Goal: Task Accomplishment & Management: Complete application form

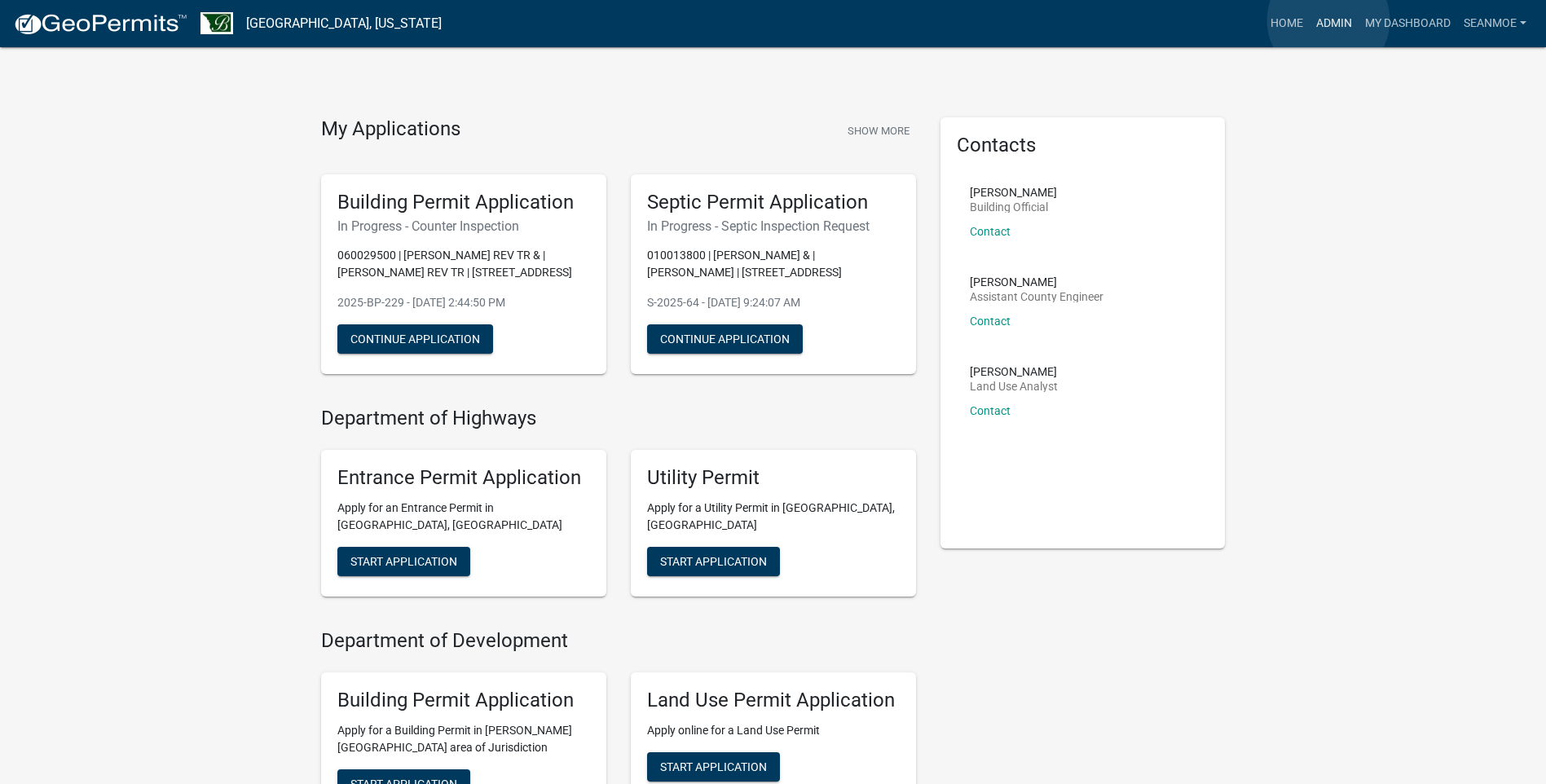
click at [1328, 20] on link "Admin" at bounding box center [1334, 24] width 49 height 31
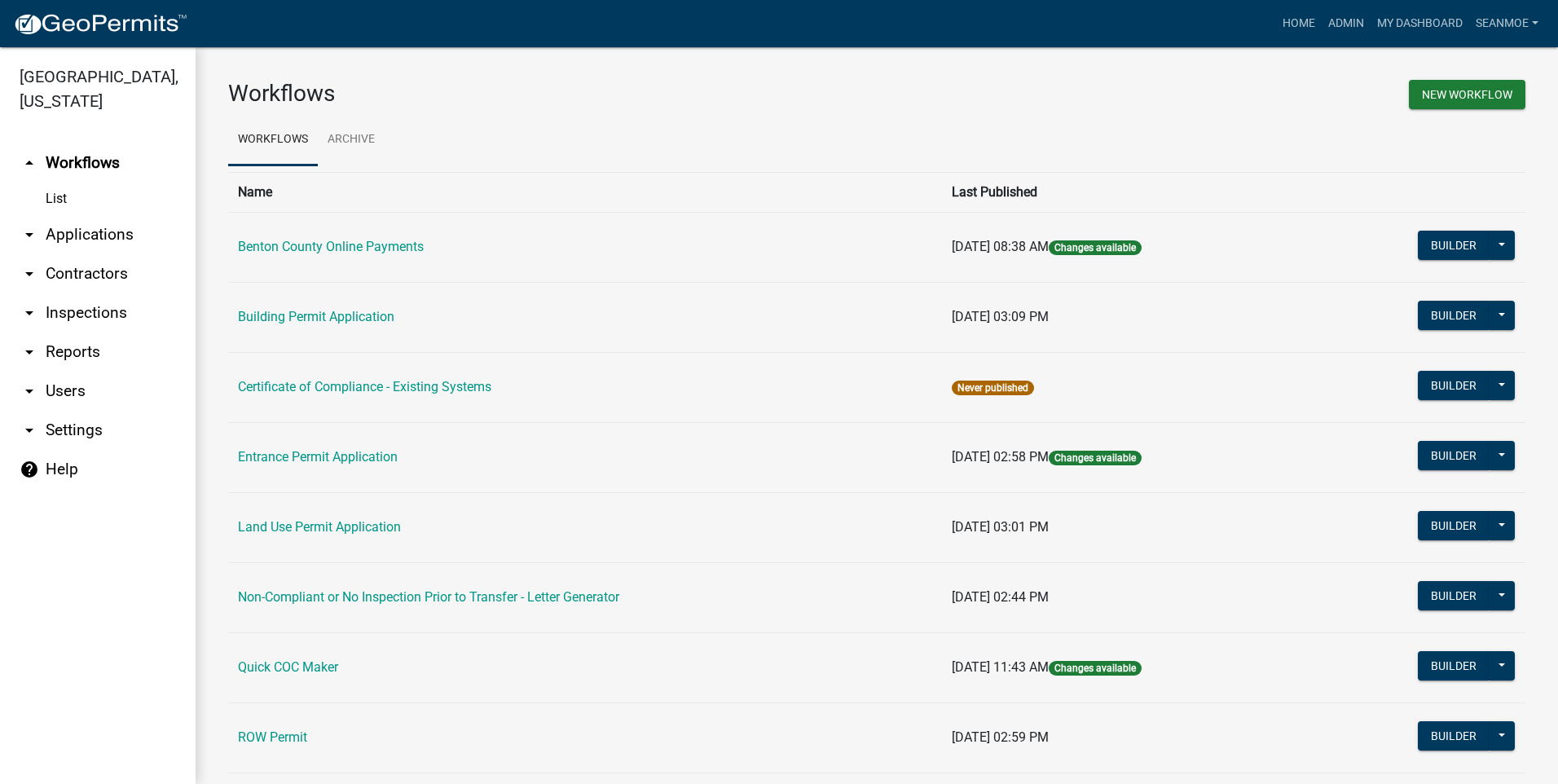
click at [92, 238] on link "arrow_drop_down Applications" at bounding box center [97, 234] width 196 height 39
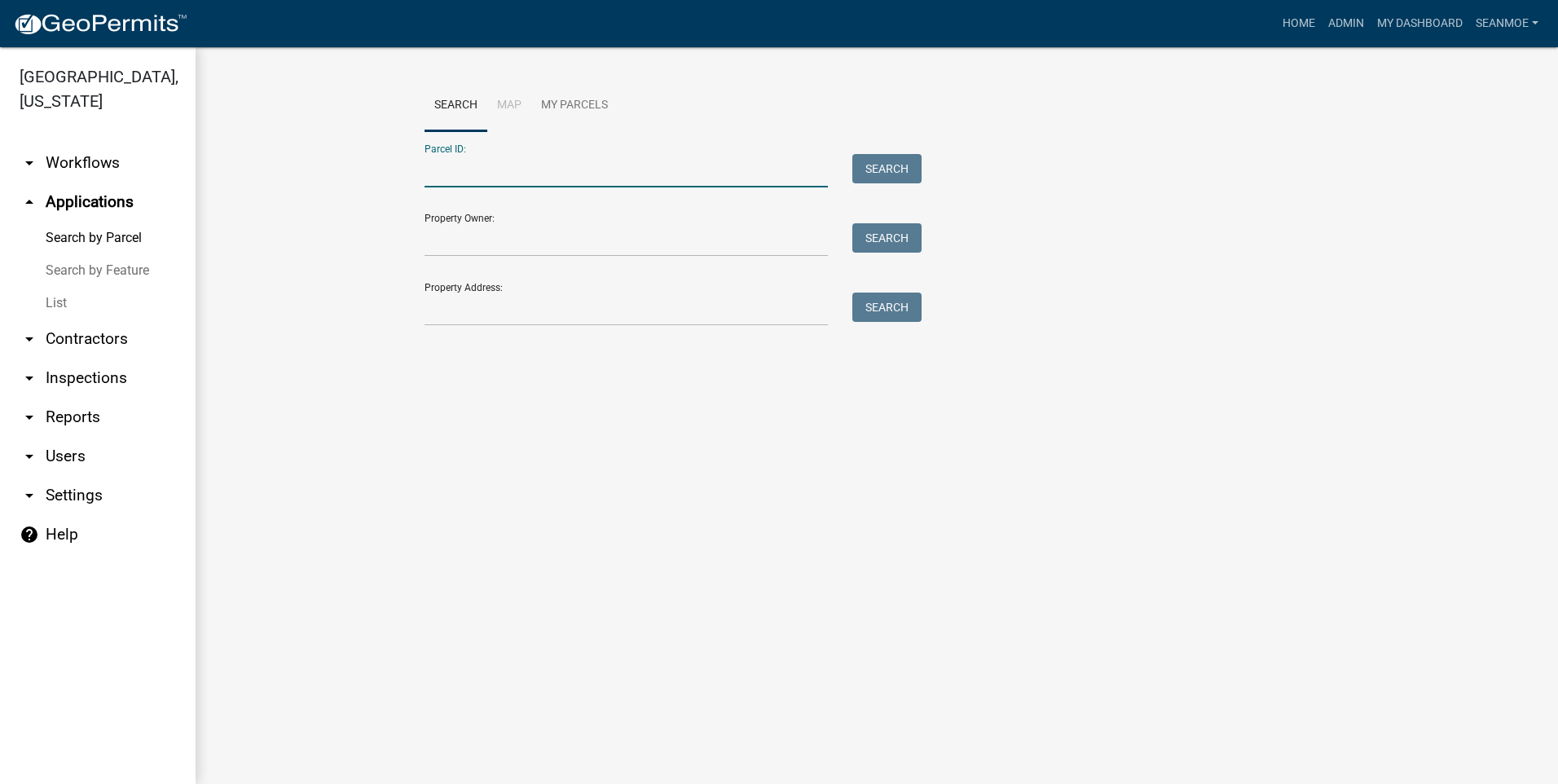
click at [502, 175] on input "Parcel ID:" at bounding box center [626, 170] width 404 height 33
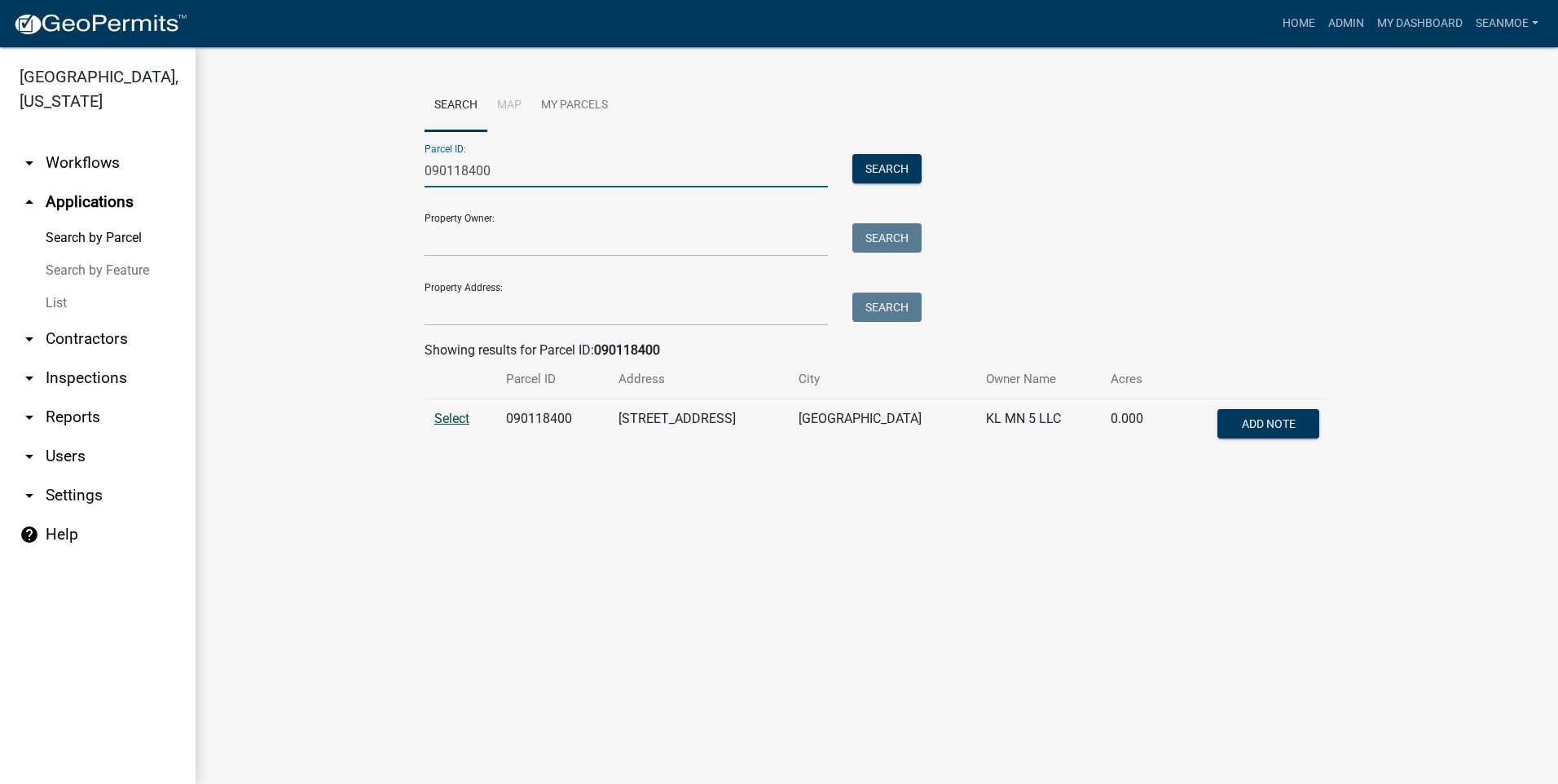
type input "090118400"
click at [441, 420] on span "Select" at bounding box center [451, 418] width 35 height 15
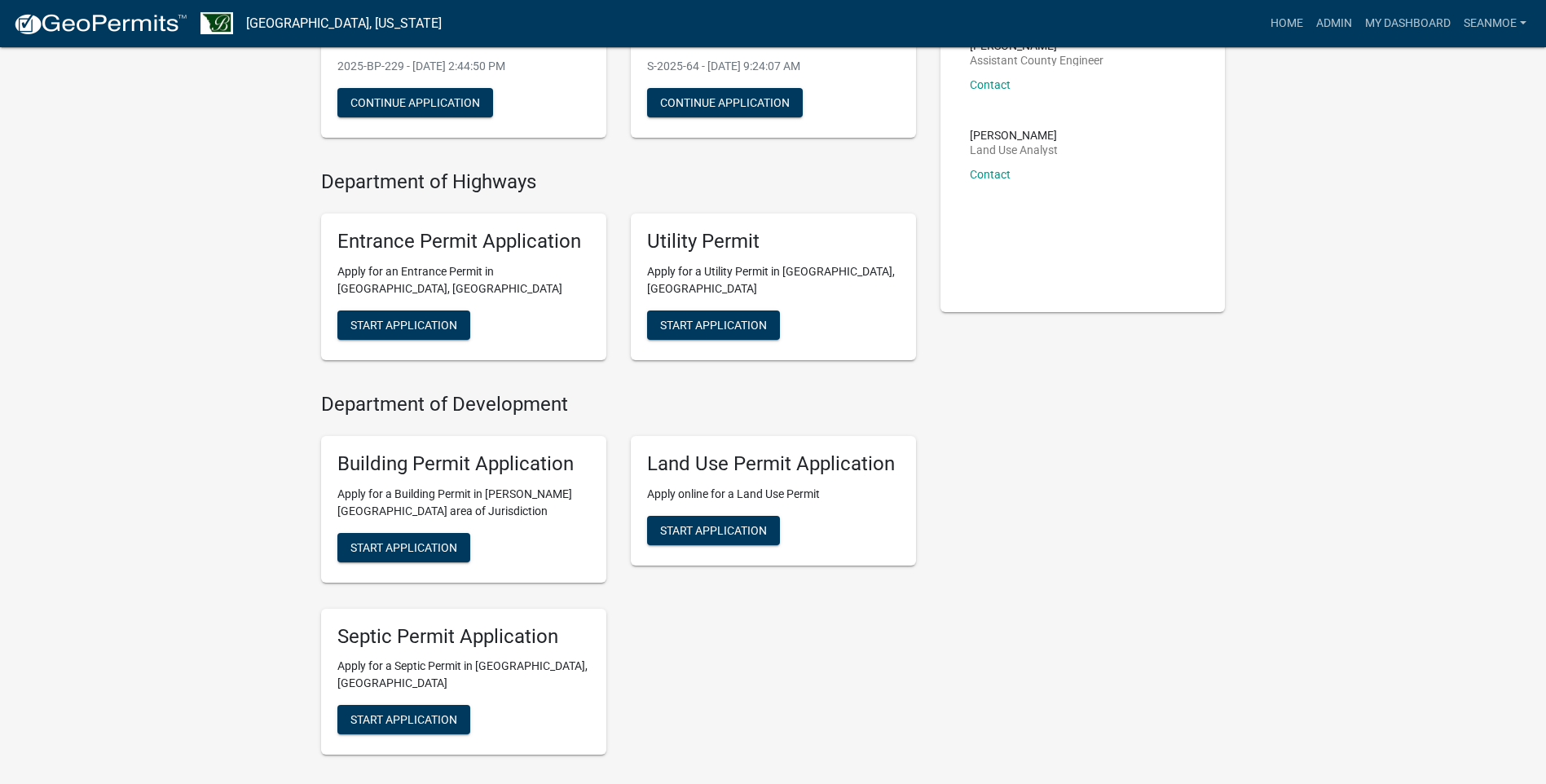
scroll to position [407, 0]
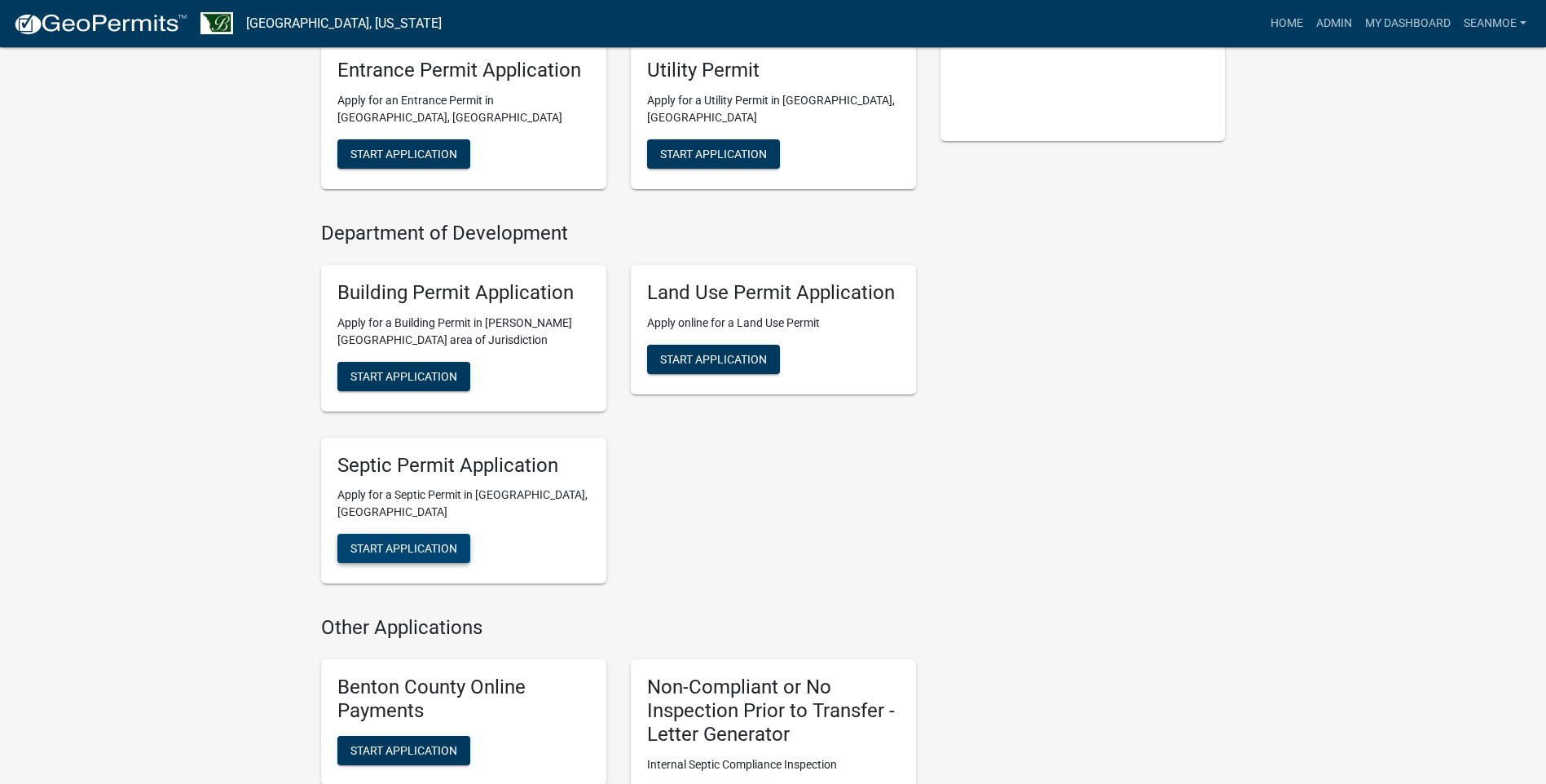
click at [422, 550] on span "Start Application" at bounding box center [404, 548] width 107 height 13
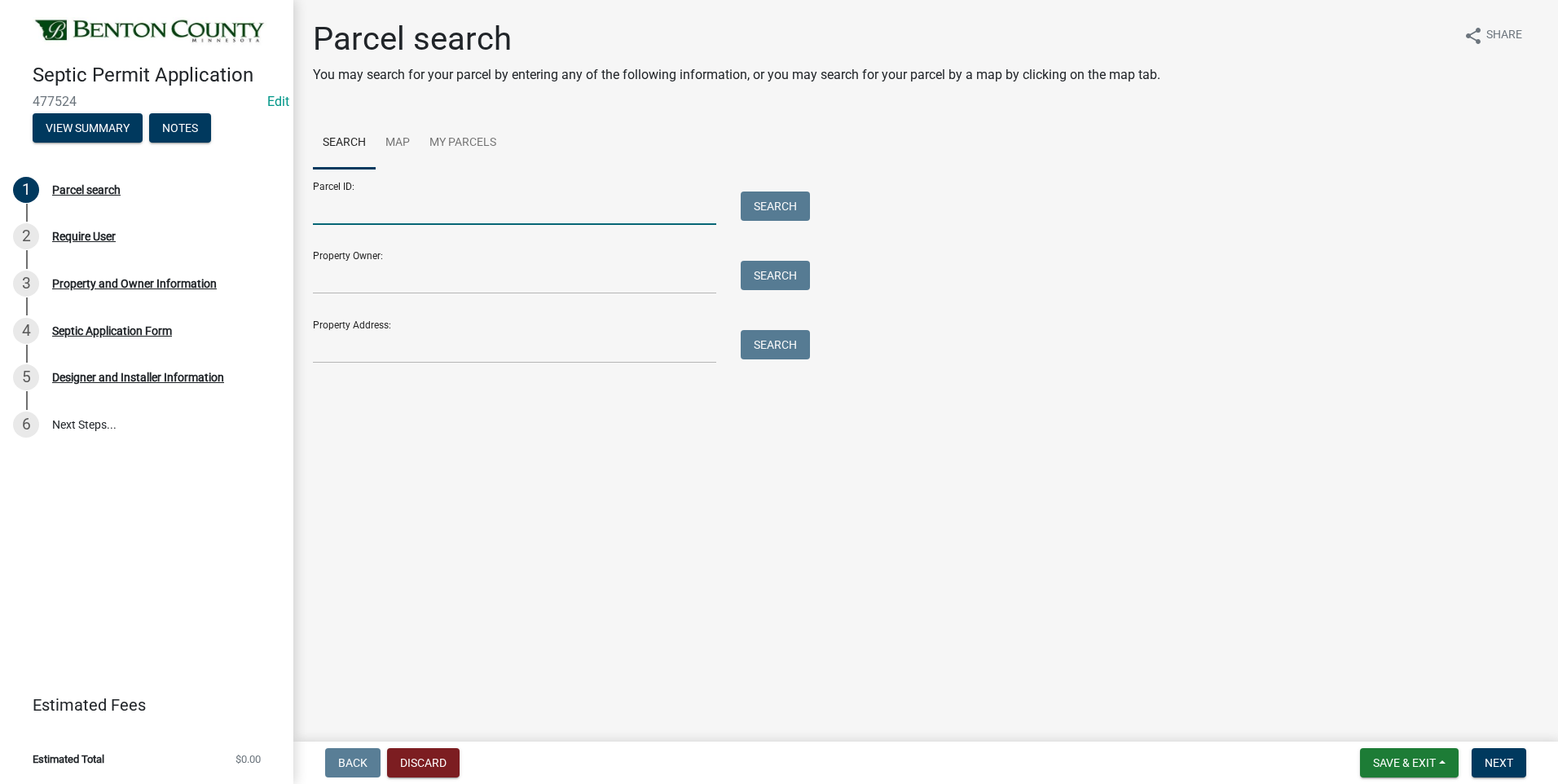
click at [388, 209] on input "Parcel ID:" at bounding box center [514, 208] width 404 height 33
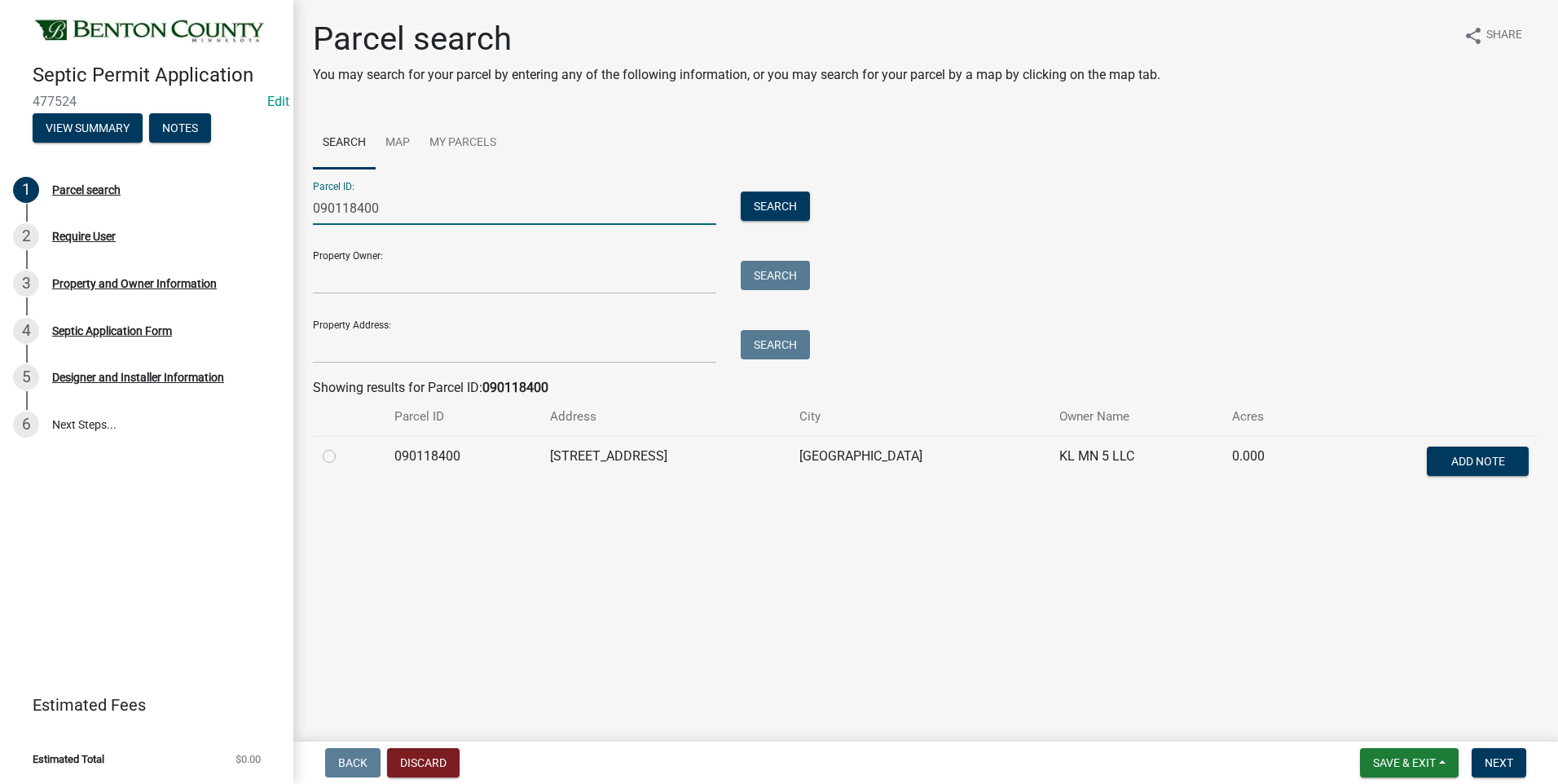
type input "090118400"
click at [343, 446] on label at bounding box center [343, 446] width 0 height 0
click at [343, 456] on input "radio" at bounding box center [347, 451] width 10 height 10
radio input "true"
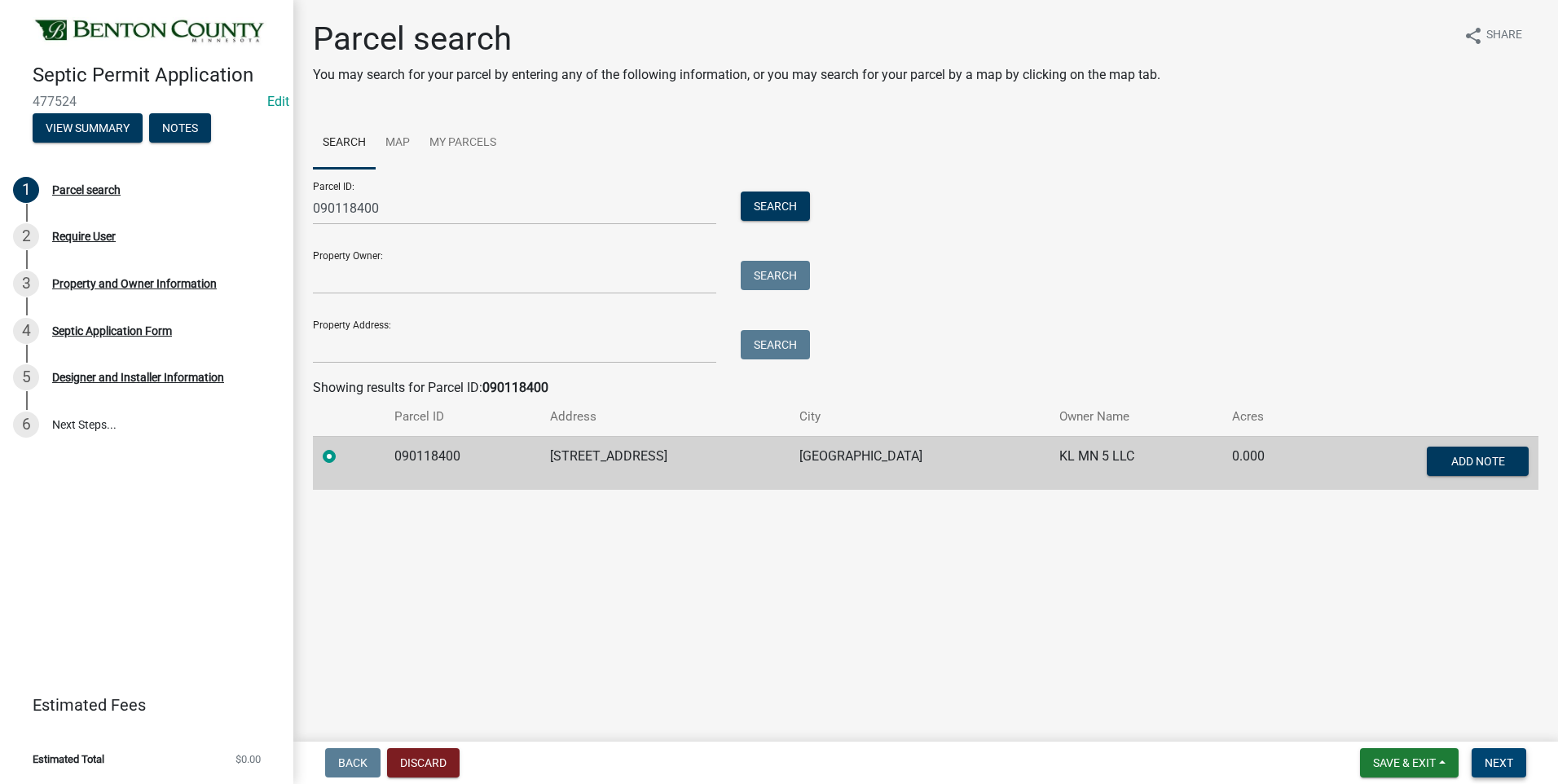
click at [1500, 761] on span "Next" at bounding box center [1499, 763] width 29 height 13
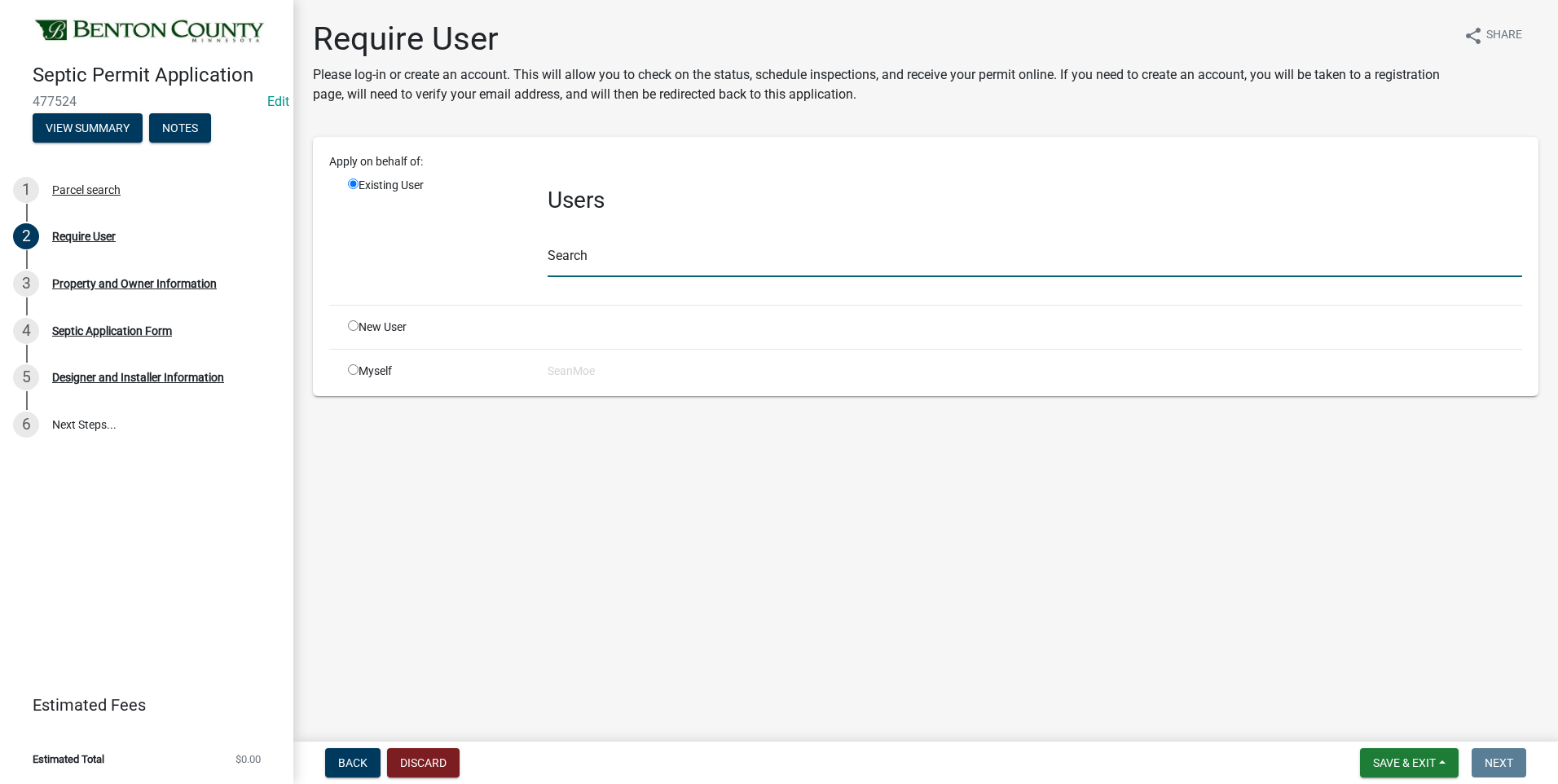
click at [669, 258] on input "text" at bounding box center [1035, 259] width 975 height 33
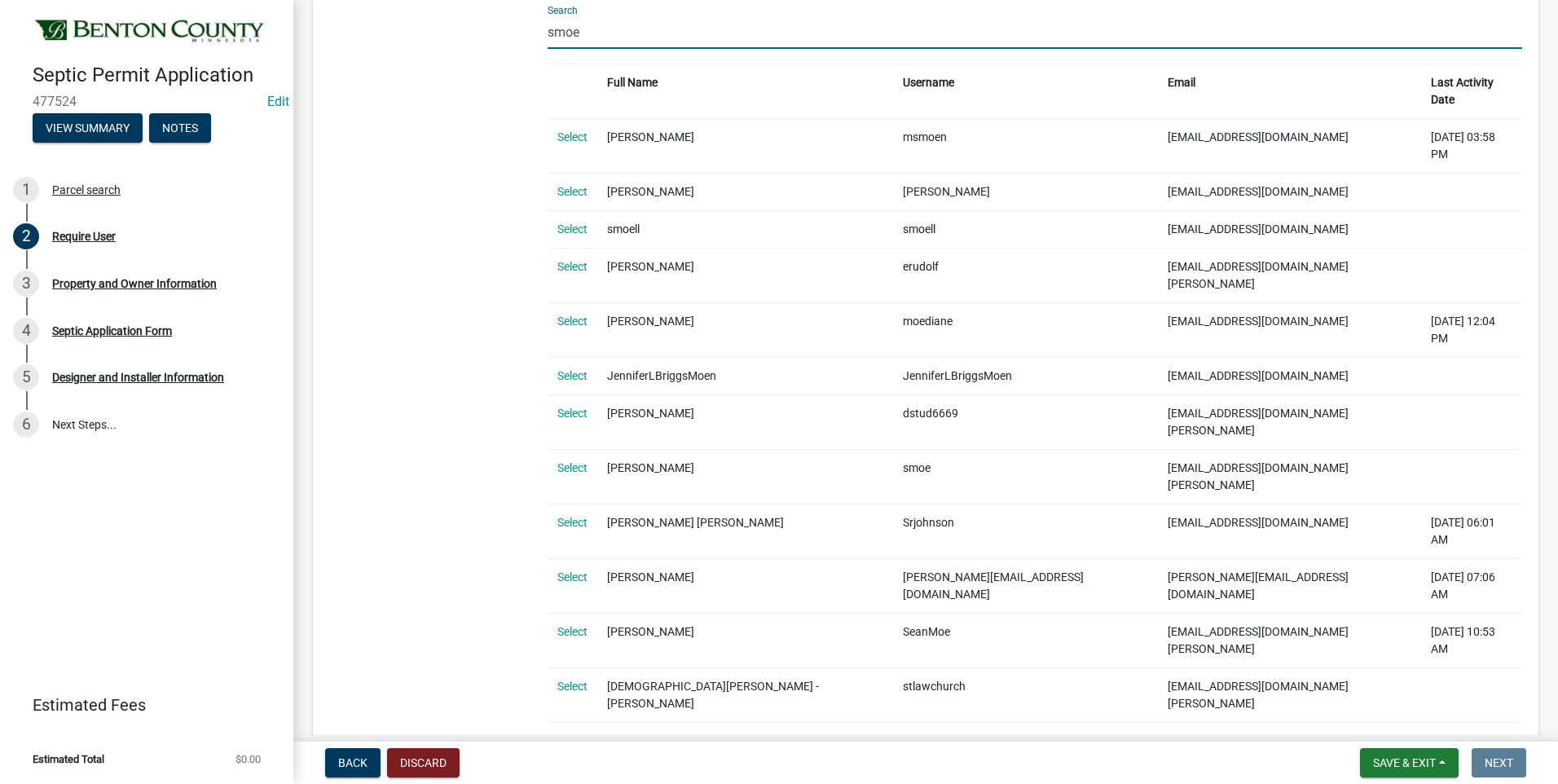
scroll to position [244, 0]
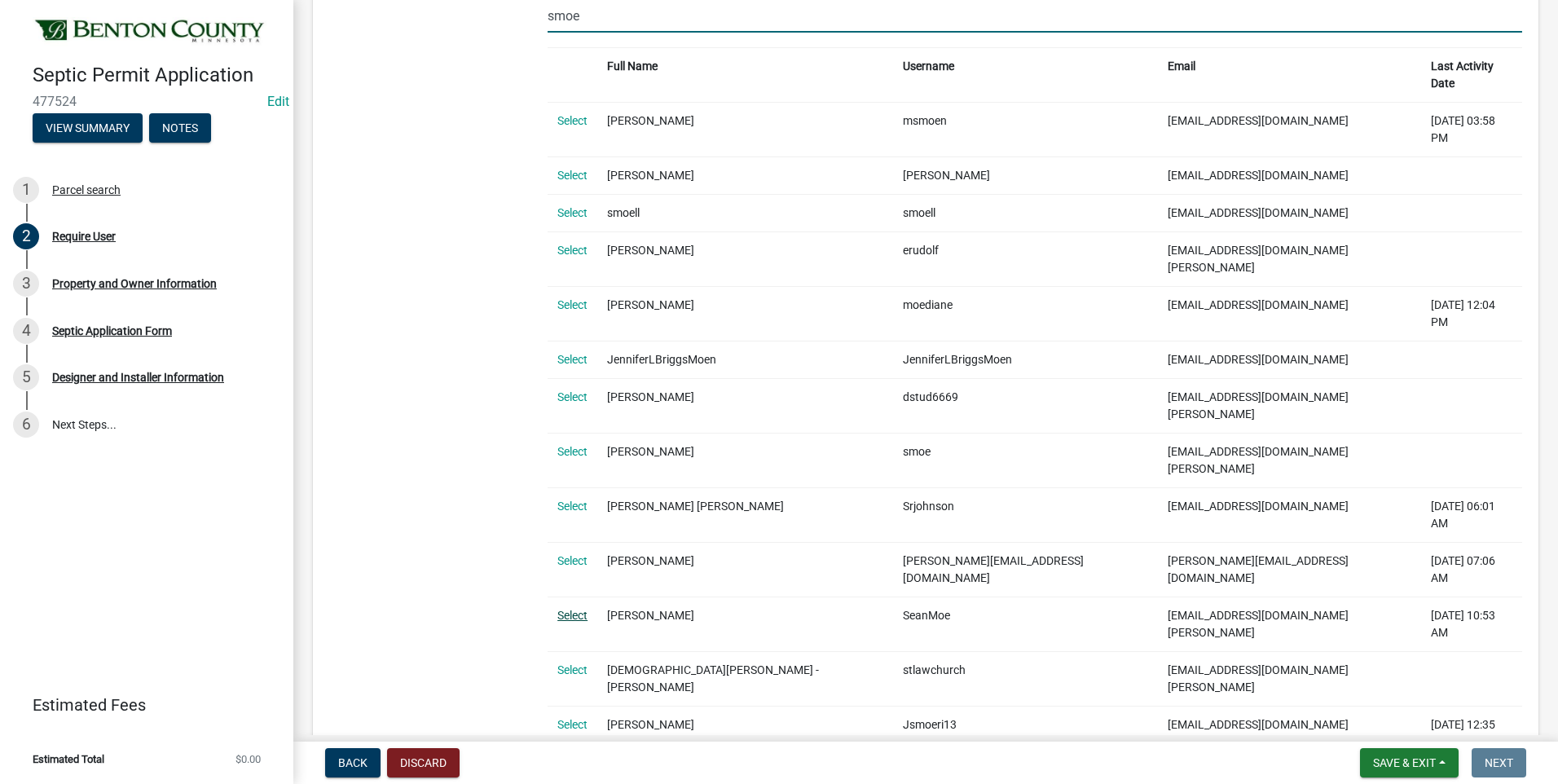
type input "smoe"
click at [581, 609] on link "Select" at bounding box center [572, 615] width 31 height 13
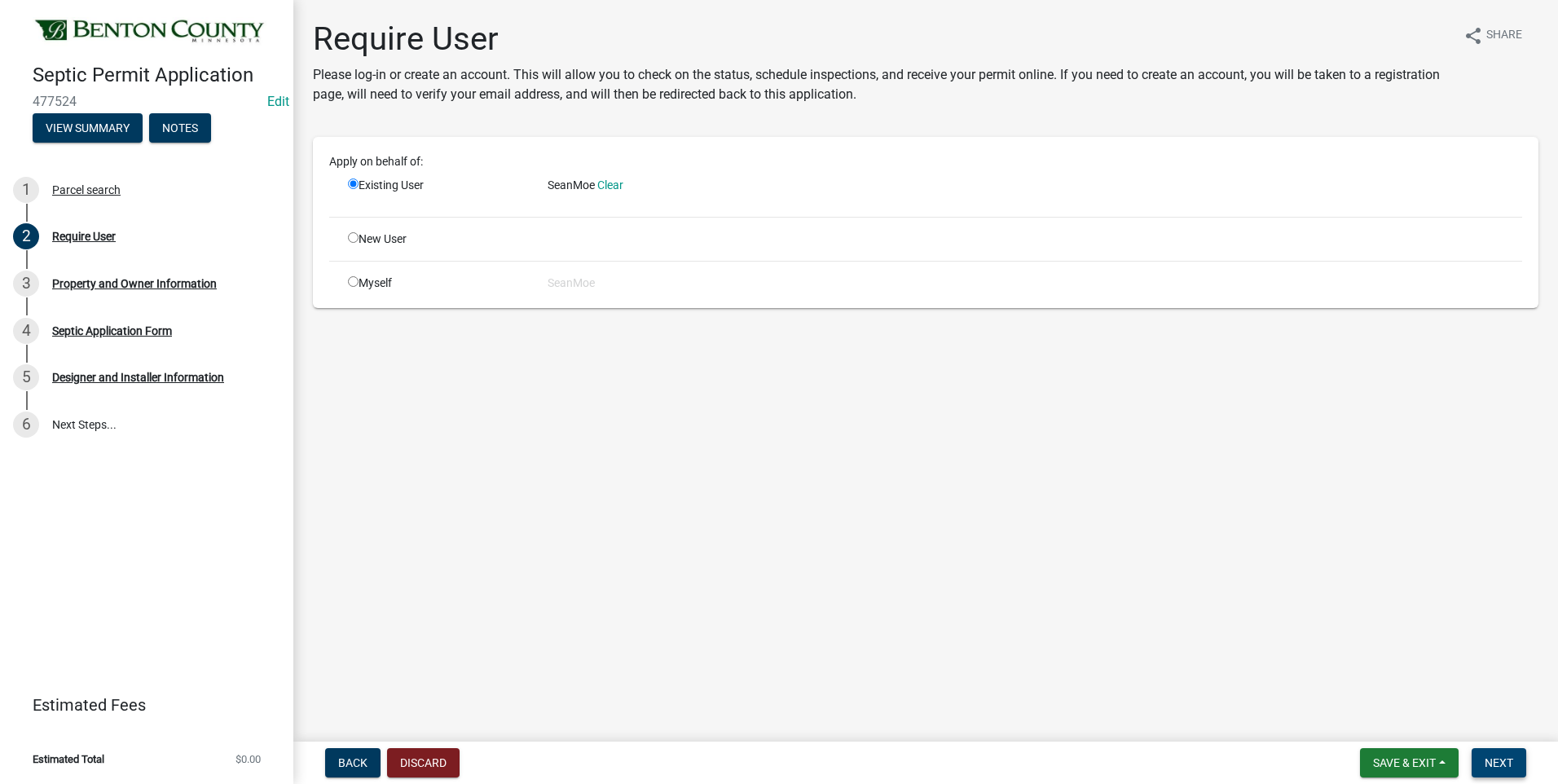
click at [1497, 764] on span "Next" at bounding box center [1499, 763] width 29 height 13
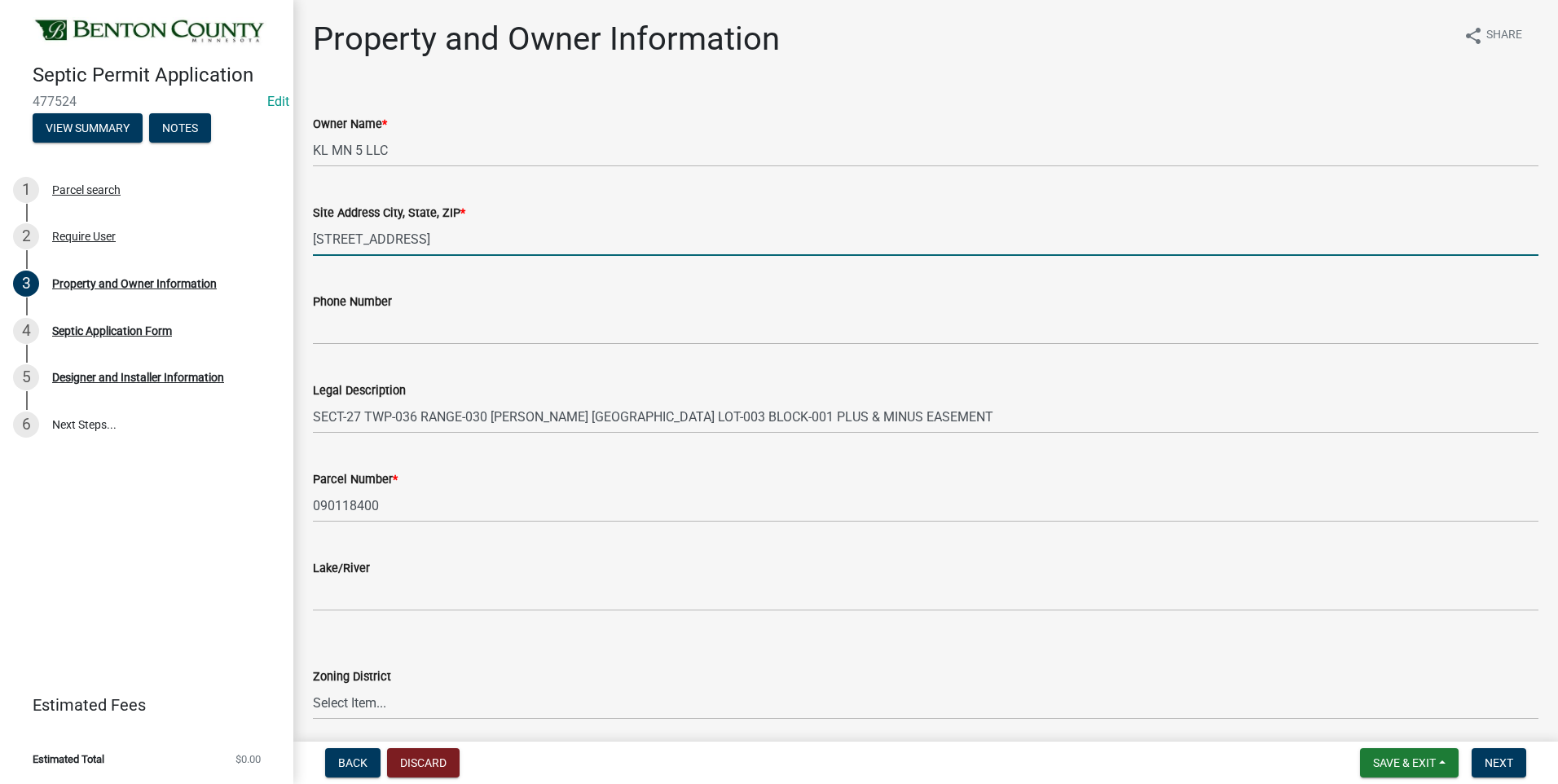
click at [526, 237] on input "[STREET_ADDRESS]" at bounding box center [925, 238] width 1226 height 33
type input "[STREET_ADDRESS]"
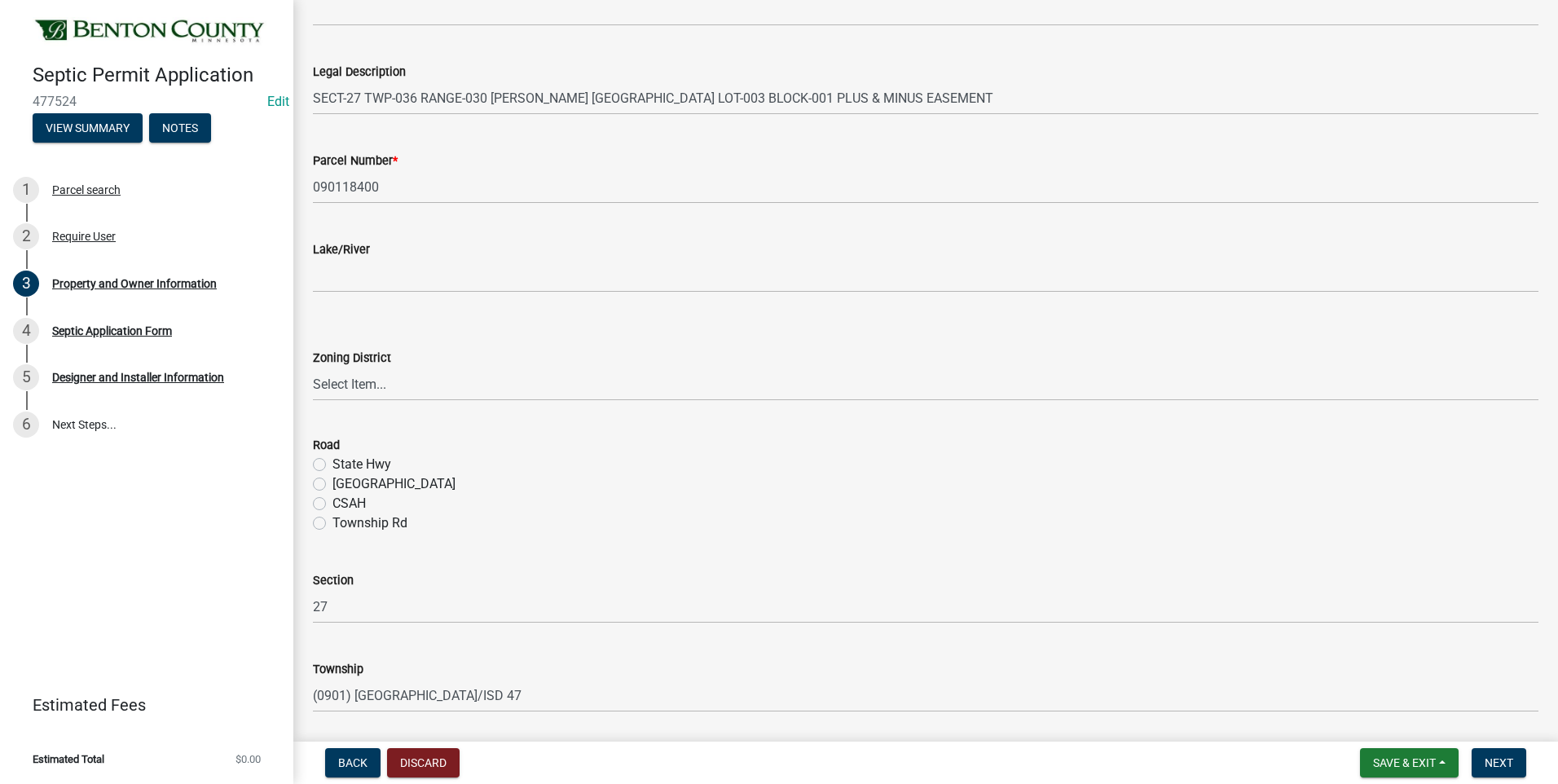
scroll to position [326, 0]
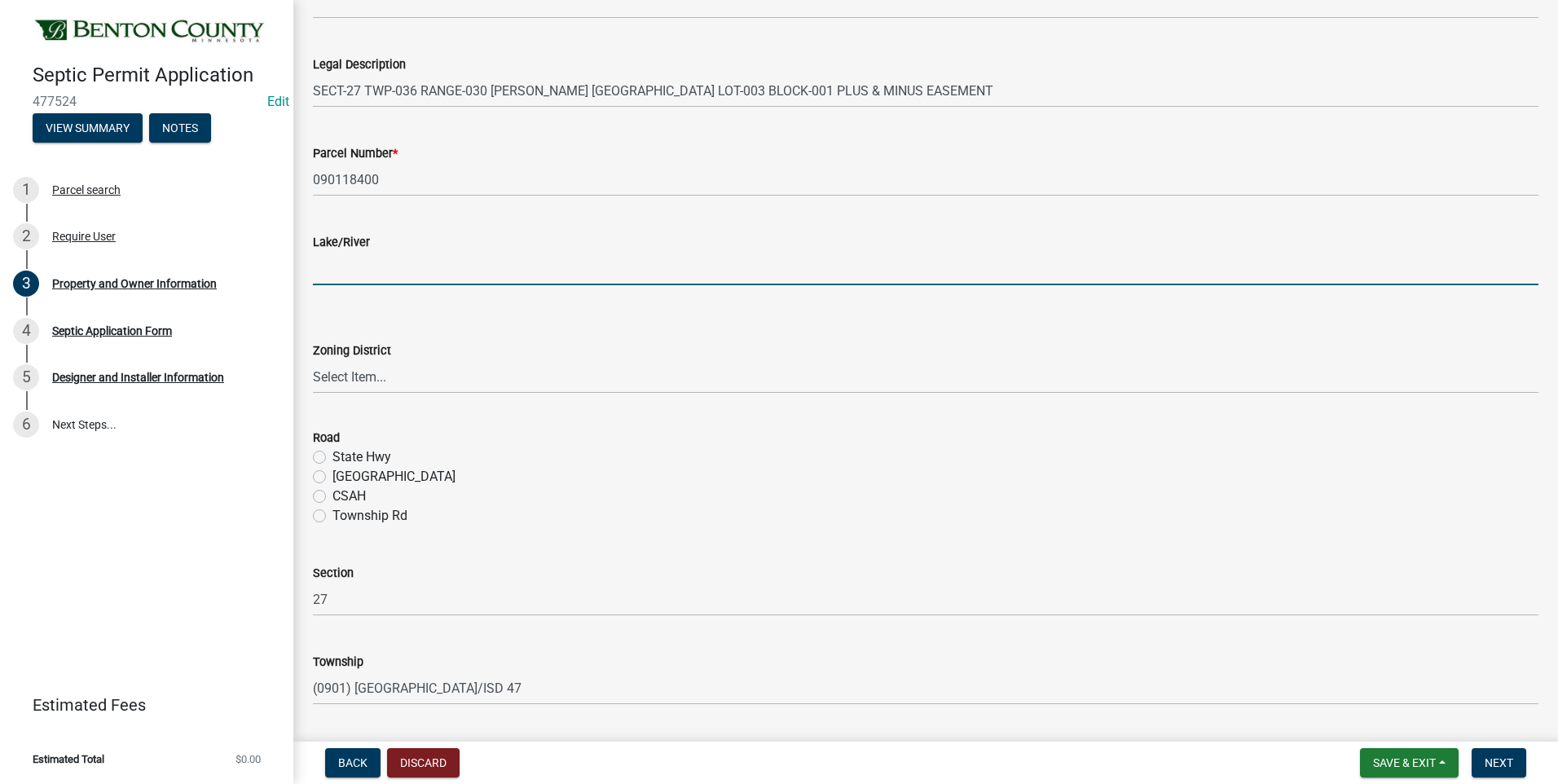
click at [376, 266] on input "Lake/River" at bounding box center [925, 268] width 1226 height 33
type input "N/A"
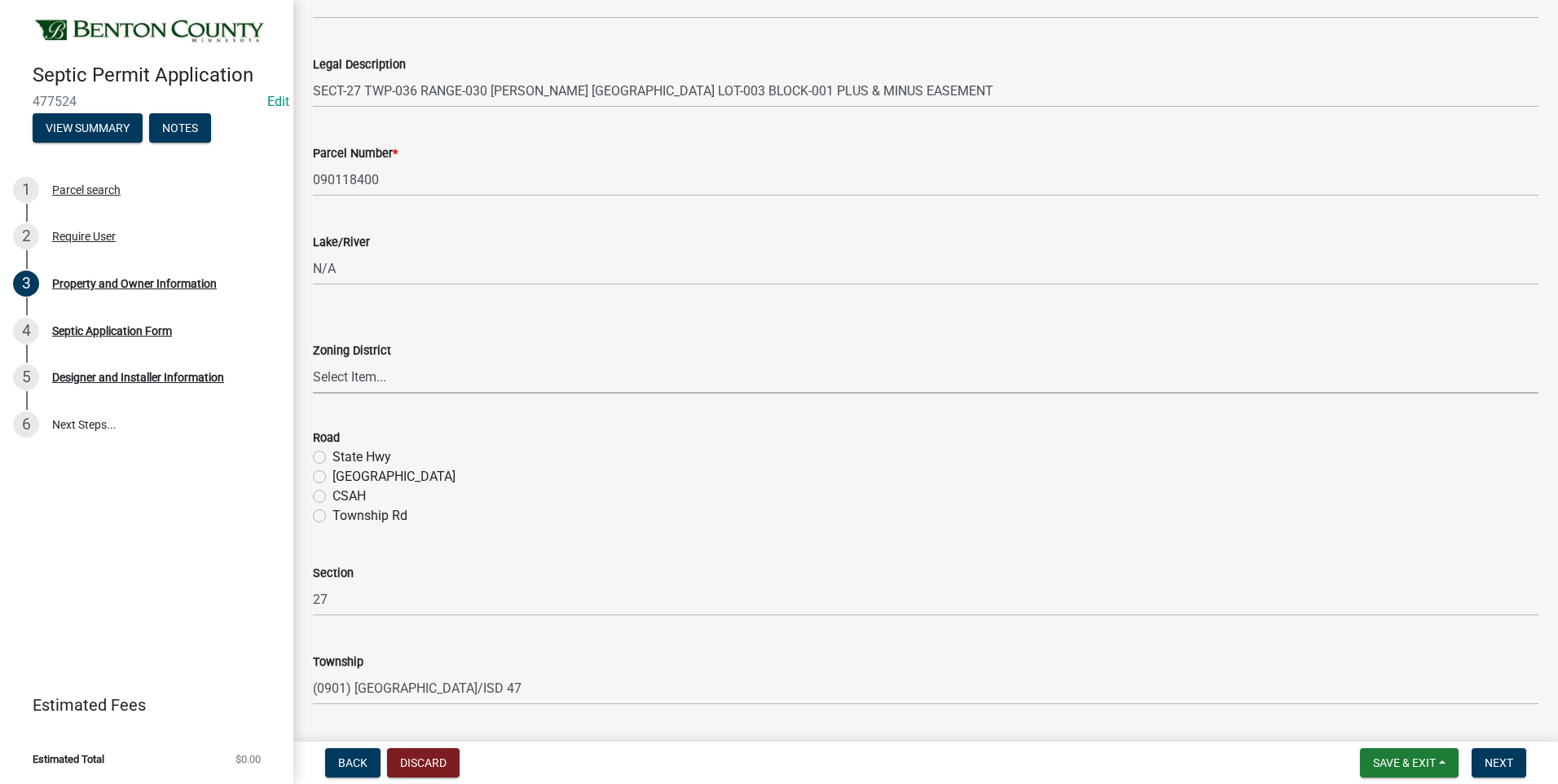
click at [364, 377] on select "Select Item... AG RA RES BUS IND [GEOGRAPHIC_DATA]" at bounding box center [925, 377] width 1226 height 33
click at [313, 361] on select "Select Item... AG RA RES BUS IND [GEOGRAPHIC_DATA]" at bounding box center [925, 377] width 1226 height 33
select select "3cbb92b0-b914-4756-b975-0246e37162fd"
click at [332, 475] on label "[GEOGRAPHIC_DATA]" at bounding box center [393, 476] width 123 height 19
click at [332, 475] on input "[GEOGRAPHIC_DATA]" at bounding box center [337, 471] width 10 height 10
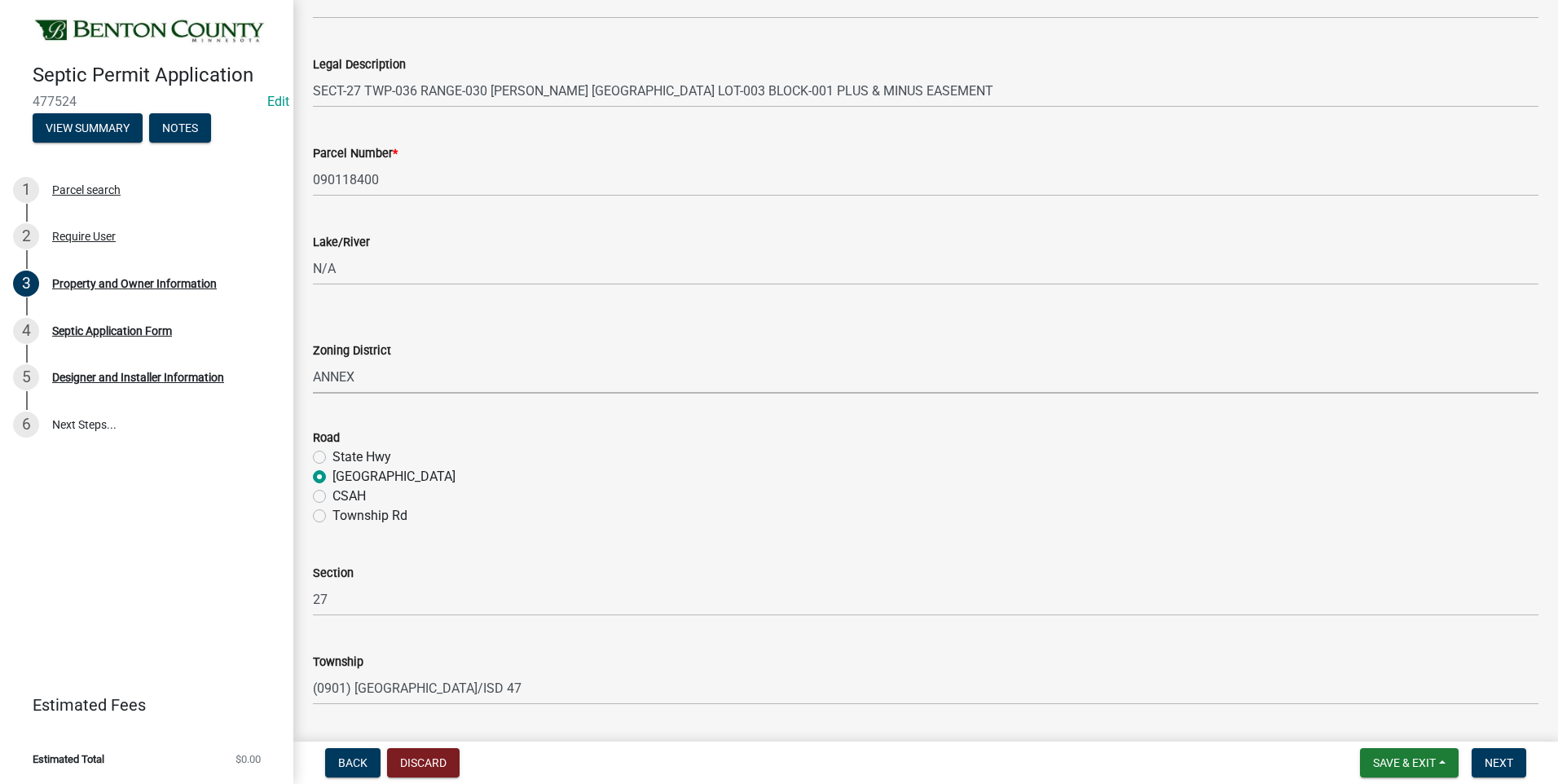
radio input "true"
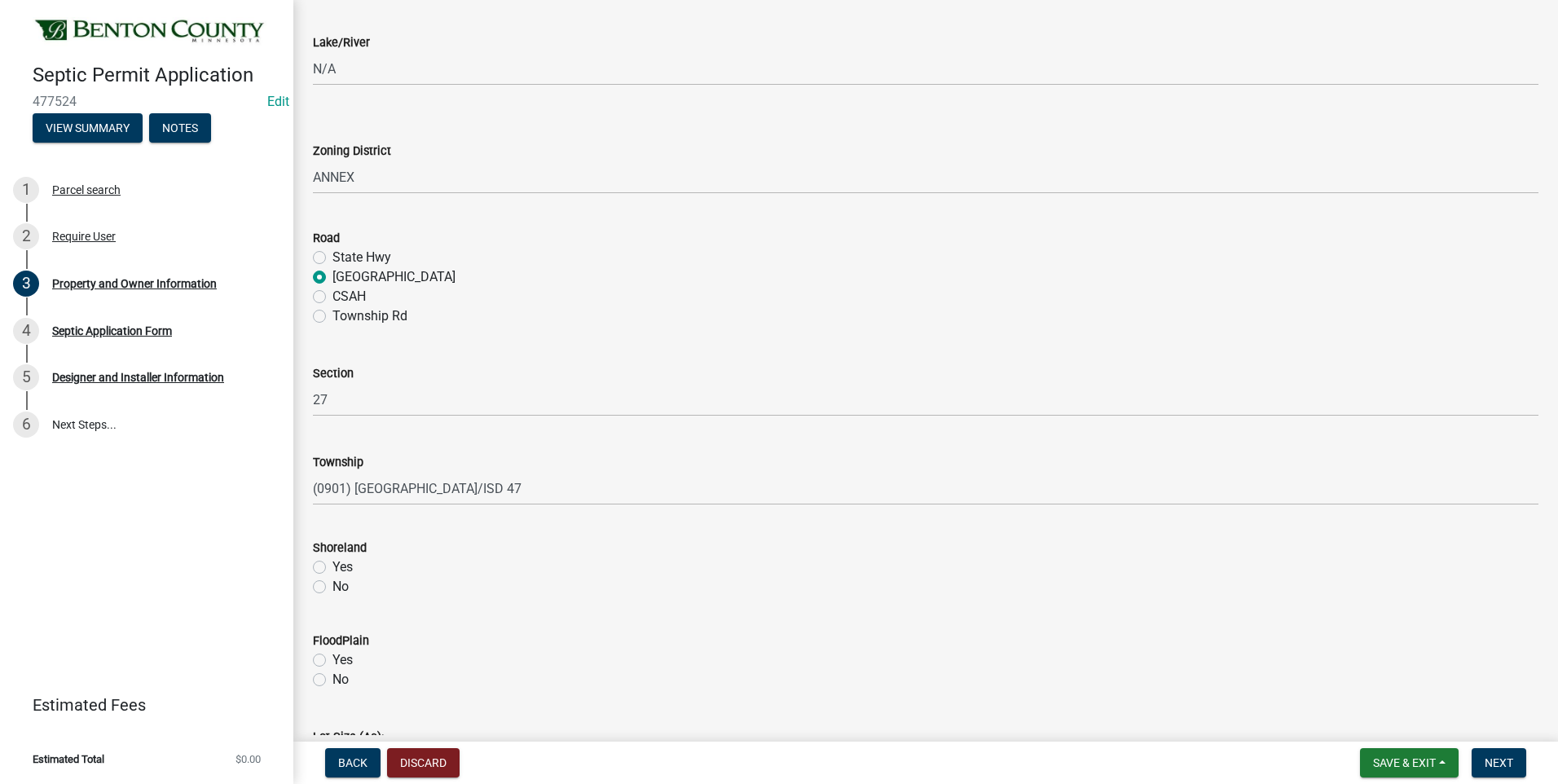
scroll to position [647, 0]
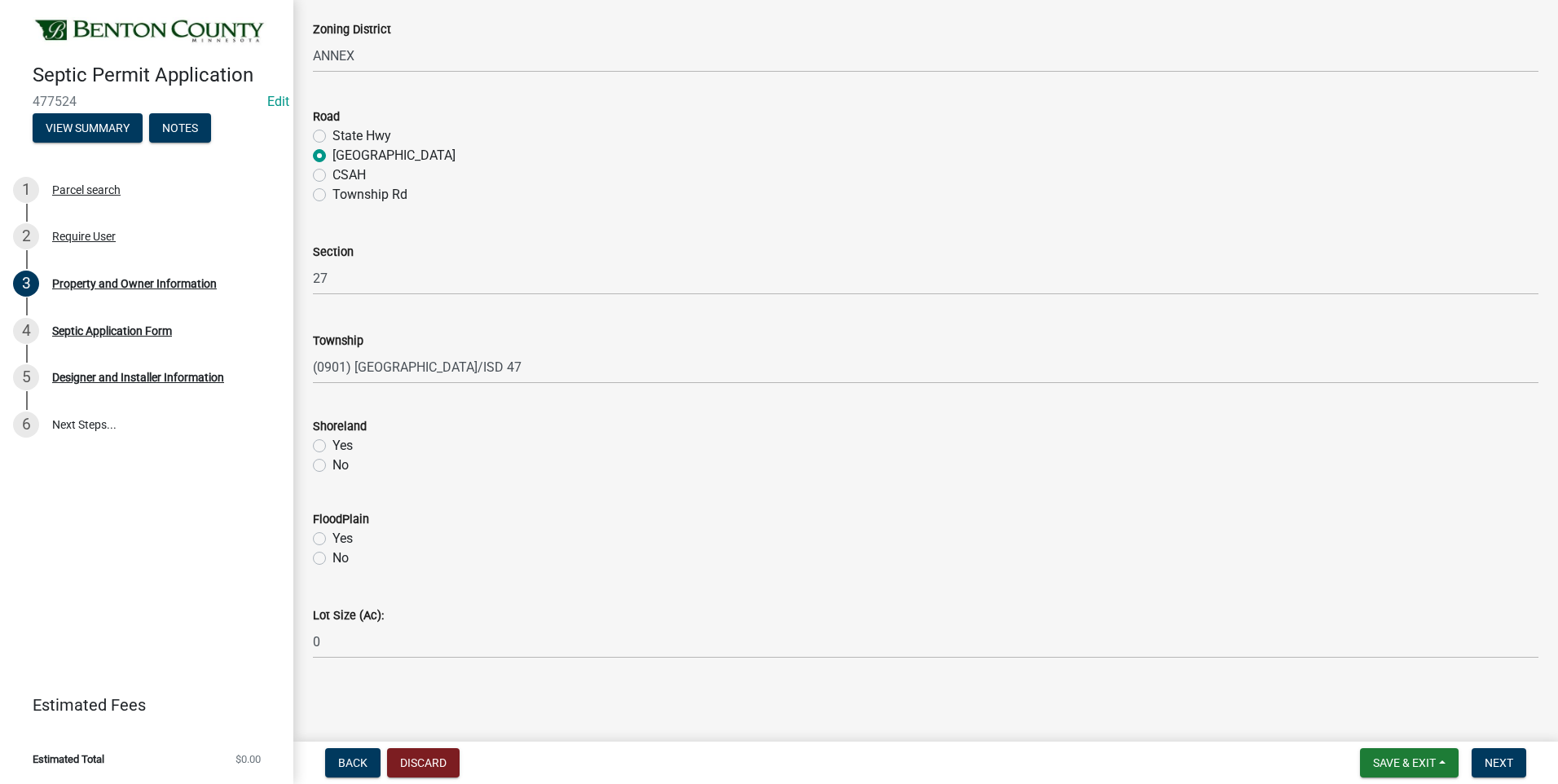
click at [332, 465] on label "No" at bounding box center [340, 464] width 16 height 19
click at [332, 465] on input "No" at bounding box center [337, 460] width 10 height 10
radio input "true"
click at [332, 560] on label "No" at bounding box center [340, 558] width 16 height 19
click at [332, 559] on input "No" at bounding box center [337, 553] width 10 height 10
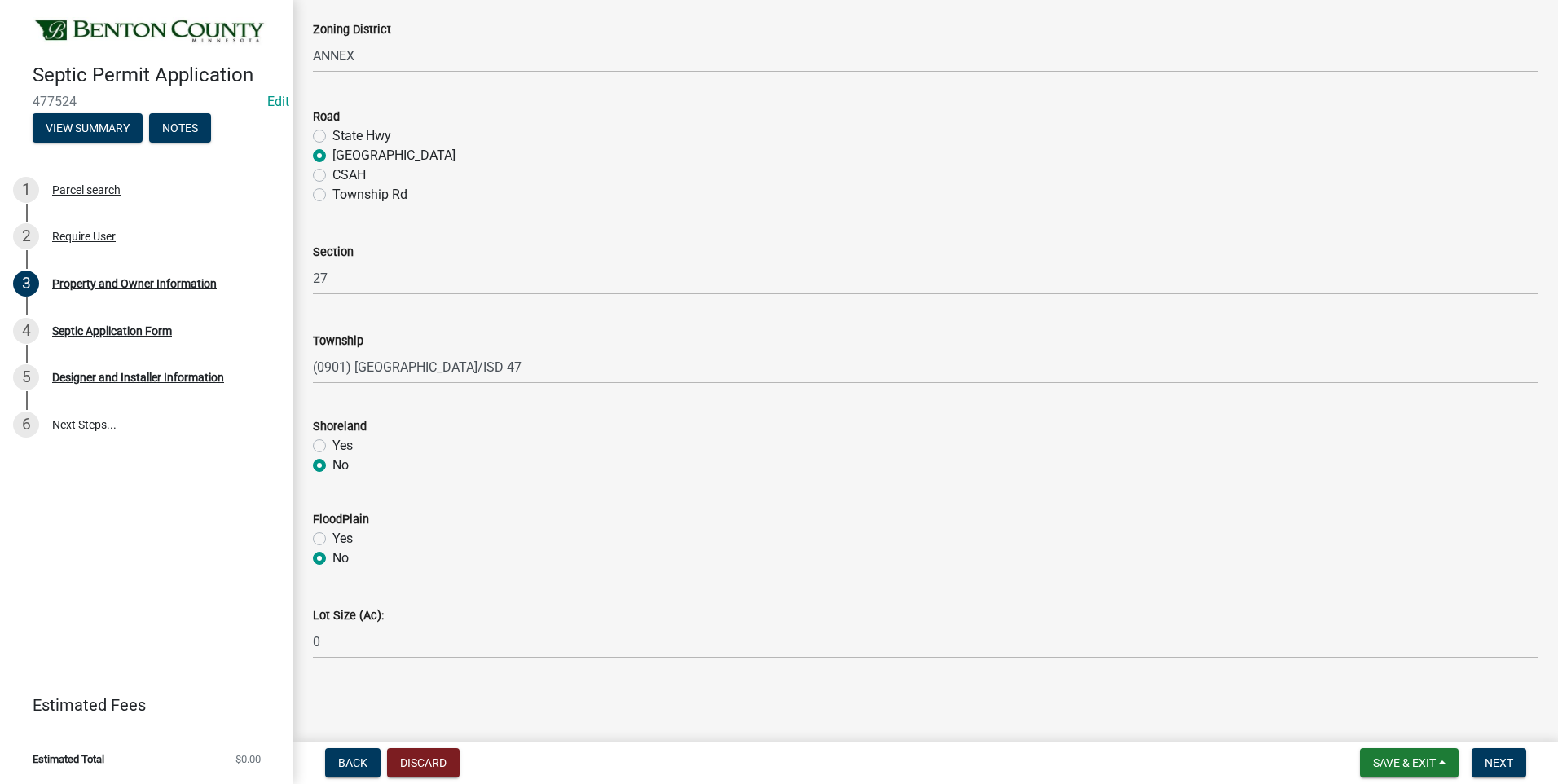
radio input "true"
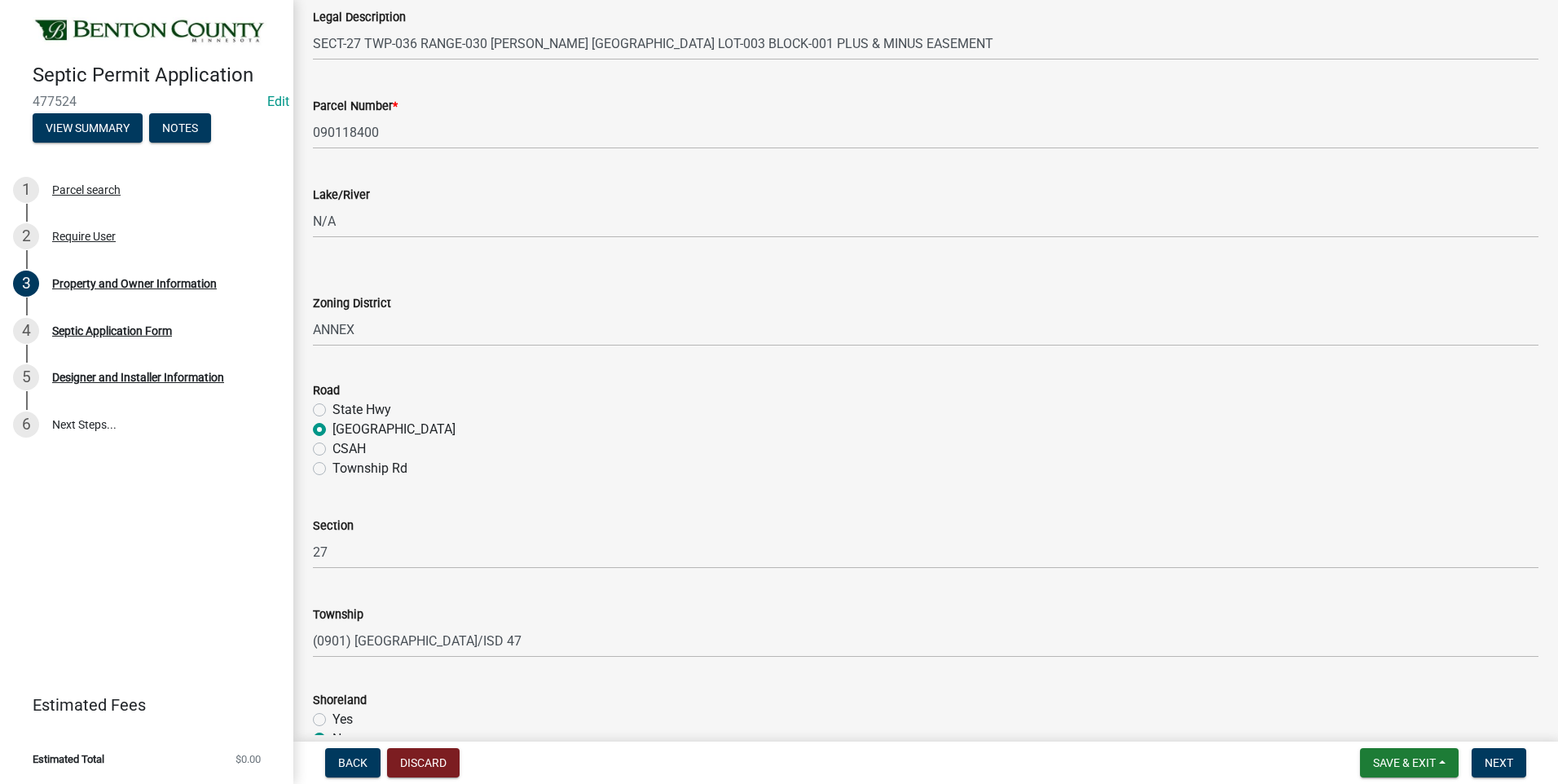
scroll to position [407, 0]
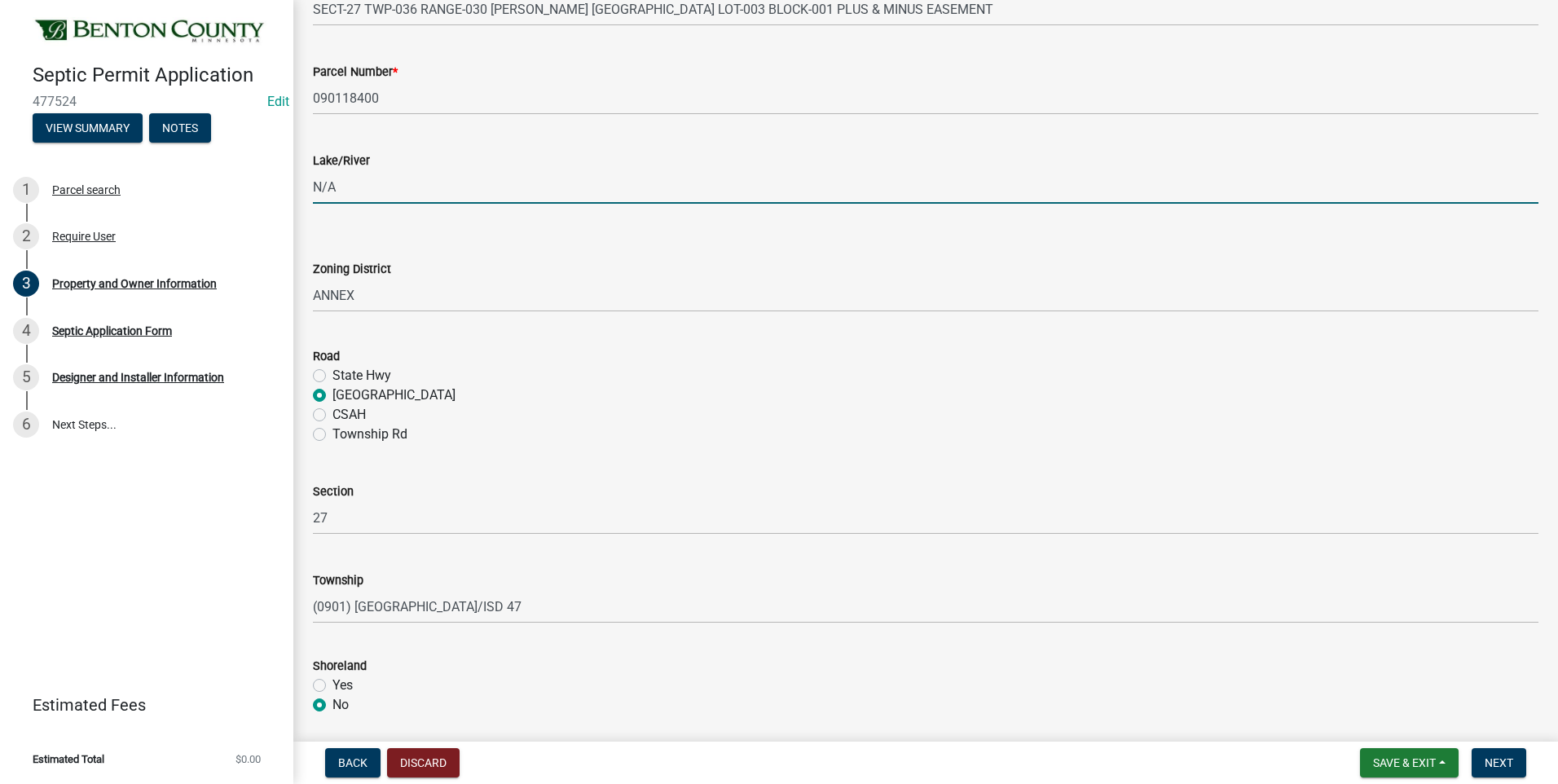
drag, startPoint x: 344, startPoint y: 187, endPoint x: 316, endPoint y: 183, distance: 28.3
click at [316, 183] on input "N/A" at bounding box center [925, 187] width 1226 height 33
type input "m"
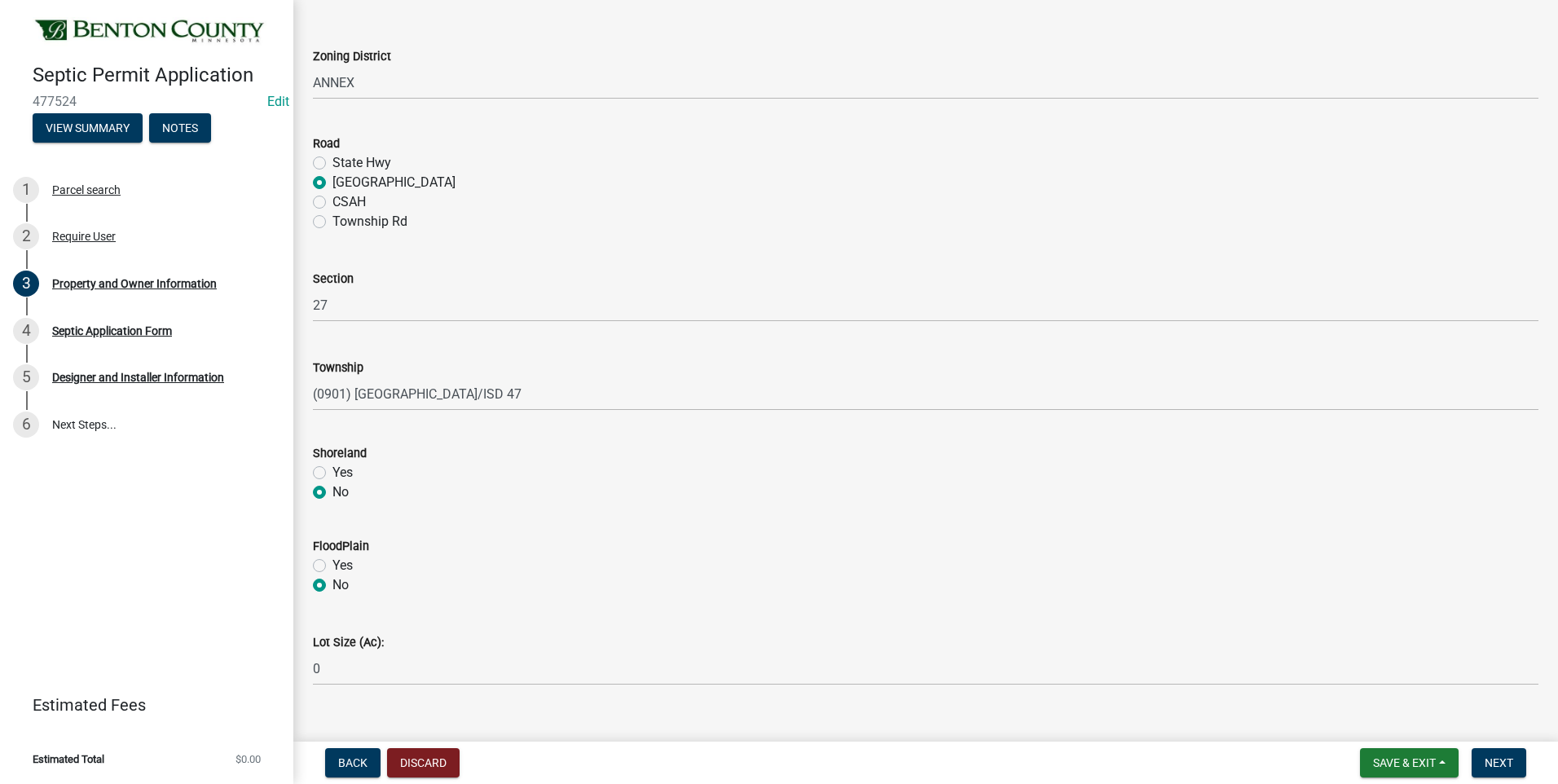
scroll to position [647, 0]
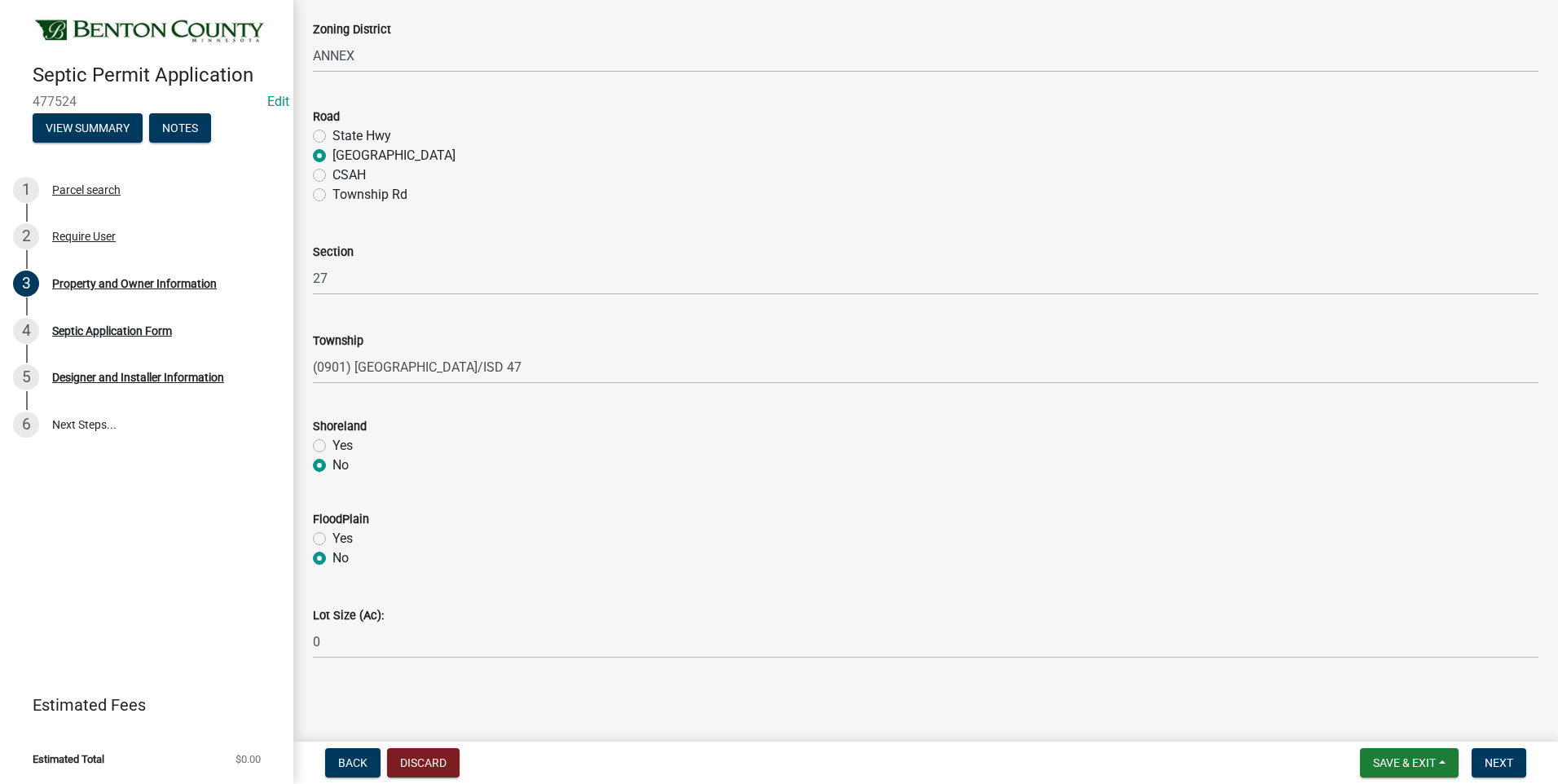
type input "[PERSON_NAME] CREEK"
click at [332, 443] on label "Yes" at bounding box center [342, 445] width 20 height 19
click at [332, 443] on input "Yes" at bounding box center [337, 441] width 10 height 10
radio input "true"
click at [1497, 760] on span "Next" at bounding box center [1499, 763] width 29 height 13
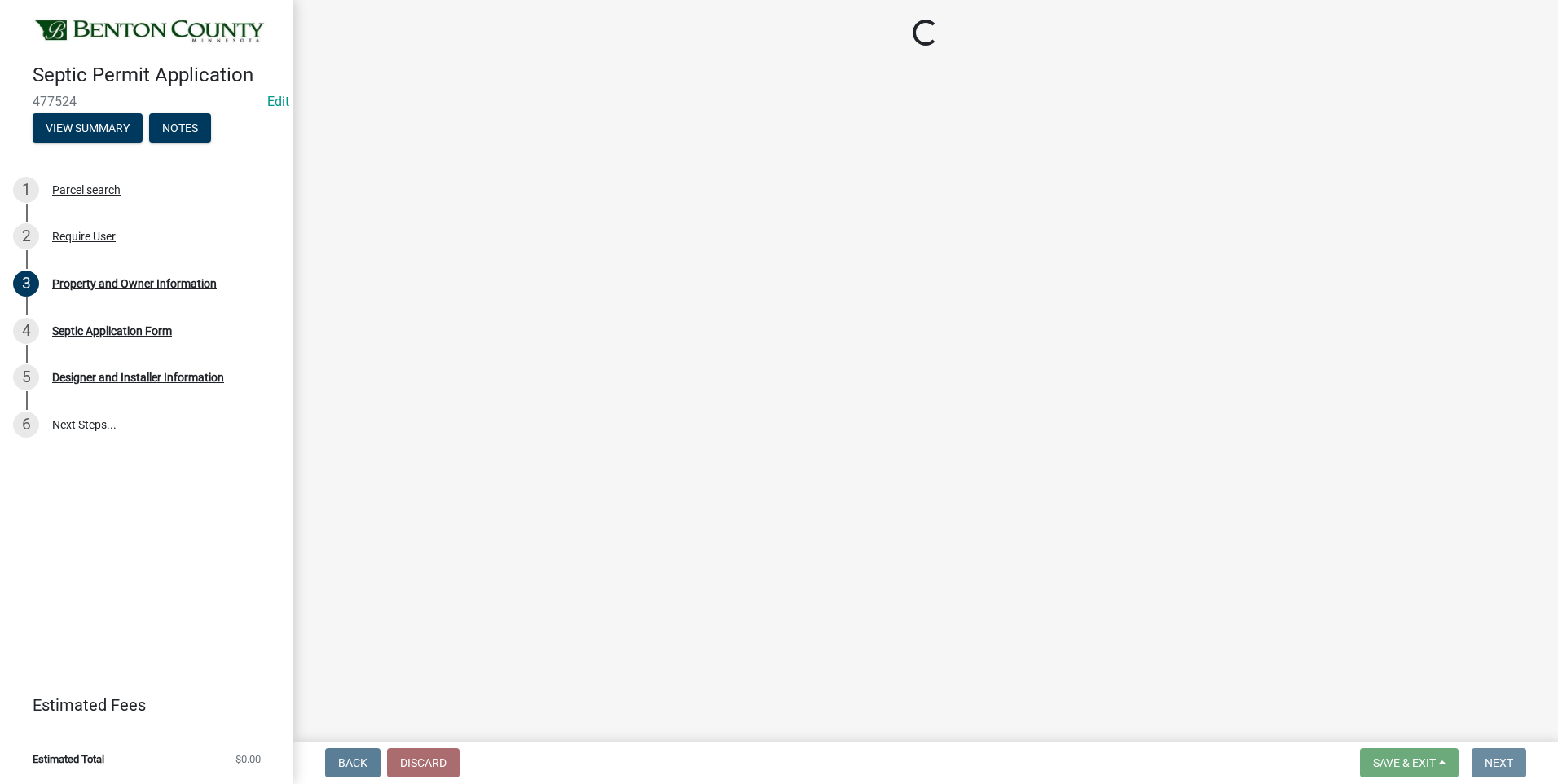
scroll to position [0, 0]
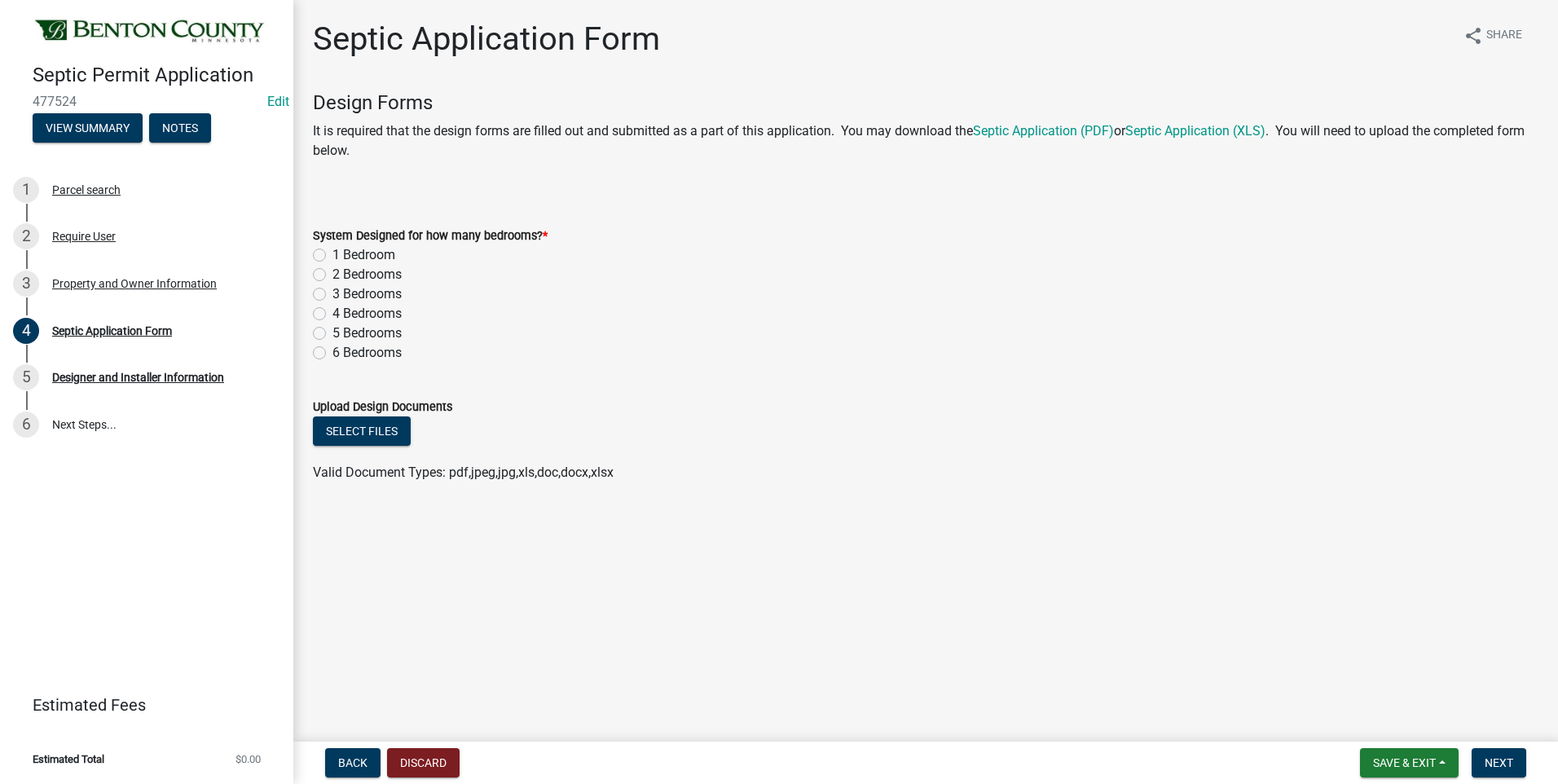
click at [332, 293] on label "3 Bedrooms" at bounding box center [366, 294] width 70 height 19
click at [332, 293] on input "3 Bedrooms" at bounding box center [337, 289] width 10 height 10
radio input "true"
click at [361, 435] on button "Select files" at bounding box center [362, 430] width 97 height 30
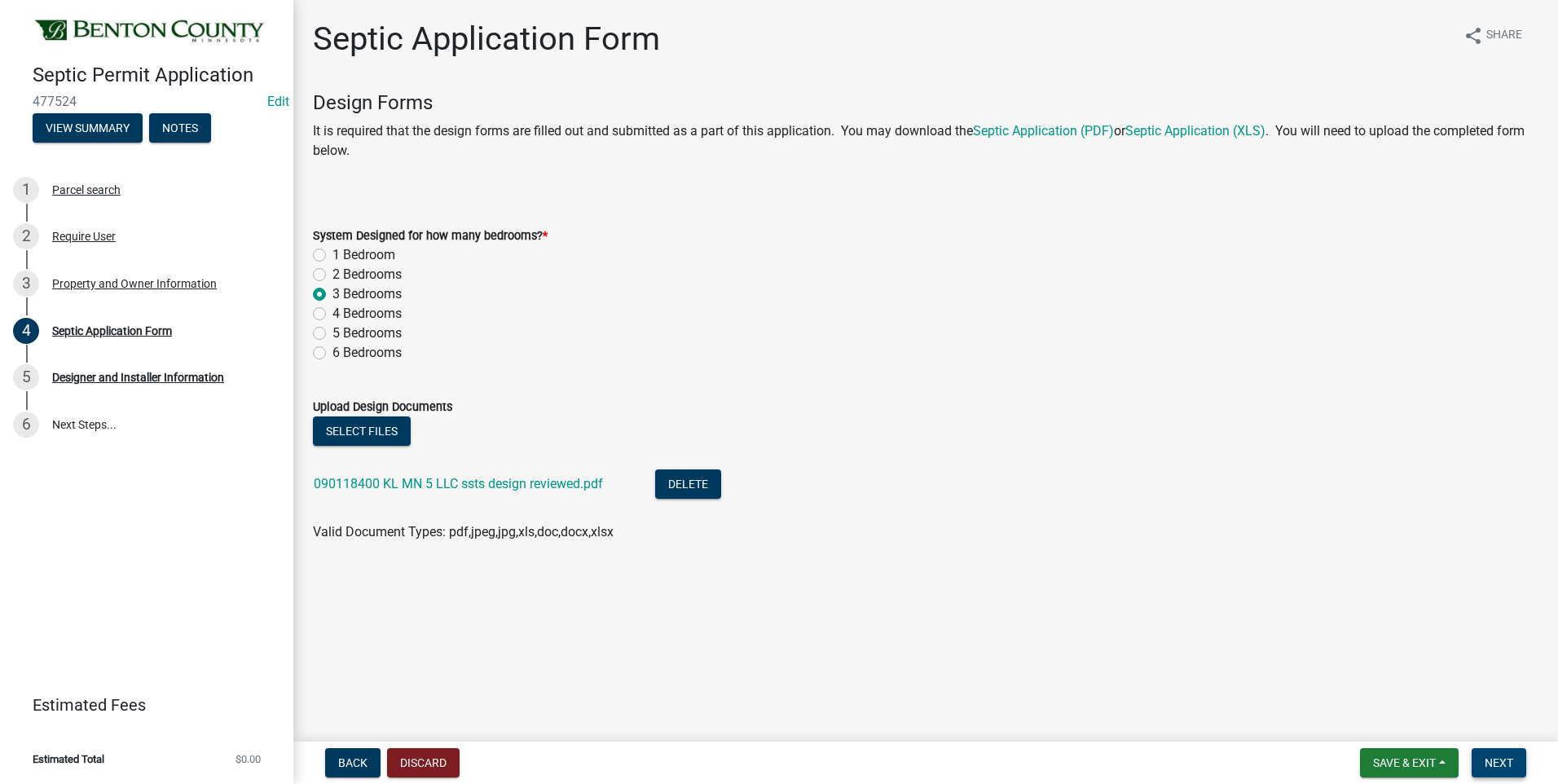
click at [1499, 756] on span "Next" at bounding box center [1499, 763] width 29 height 13
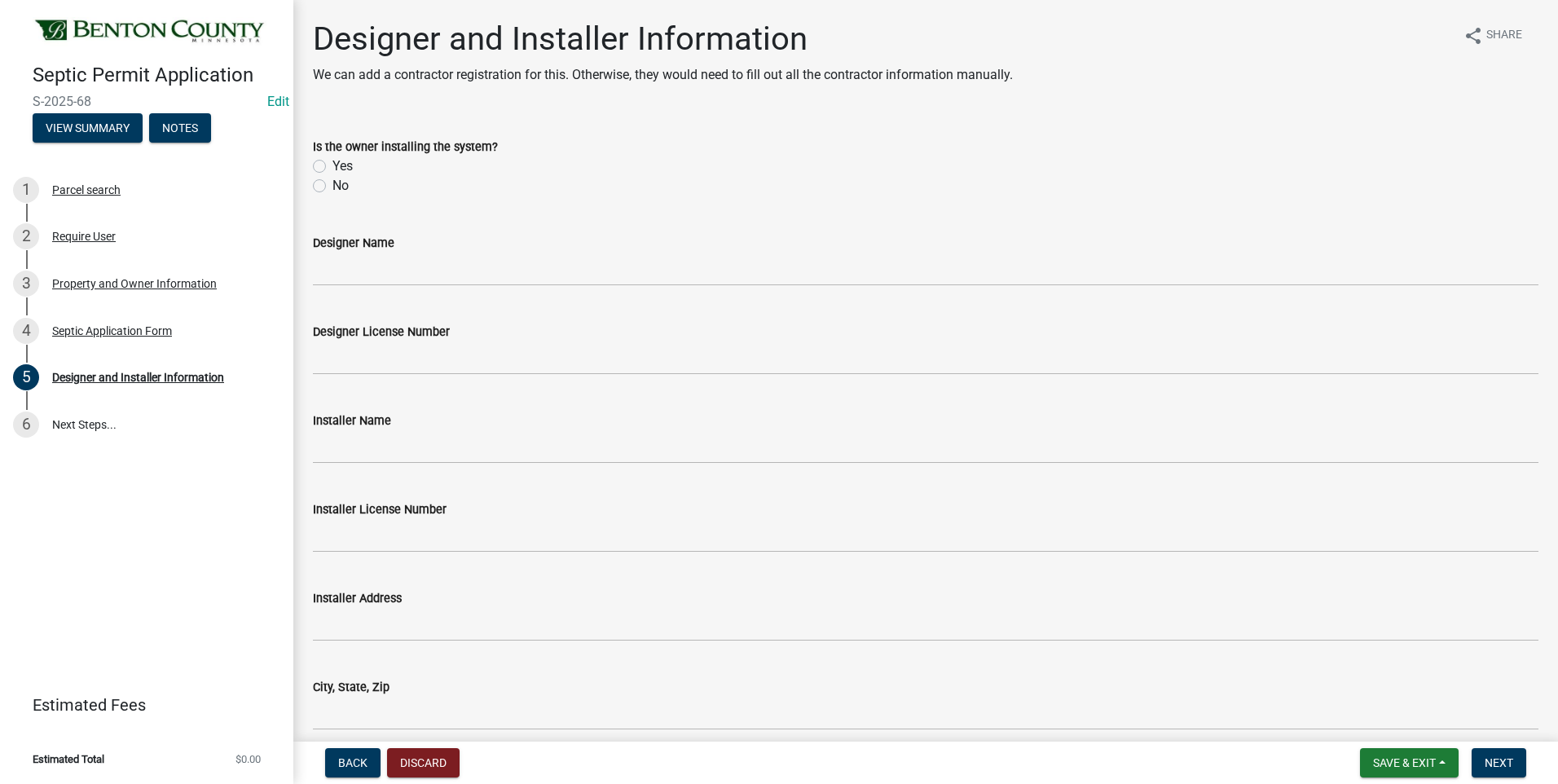
click at [332, 187] on label "No" at bounding box center [340, 185] width 16 height 19
click at [332, 187] on input "No" at bounding box center [337, 180] width 10 height 10
radio input "true"
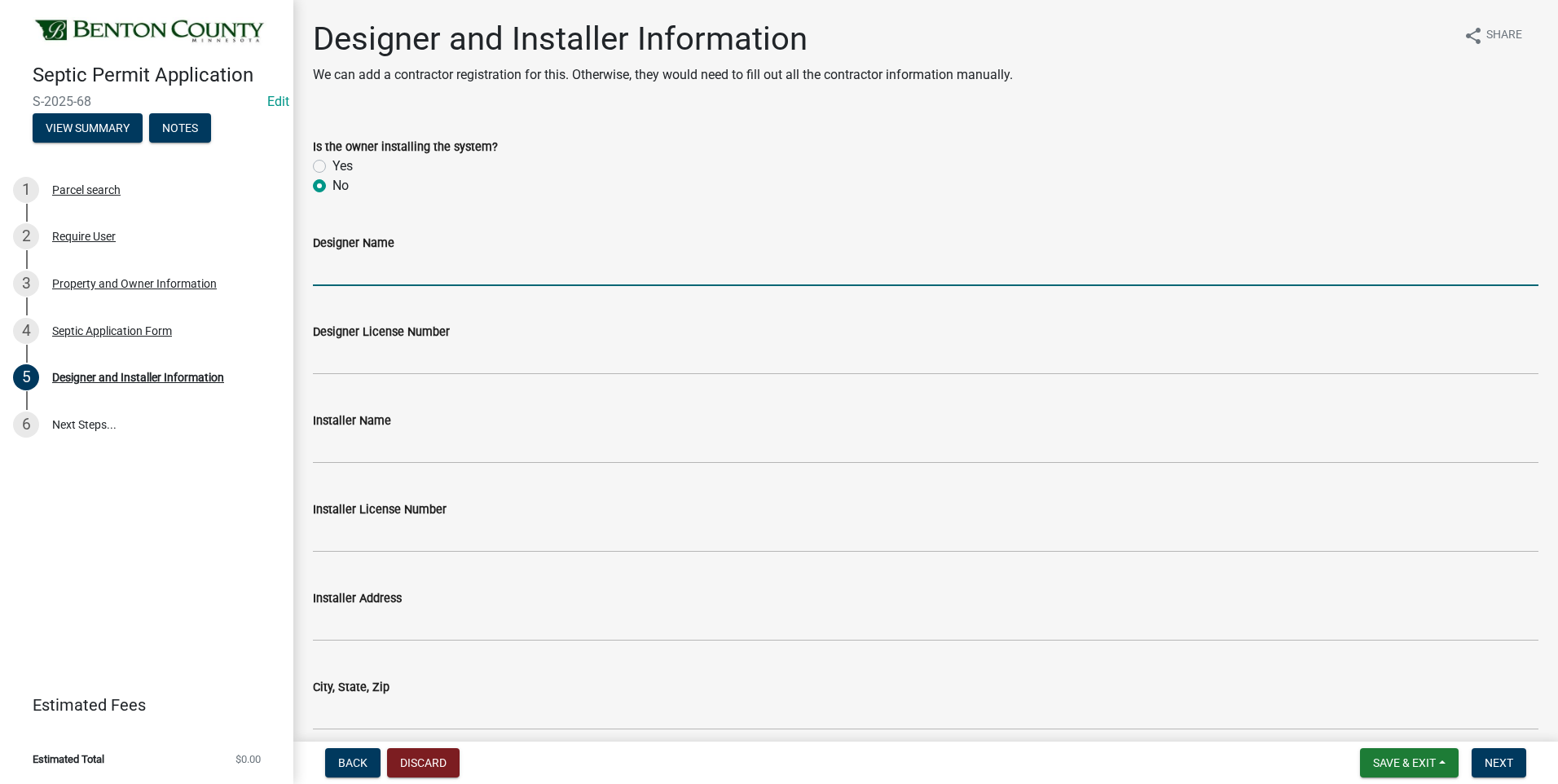
click at [381, 274] on input "Designer Name" at bounding box center [925, 269] width 1226 height 33
type input "Ark Septic - [PERSON_NAME]"
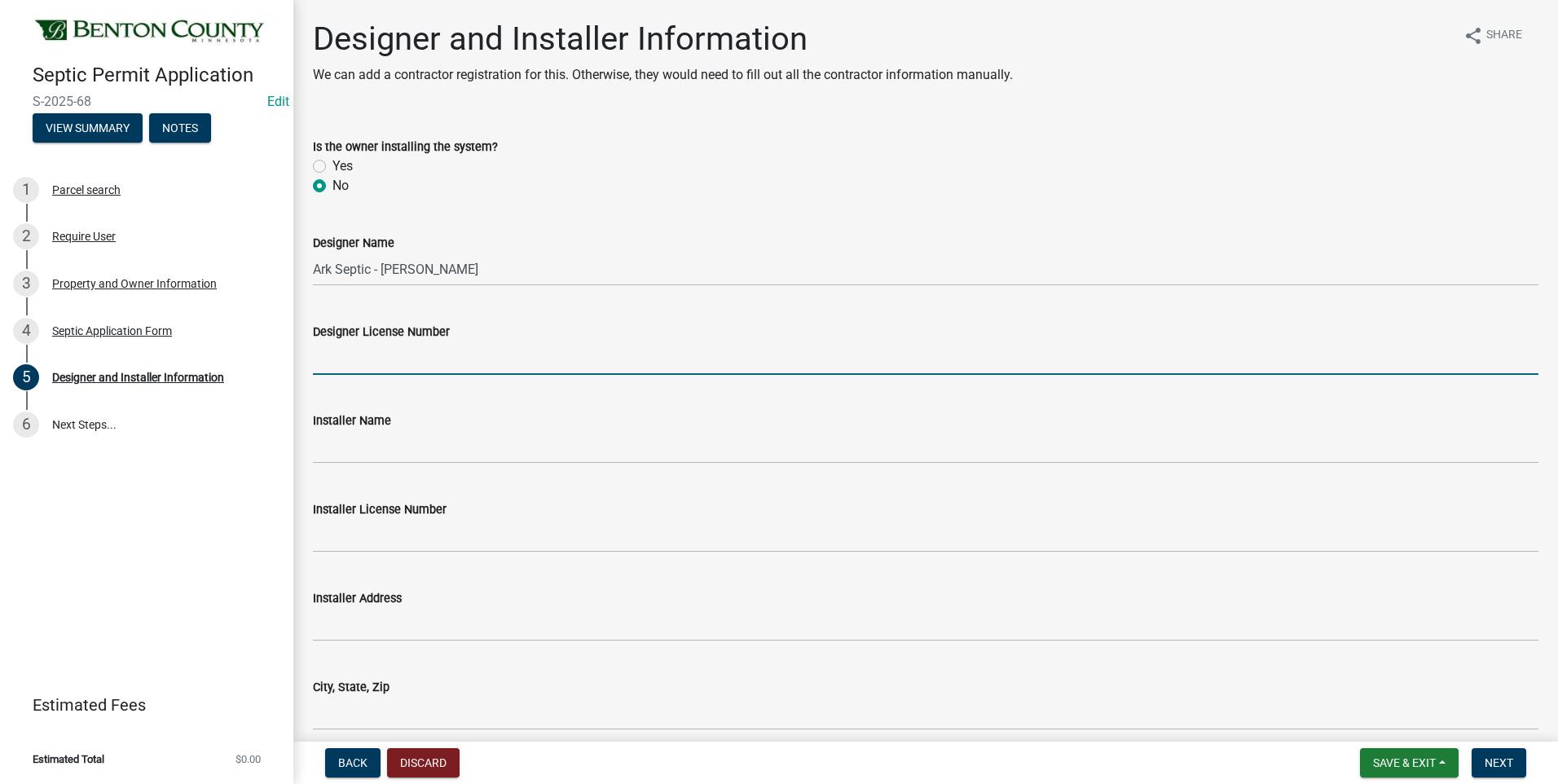
click at [444, 363] on input "Designer License Number" at bounding box center [925, 358] width 1226 height 33
type input "3974"
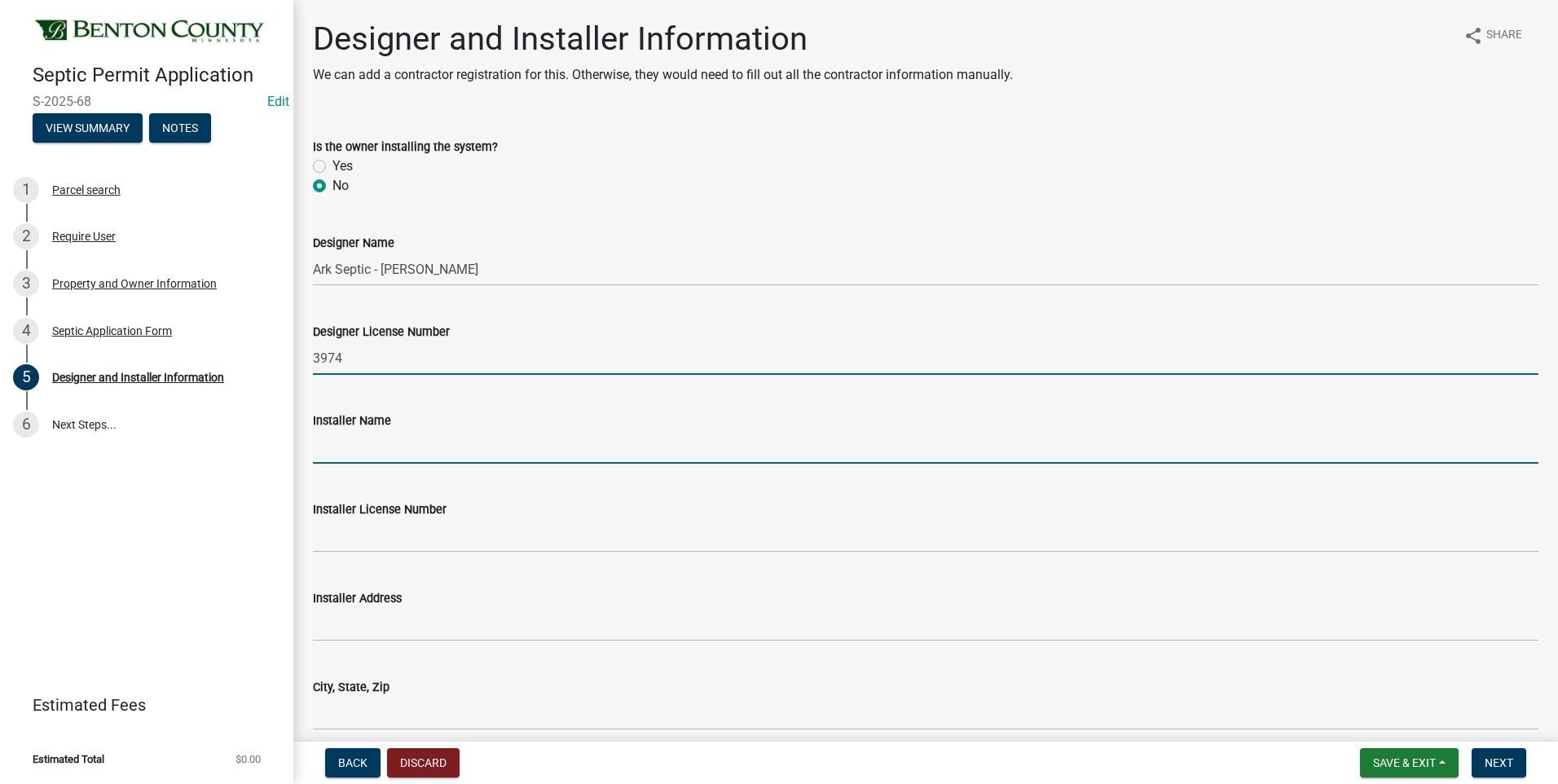
click at [400, 450] on input "Installer Name" at bounding box center [925, 446] width 1226 height 33
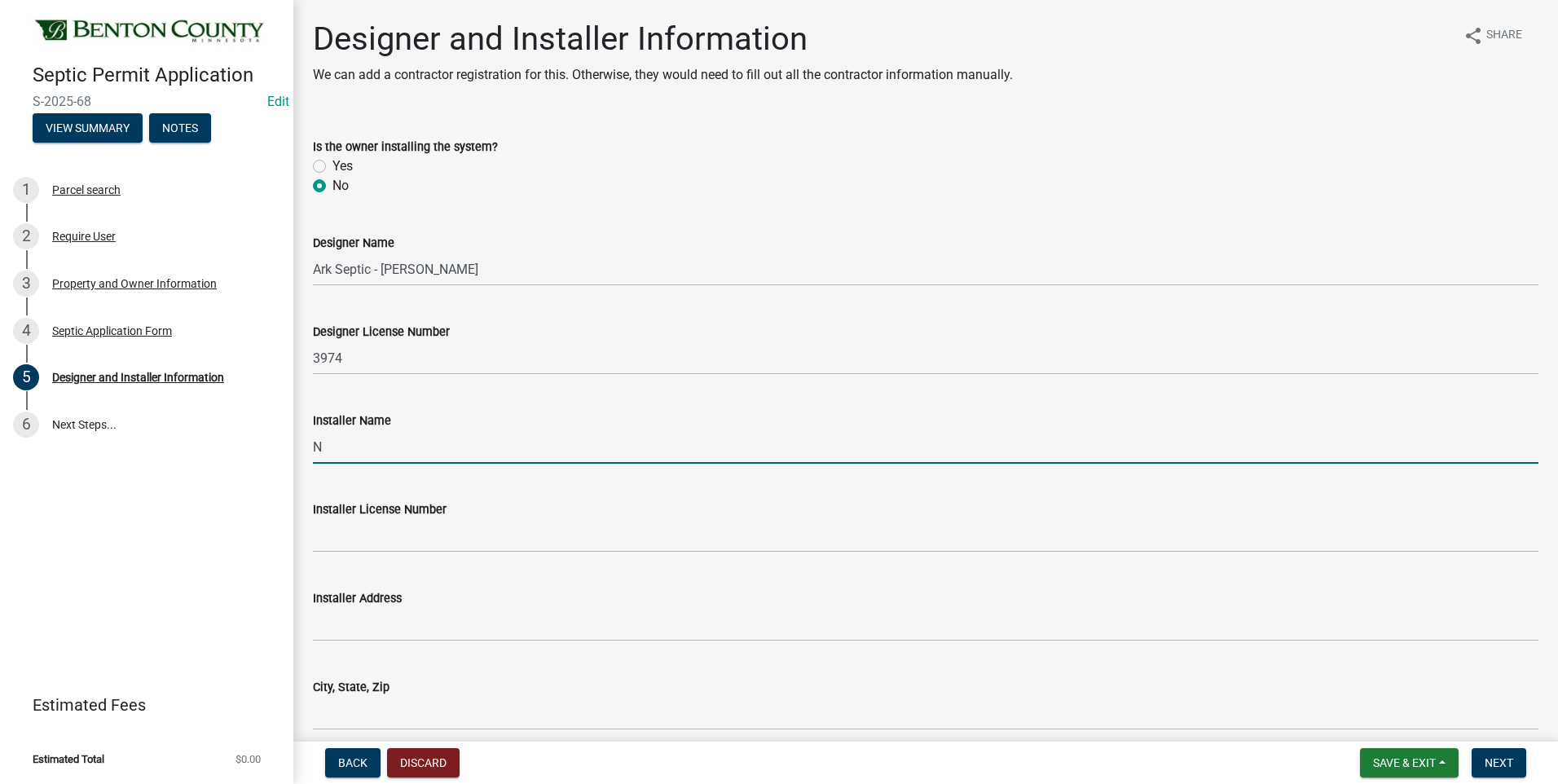
type input "Northwoods Dirt Works - [PERSON_NAME]"
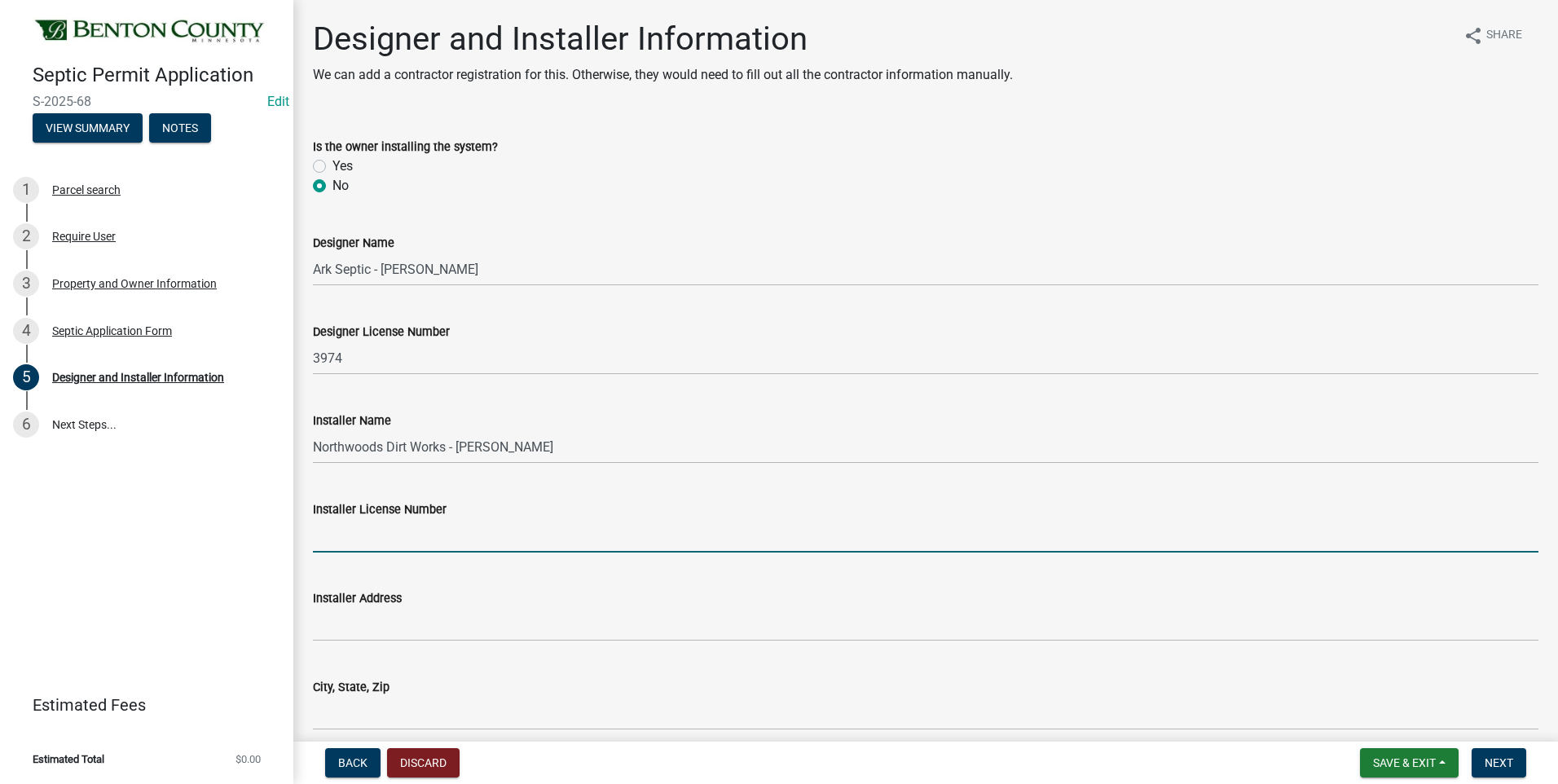
click at [427, 538] on input "Installer License Number" at bounding box center [925, 535] width 1226 height 33
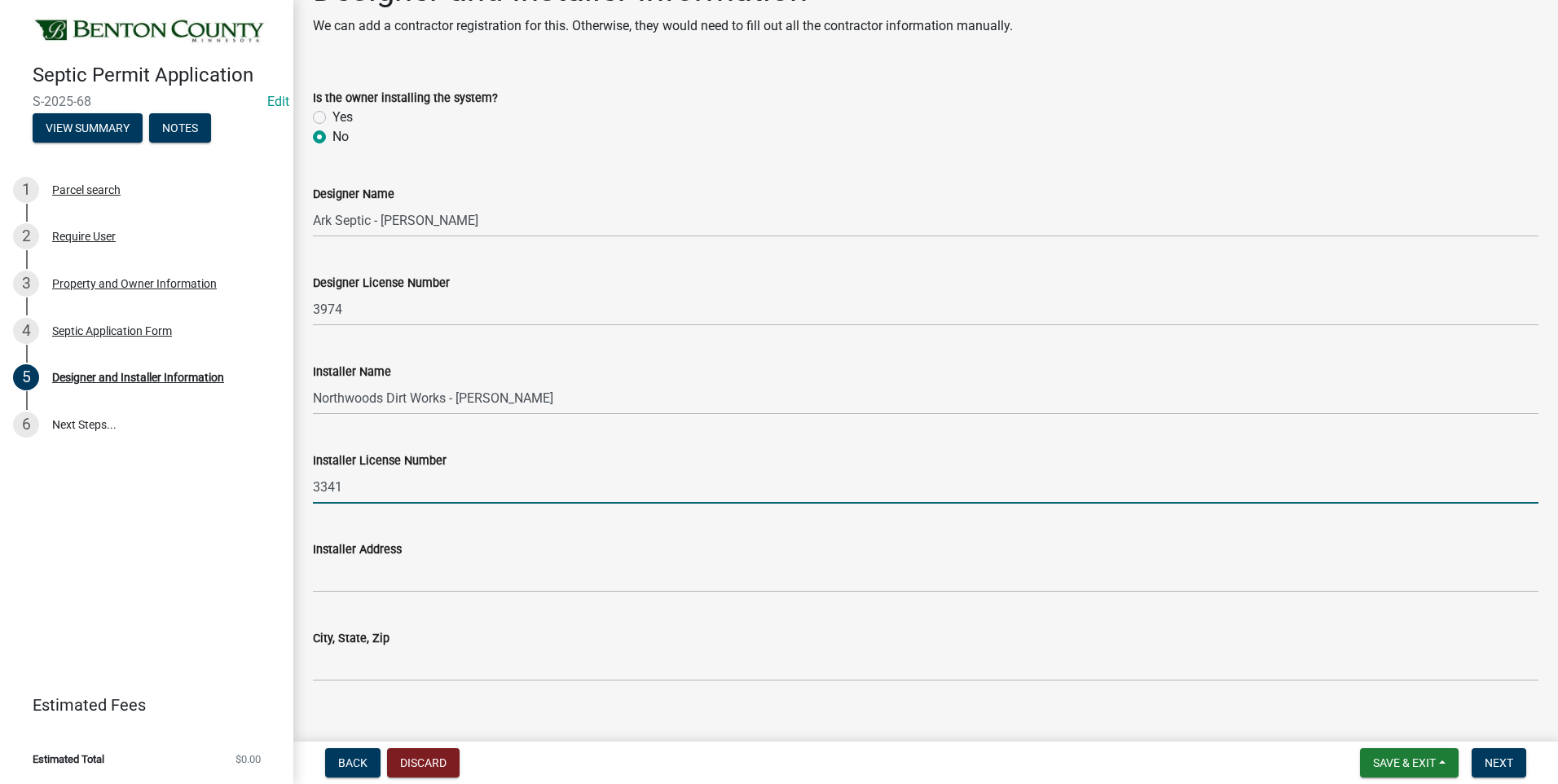
scroll to position [72, 0]
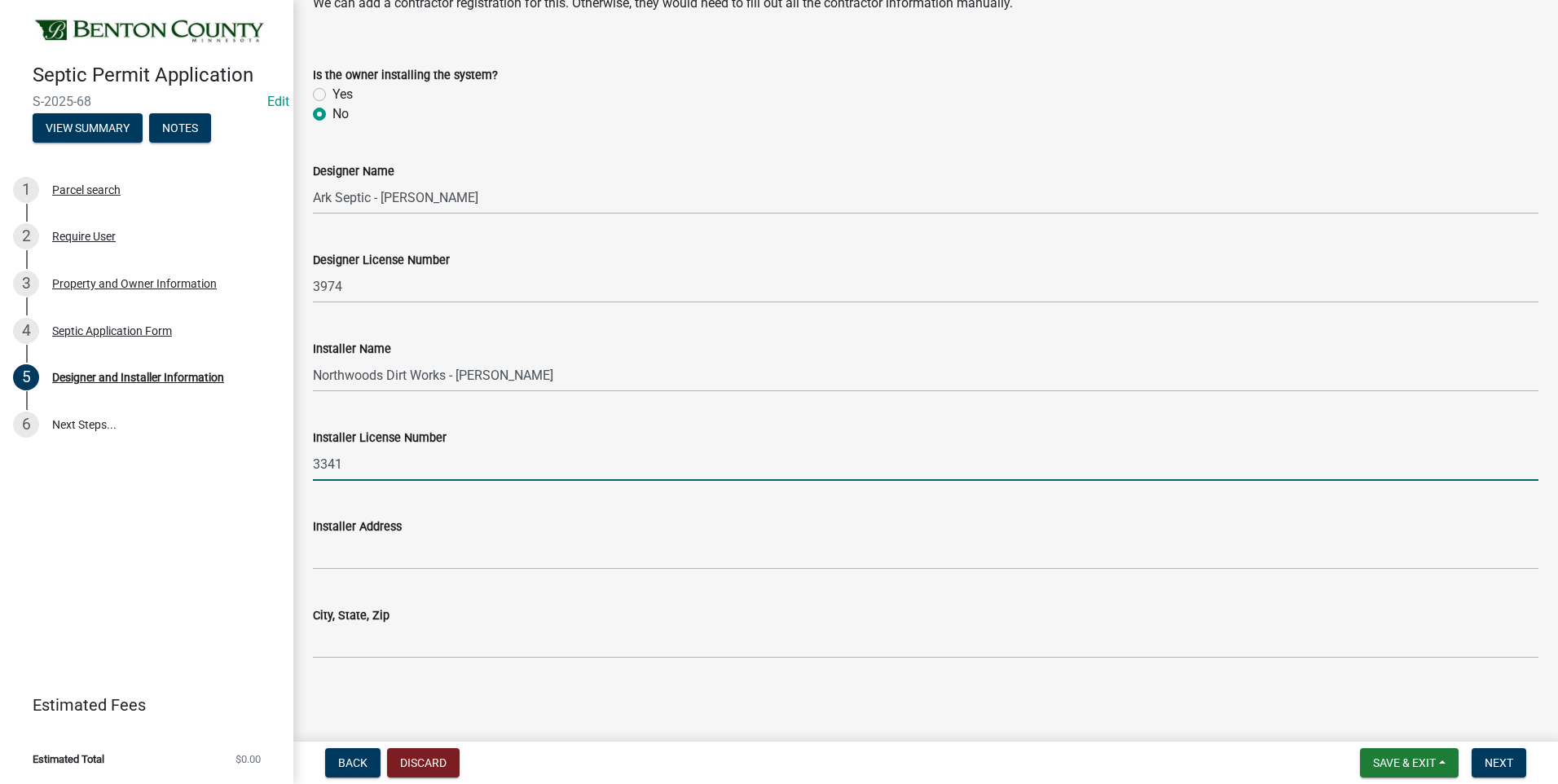
type input "3341"
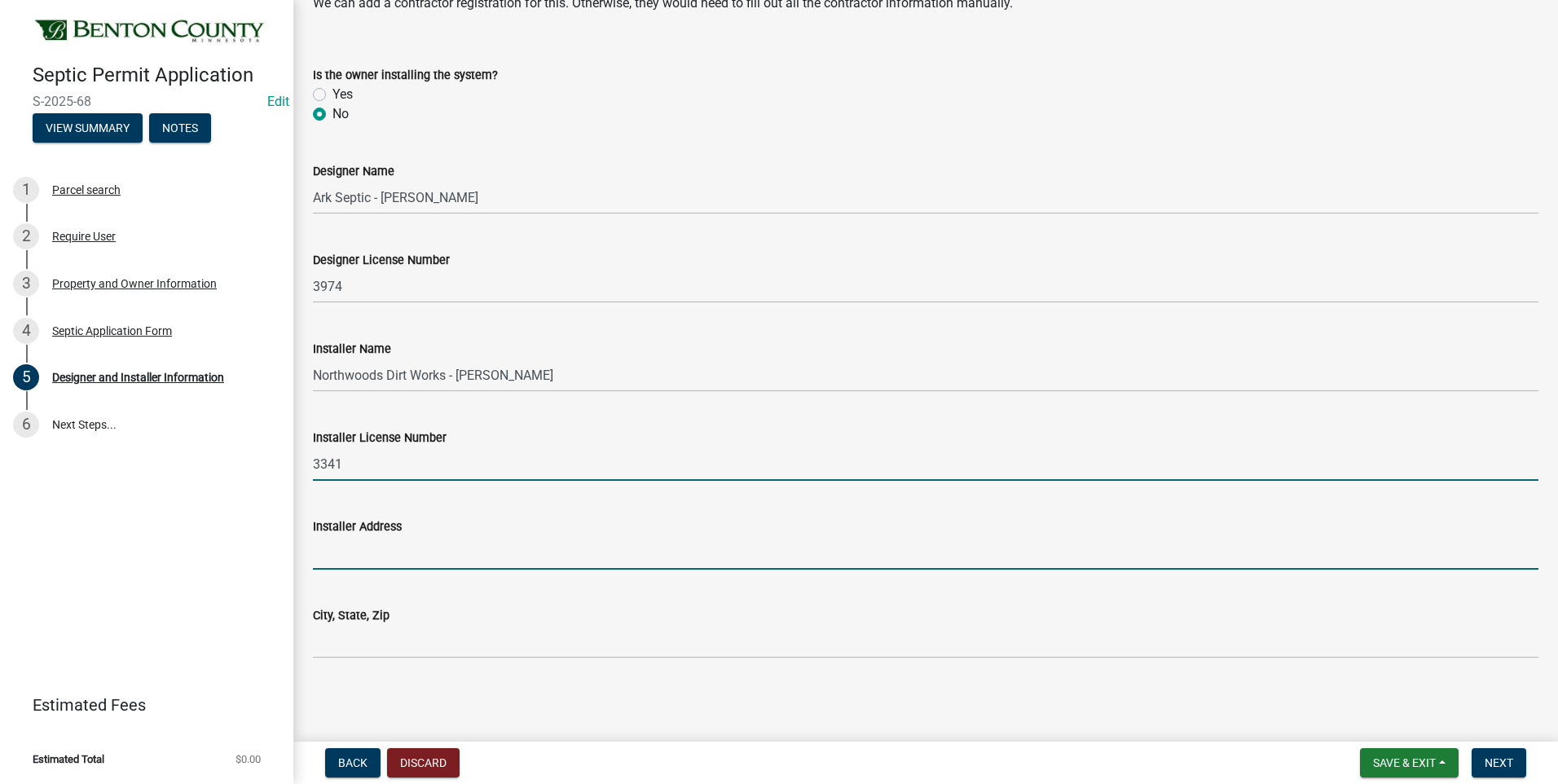
click at [404, 556] on input "Installer Address" at bounding box center [925, 552] width 1226 height 33
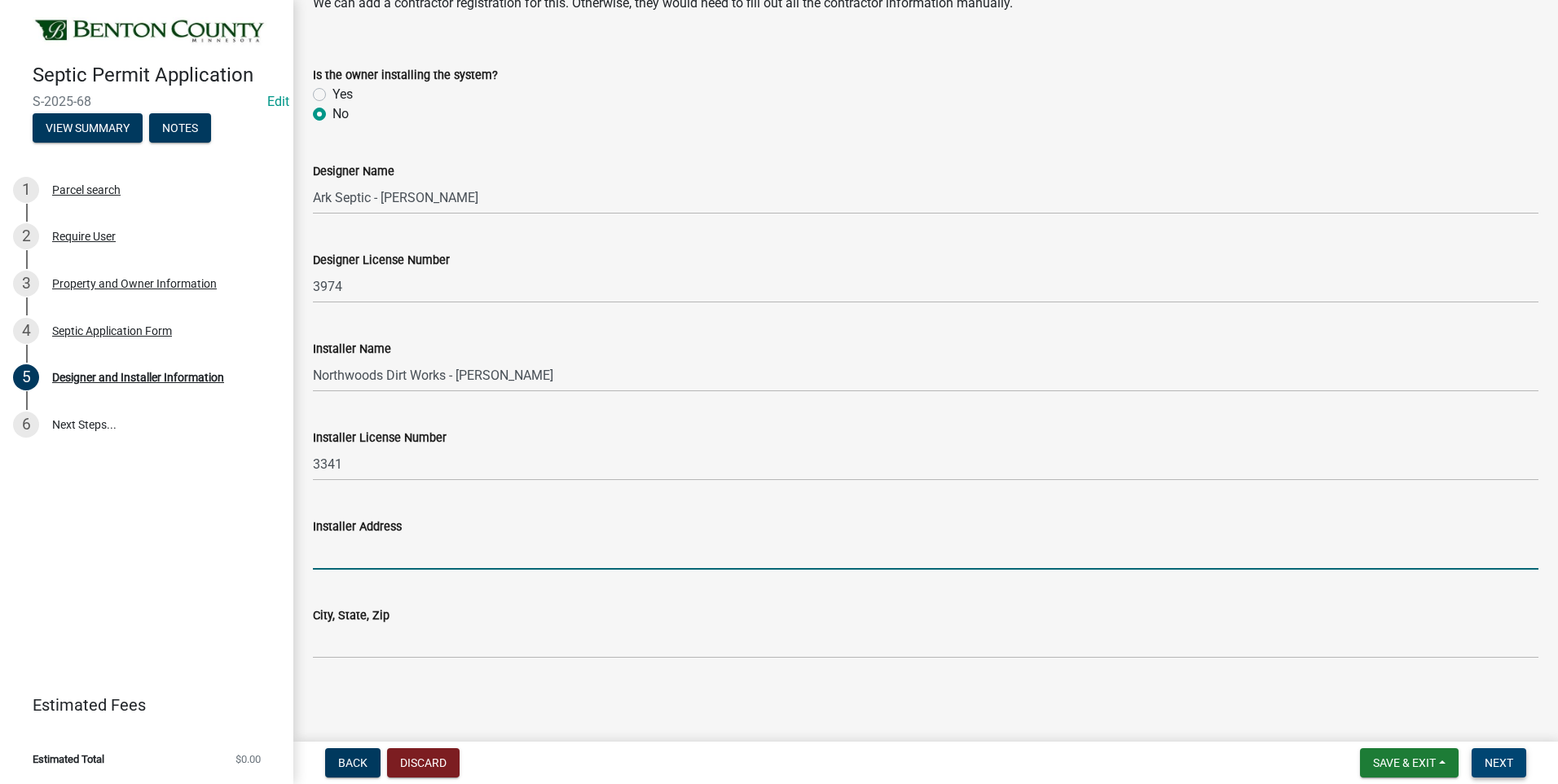
click at [1503, 768] on span "Next" at bounding box center [1499, 763] width 29 height 13
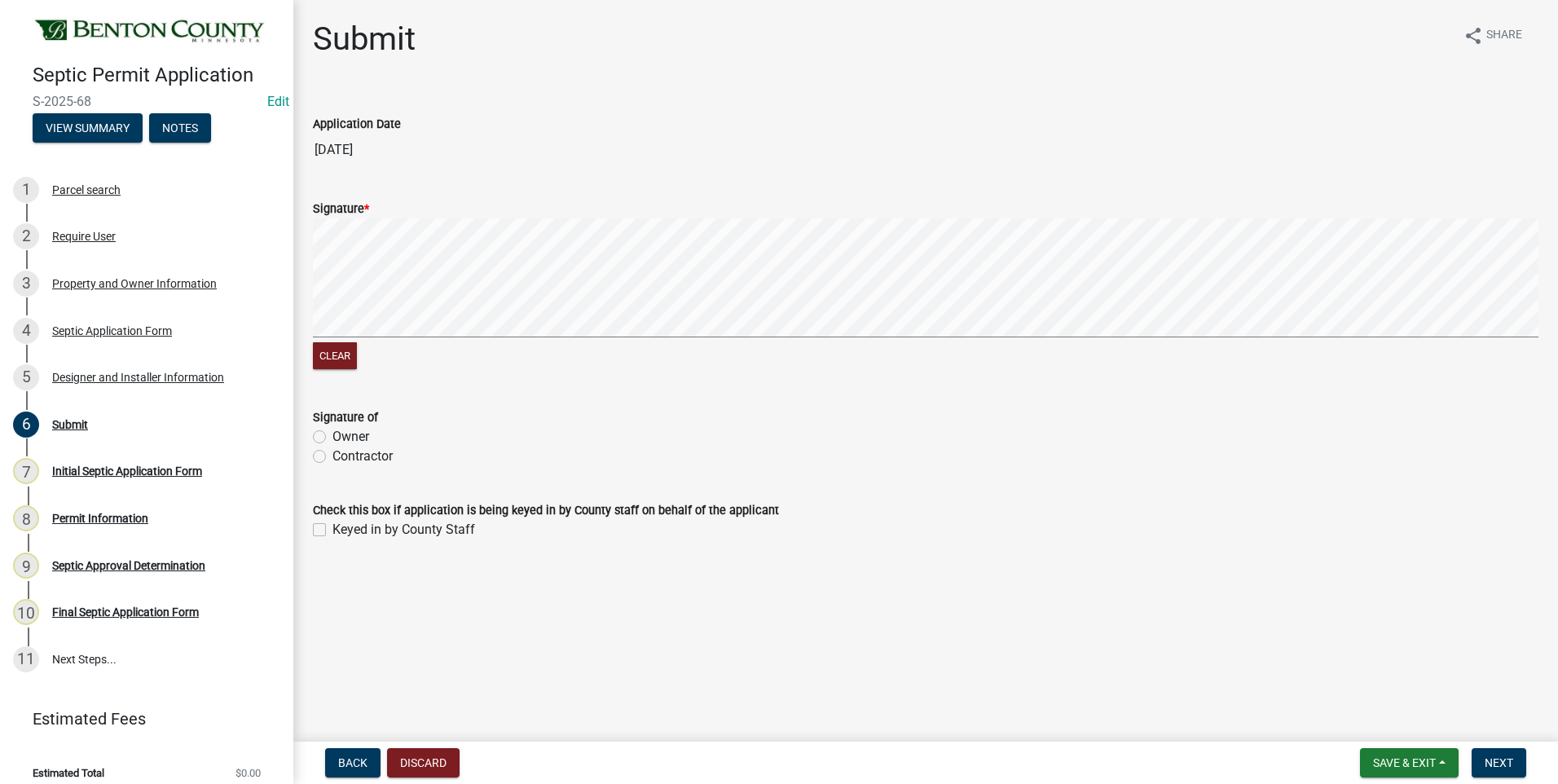
click at [332, 458] on label "Contractor" at bounding box center [362, 456] width 60 height 19
click at [332, 457] on input "Contractor" at bounding box center [337, 451] width 10 height 10
radio input "true"
click at [332, 528] on label "Keyed in by County Staff" at bounding box center [403, 529] width 142 height 19
click at [332, 528] on input "Keyed in by County Staff" at bounding box center [337, 525] width 10 height 10
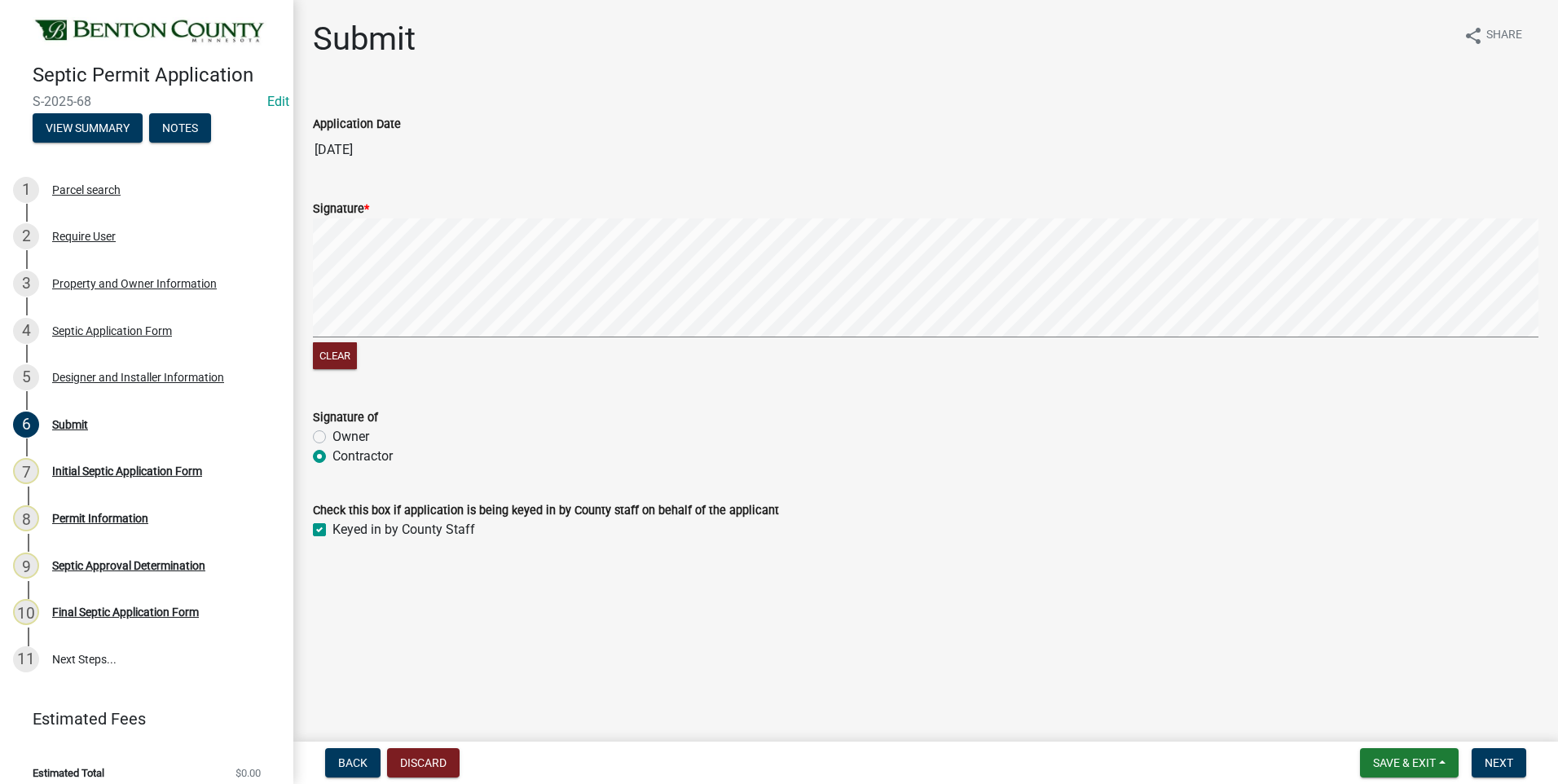
checkbox input "true"
click at [1501, 762] on span "Next" at bounding box center [1499, 763] width 29 height 13
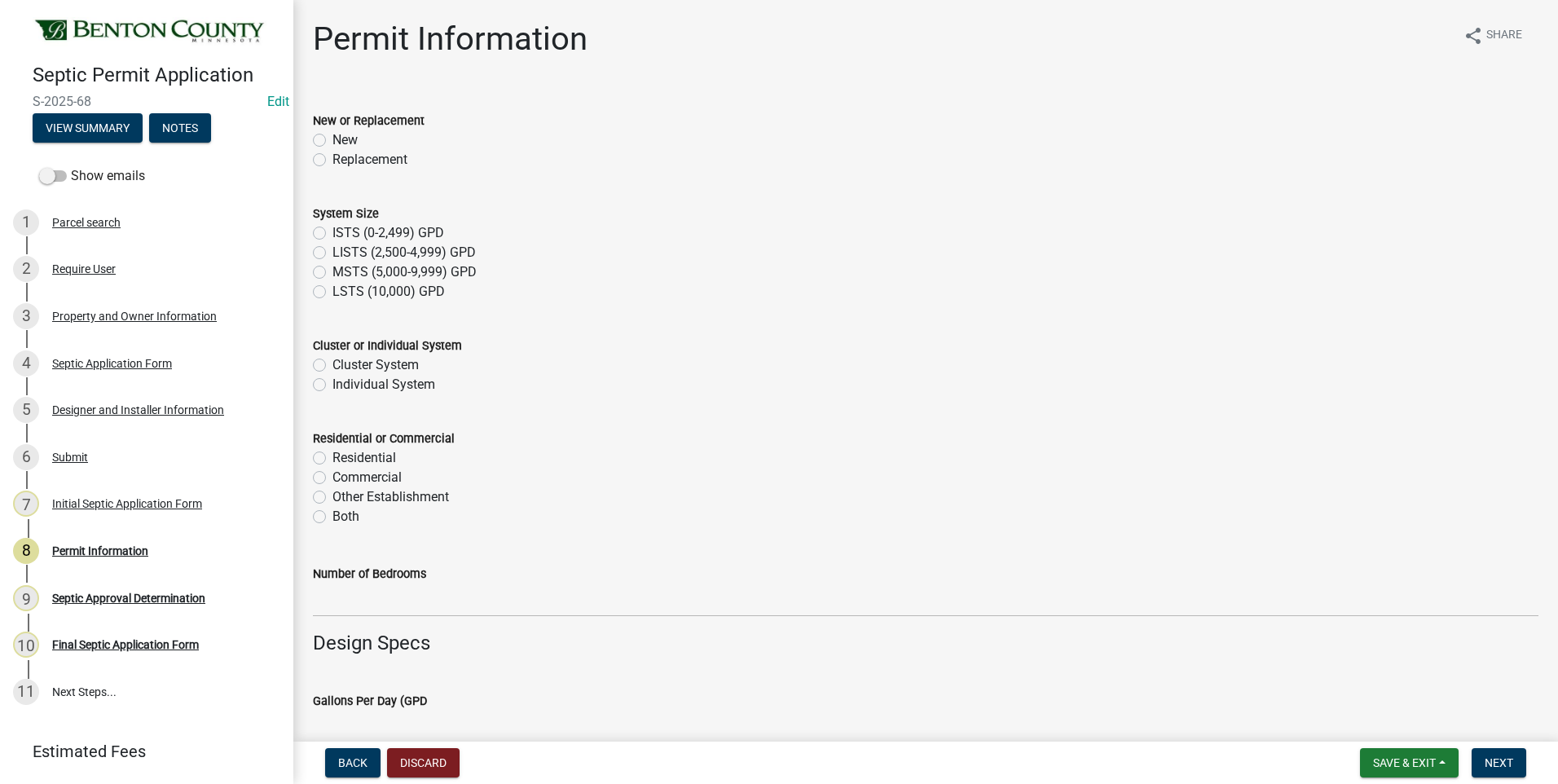
click at [332, 159] on label "Replacement" at bounding box center [369, 159] width 75 height 19
click at [332, 159] on input "Replacement" at bounding box center [337, 155] width 10 height 10
radio input "true"
click at [332, 234] on label "ISTS (0-2,499) GPD" at bounding box center [387, 233] width 112 height 19
click at [332, 234] on input "ISTS (0-2,499) GPD" at bounding box center [337, 228] width 10 height 10
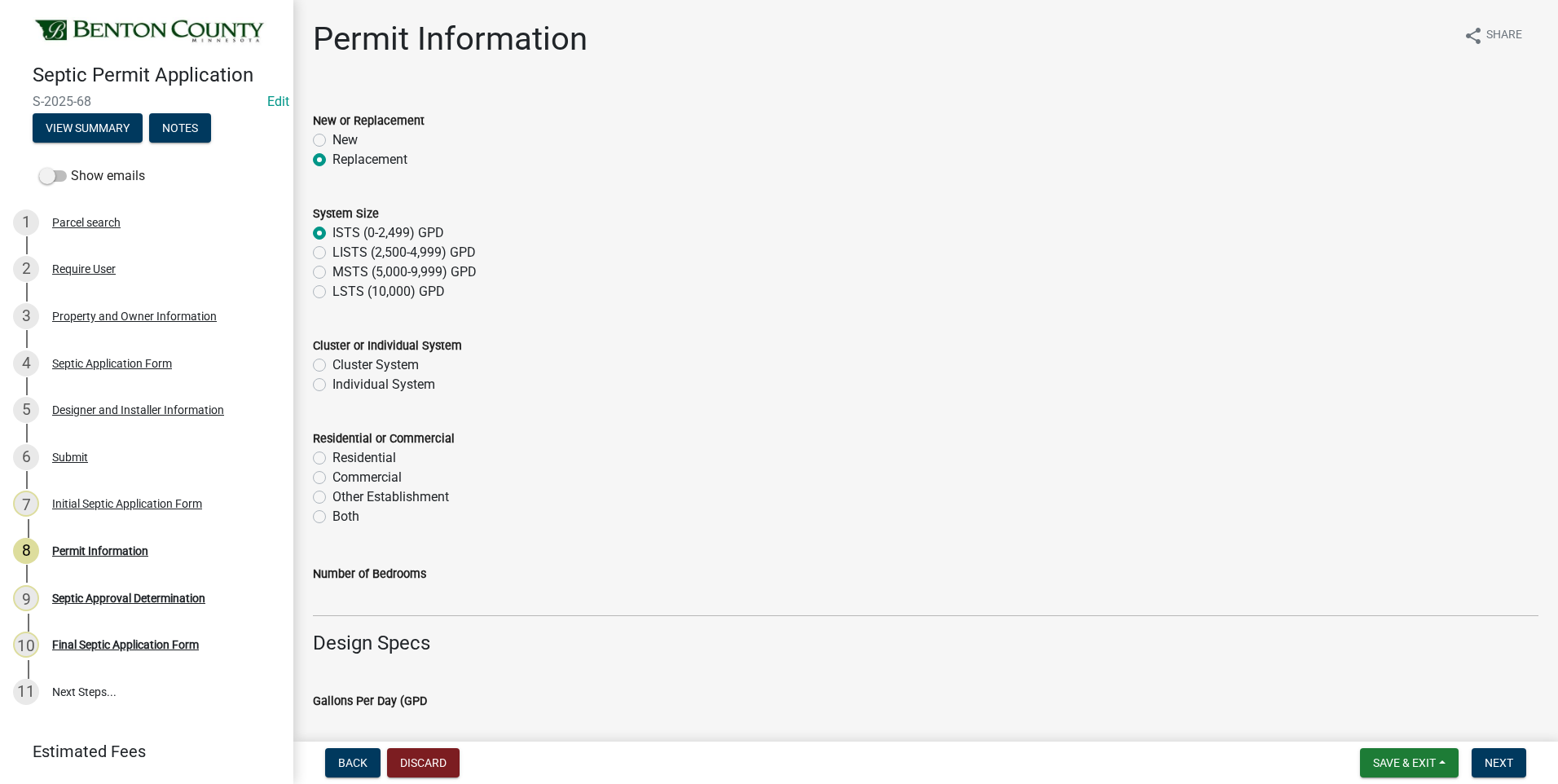
radio input "true"
click at [332, 386] on label "Individual System" at bounding box center [384, 384] width 103 height 19
click at [332, 385] on input "Individual System" at bounding box center [337, 380] width 10 height 10
radio input "true"
drag, startPoint x: 320, startPoint y: 458, endPoint x: 564, endPoint y: 352, distance: 266.0
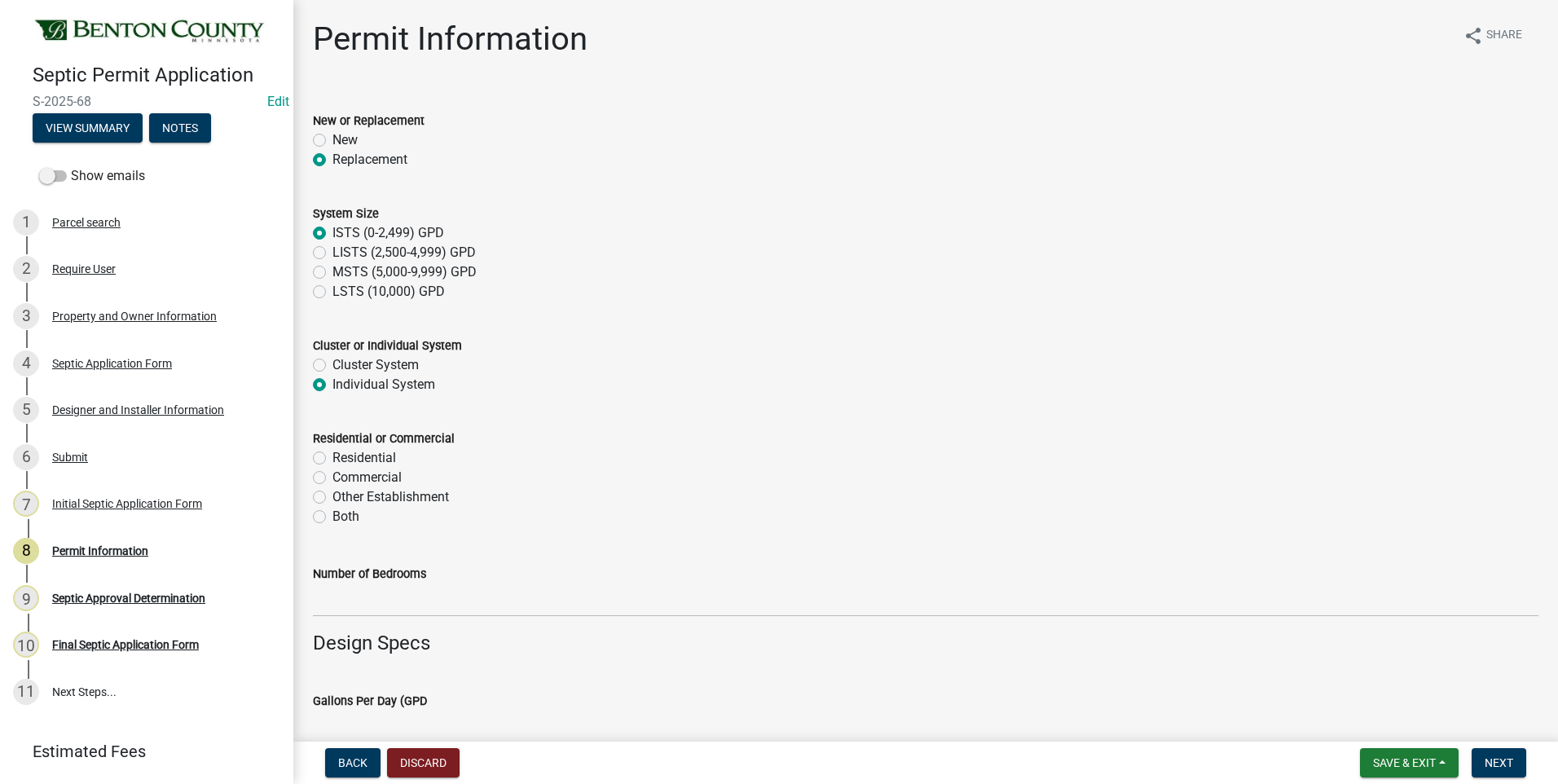
click at [332, 458] on label "Residential" at bounding box center [364, 458] width 64 height 19
click at [332, 458] on input "Residential" at bounding box center [337, 453] width 10 height 10
radio input "true"
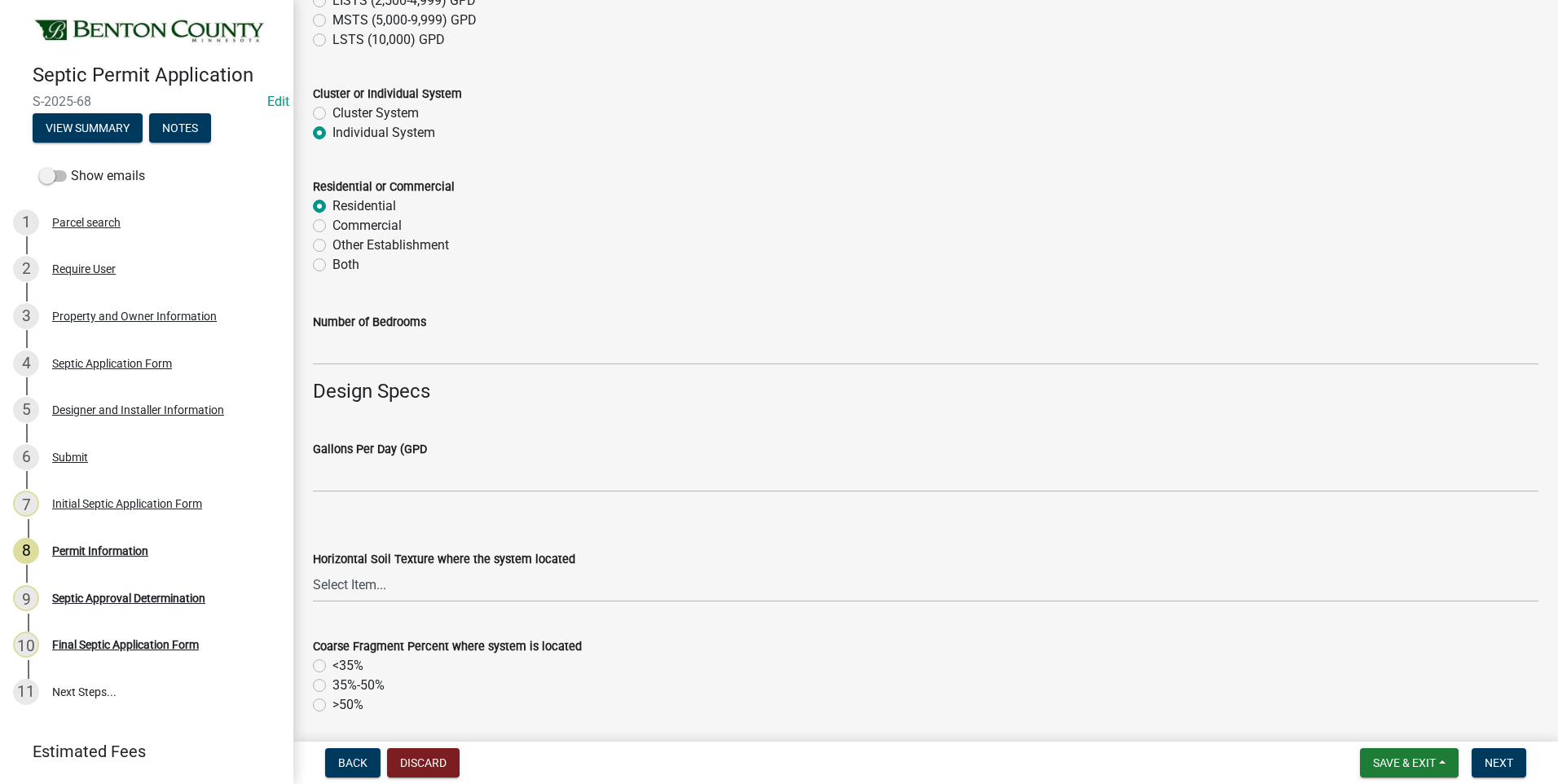
scroll to position [326, 0]
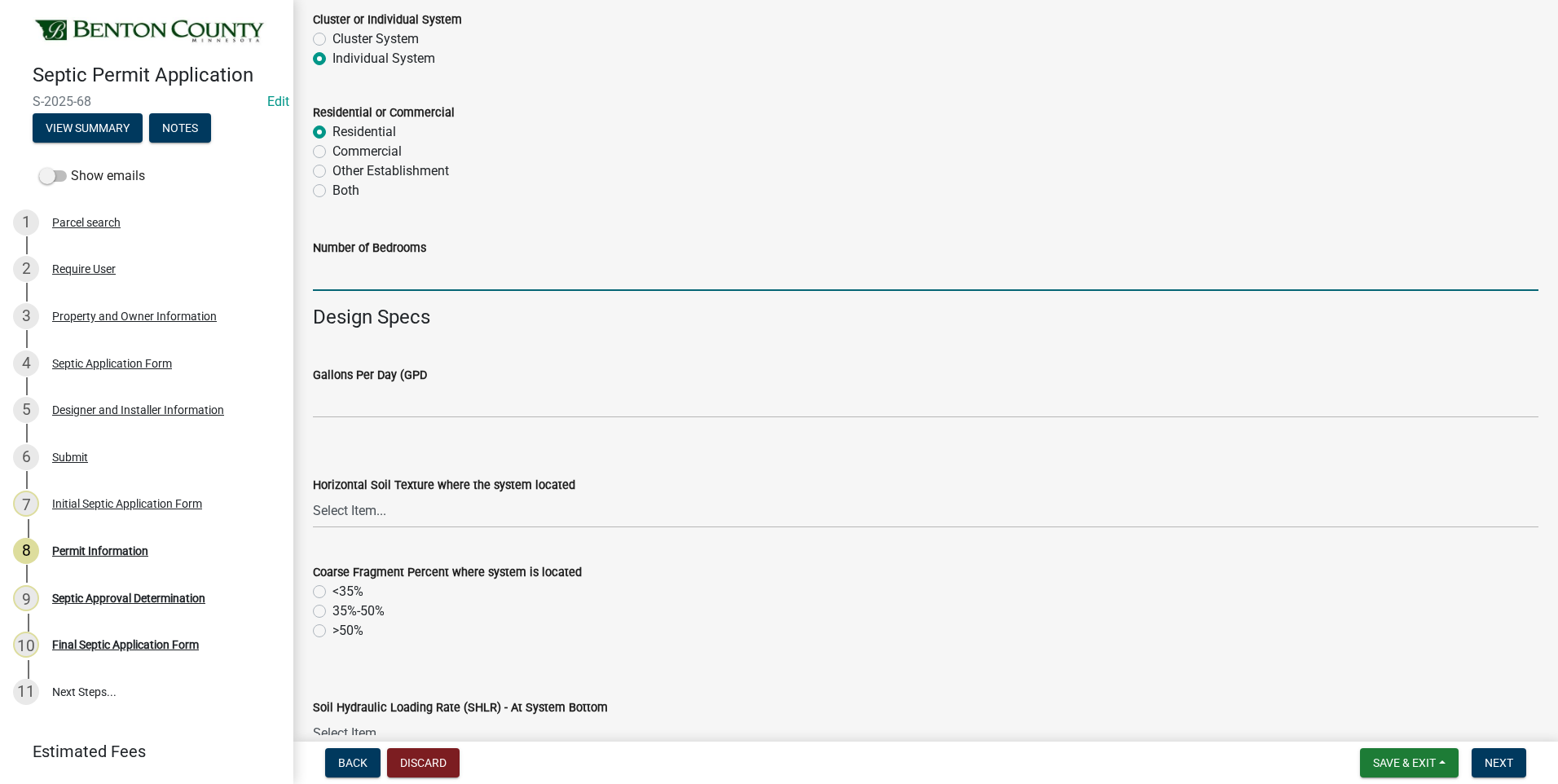
click at [422, 274] on input "text" at bounding box center [925, 274] width 1226 height 33
type input "3"
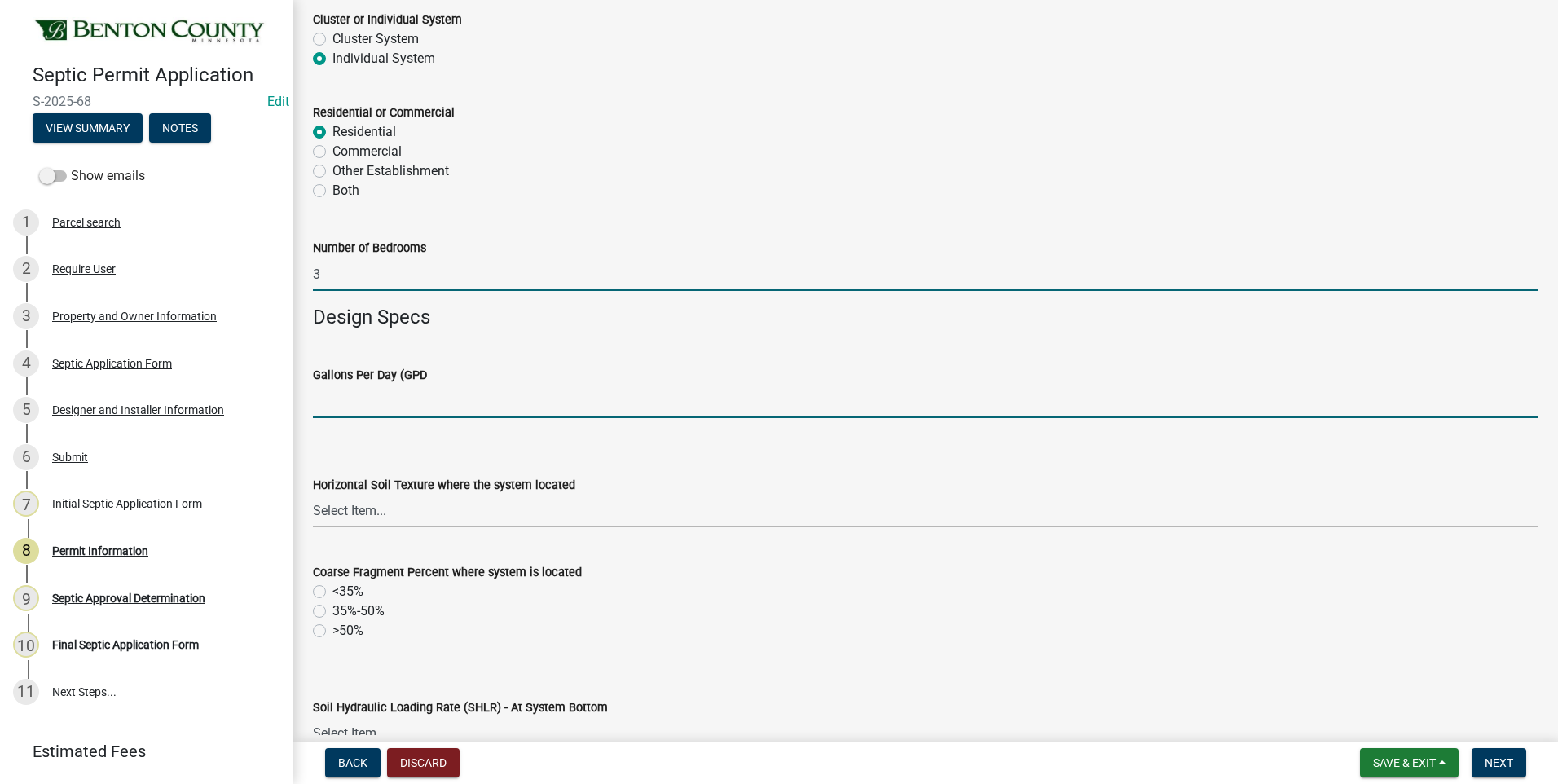
click at [386, 402] on input "text" at bounding box center [925, 401] width 1226 height 33
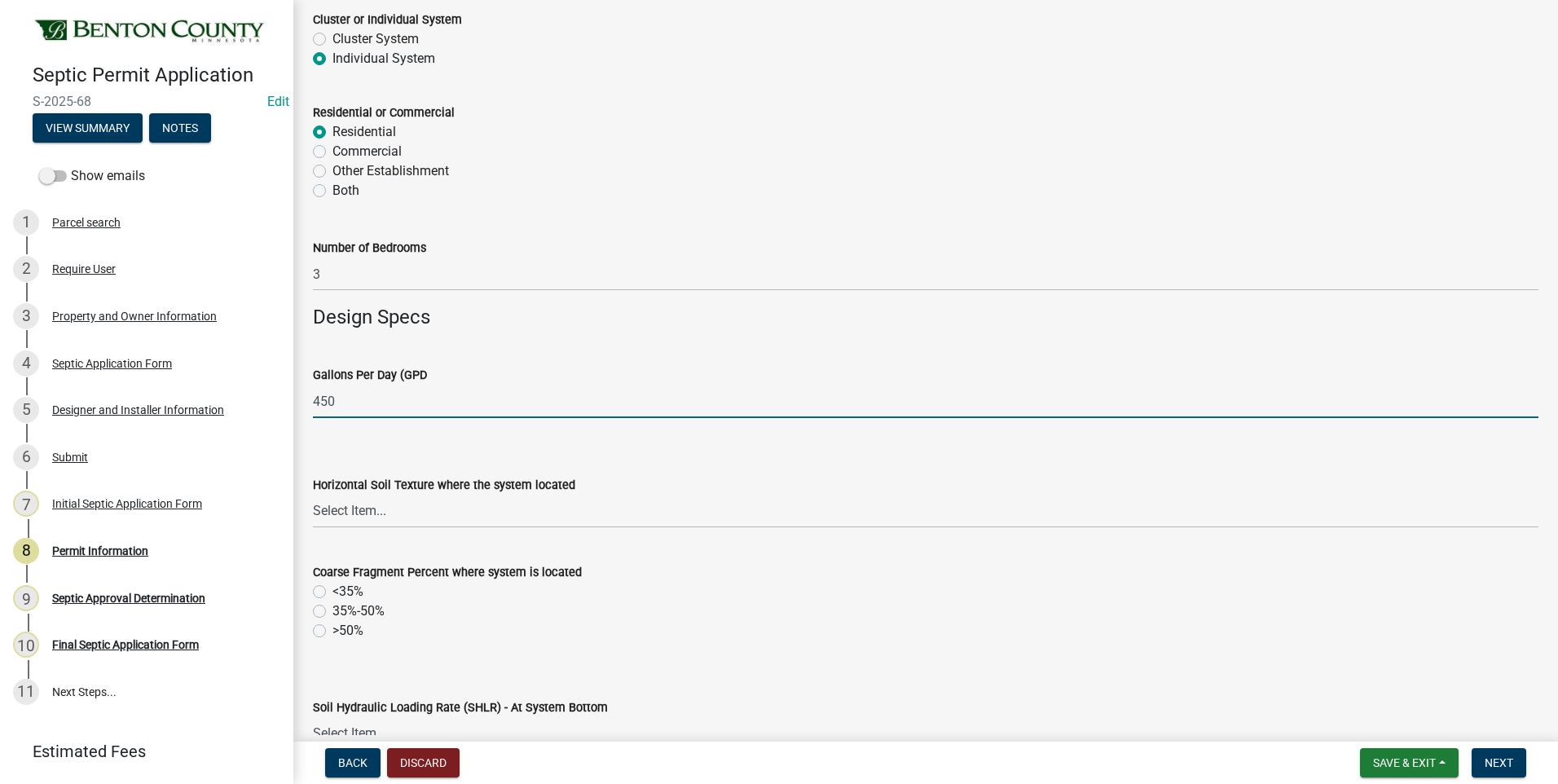
type input "450"
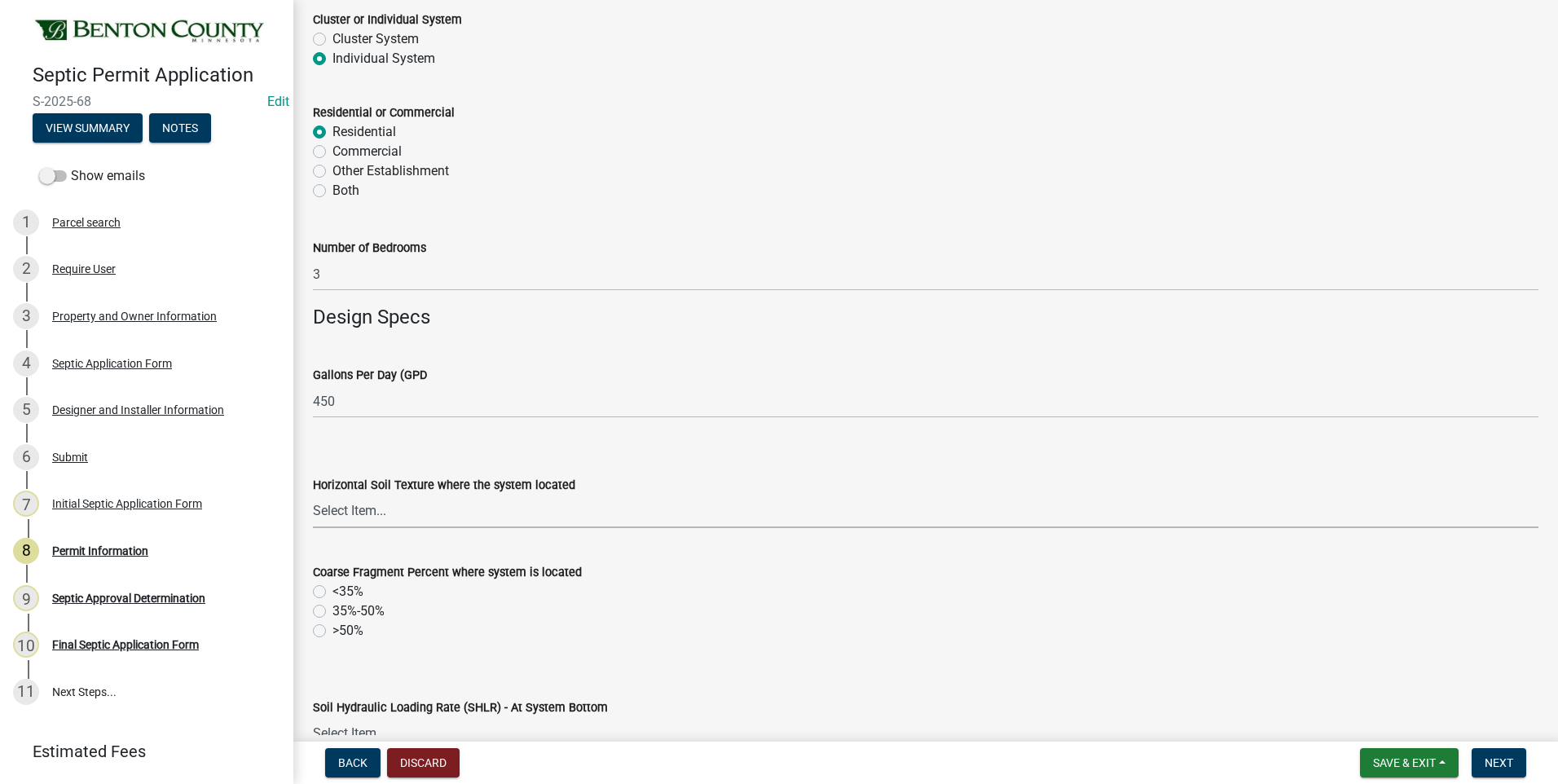
click at [353, 511] on select "Select Item... Sand Coarse Sand Loamy Sand Loamy Coarse Sand Loamy Fine Sand Lo…" at bounding box center [925, 510] width 1226 height 33
click at [313, 494] on select "Select Item... Sand Coarse Sand Loamy Sand Loamy Coarse Sand Loamy Fine Sand Lo…" at bounding box center [925, 510] width 1226 height 33
select select "76b0c624-ec4c-44c7-bbb7-ce321b68233c"
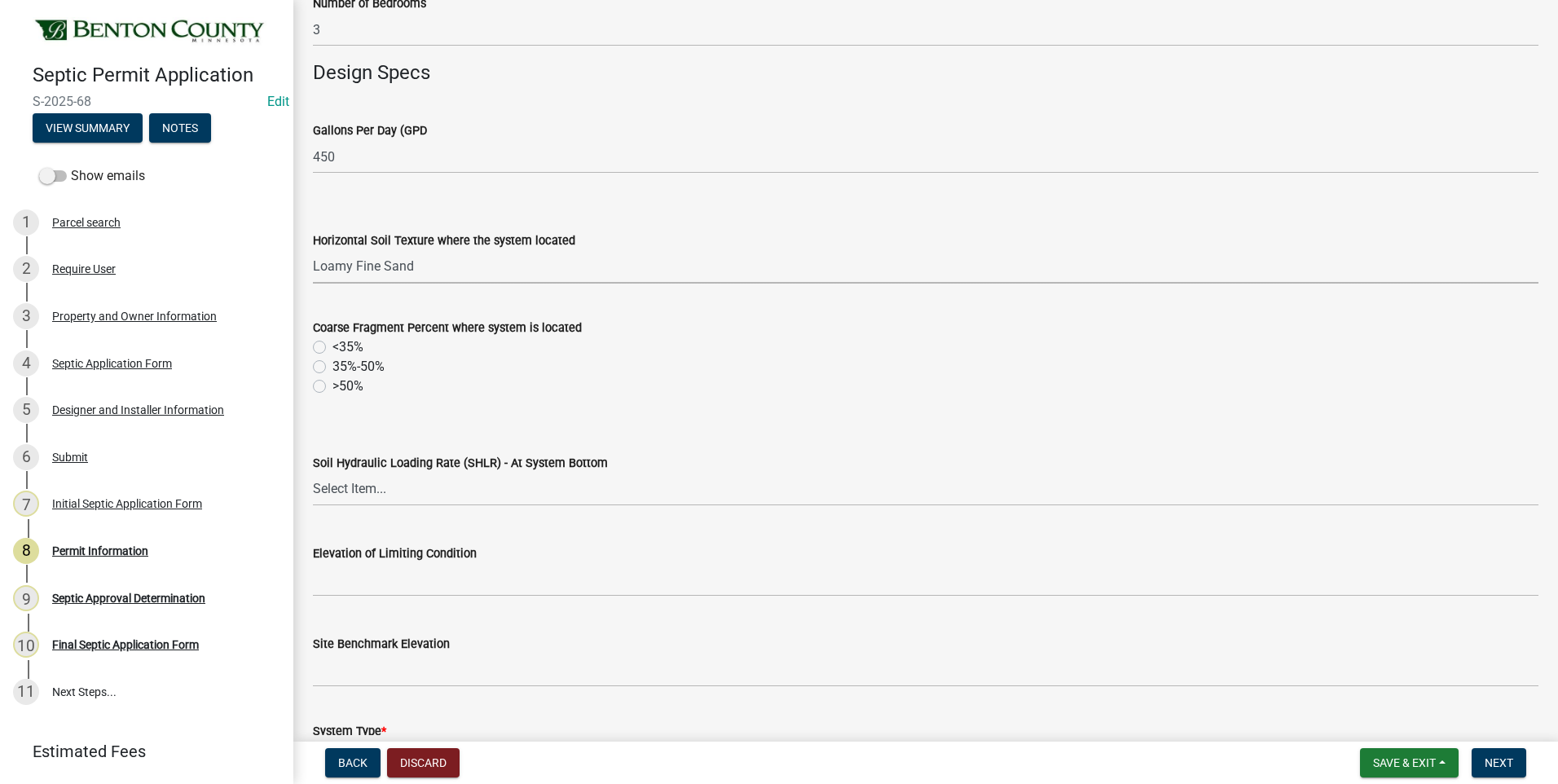
scroll to position [651, 0]
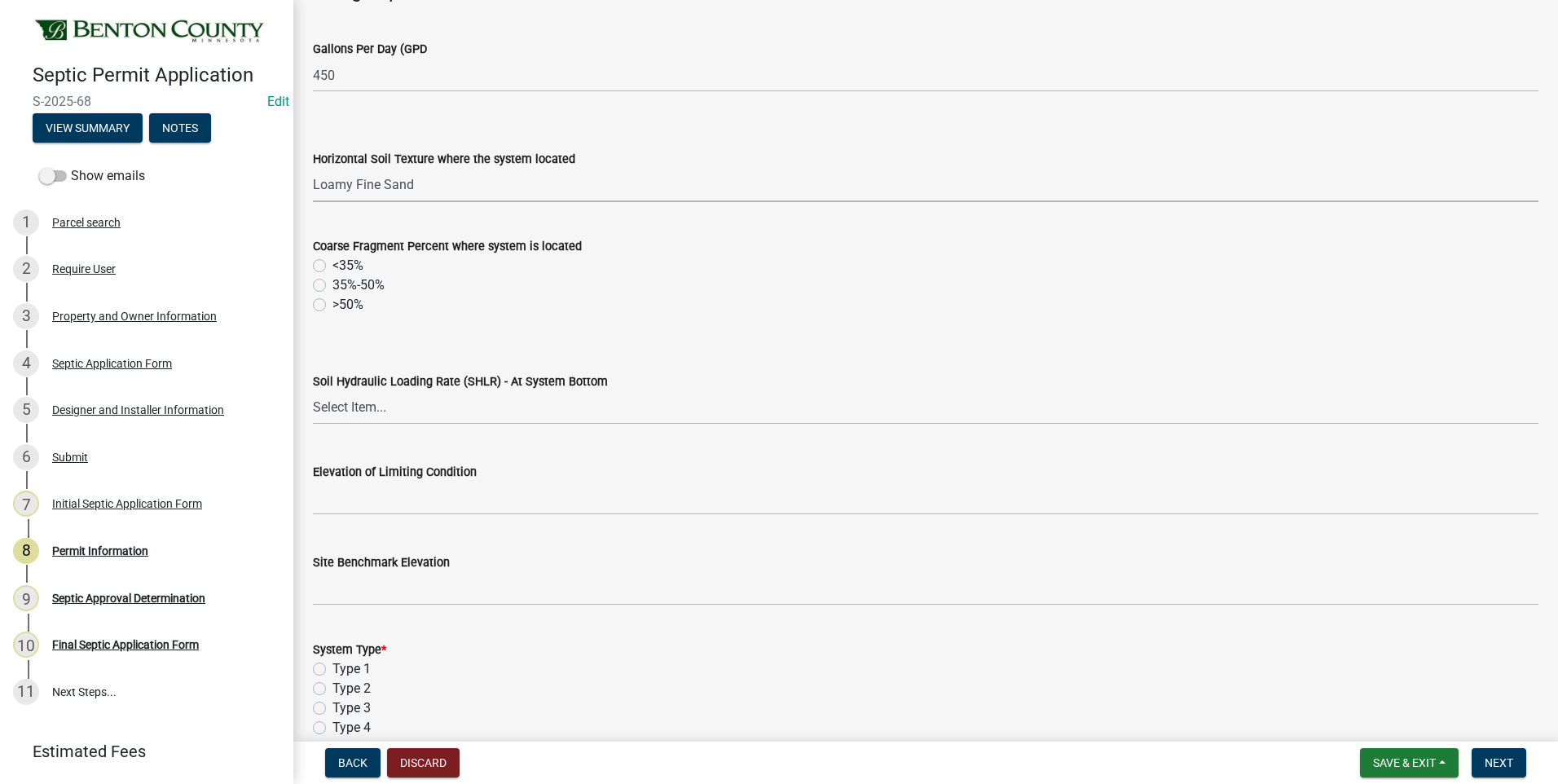
click at [332, 264] on label "<35%" at bounding box center [347, 265] width 31 height 19
click at [332, 264] on input "<35%" at bounding box center [337, 260] width 10 height 10
radio input "true"
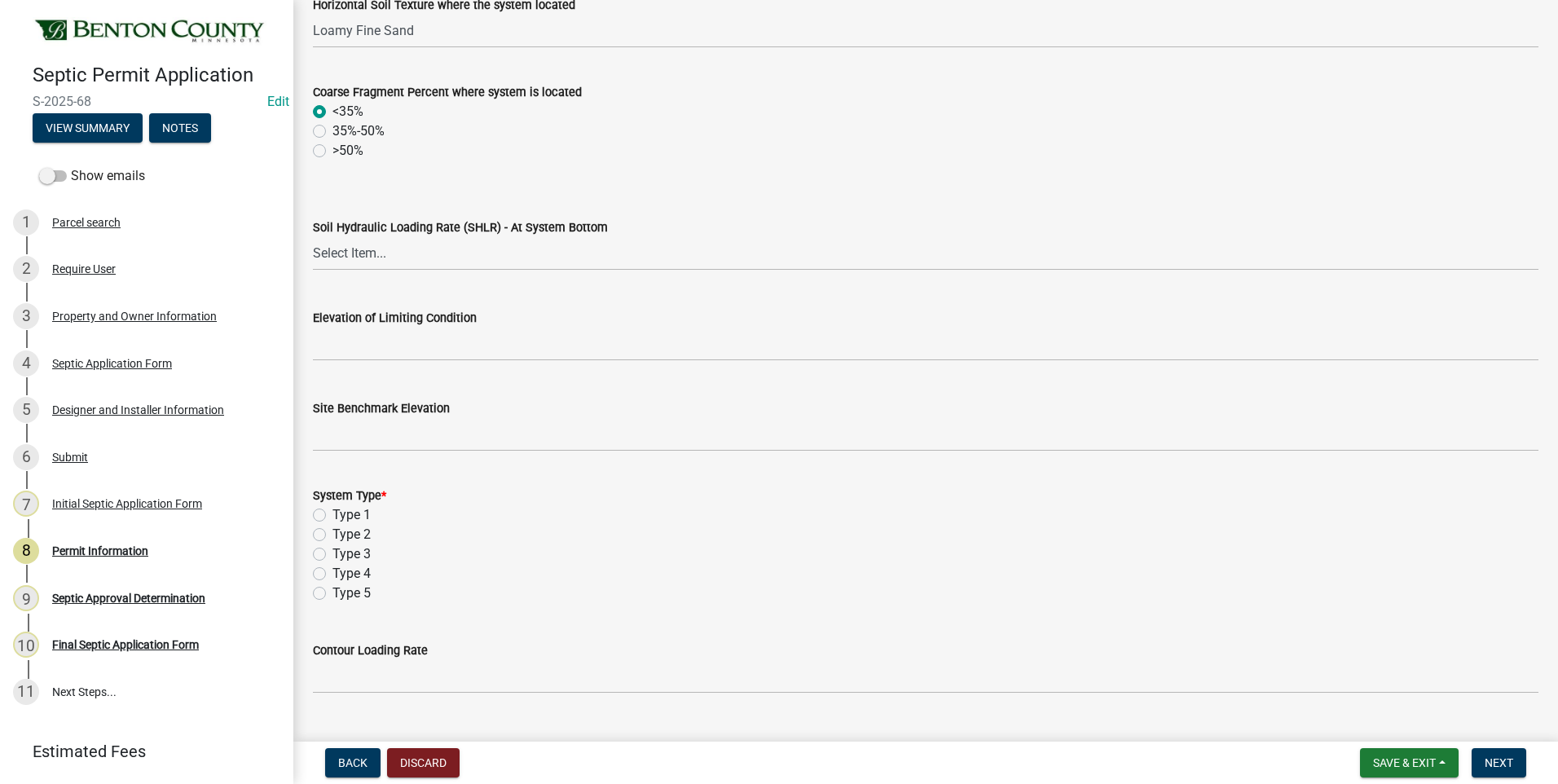
scroll to position [815, 0]
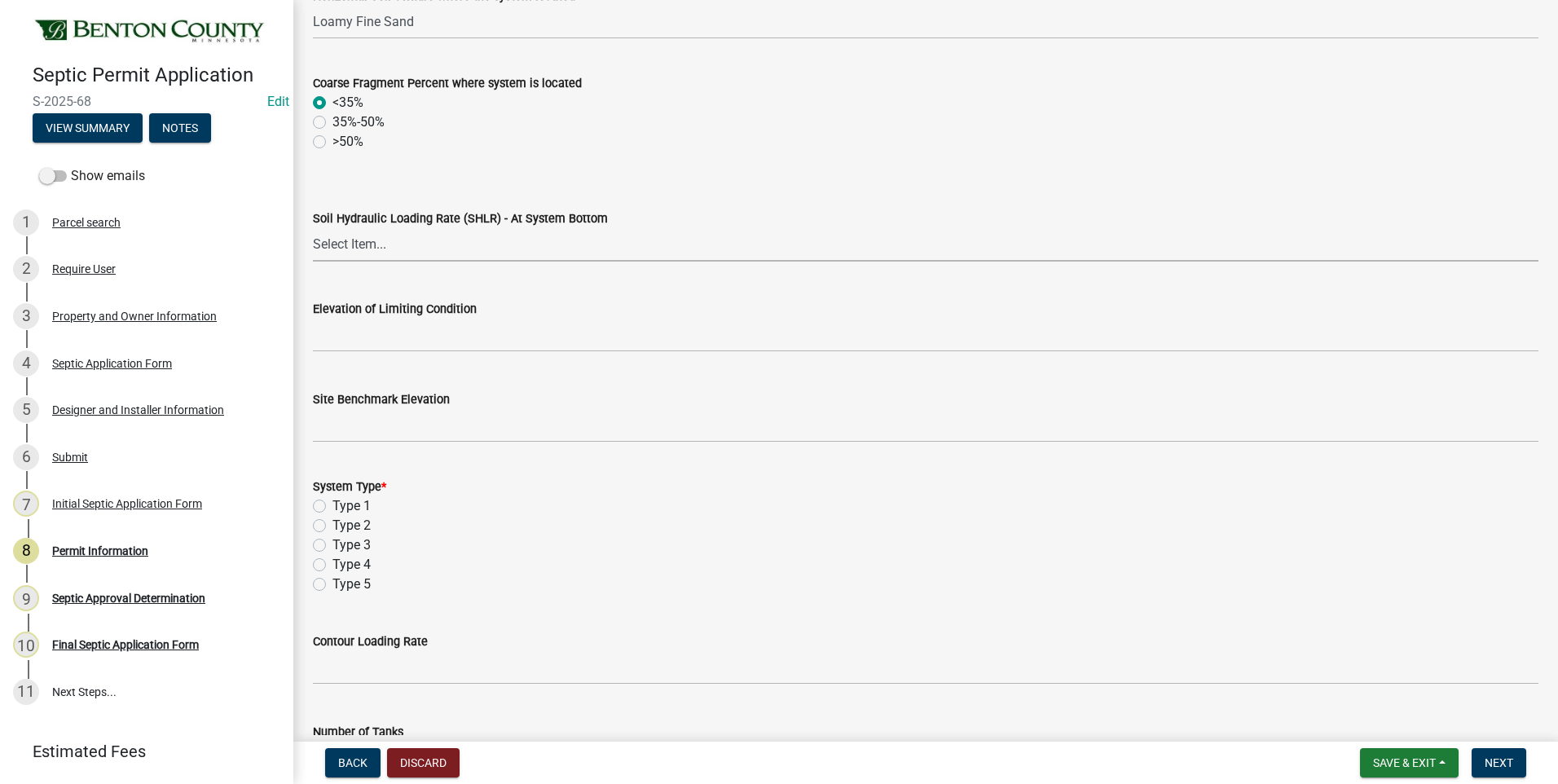
click at [367, 246] on select "Select Item... 1.2 0.78 0.68 0.6 0.52 0.5 0.45 0.42 0.24 0 Other" at bounding box center [925, 244] width 1226 height 33
click at [313, 228] on select "Select Item... 1.2 0.78 0.68 0.6 0.52 0.5 0.45 0.42 0.24 0 Other" at bounding box center [925, 244] width 1226 height 33
select select "deebcc19-7624-4d15-b207-414ef01bfd49"
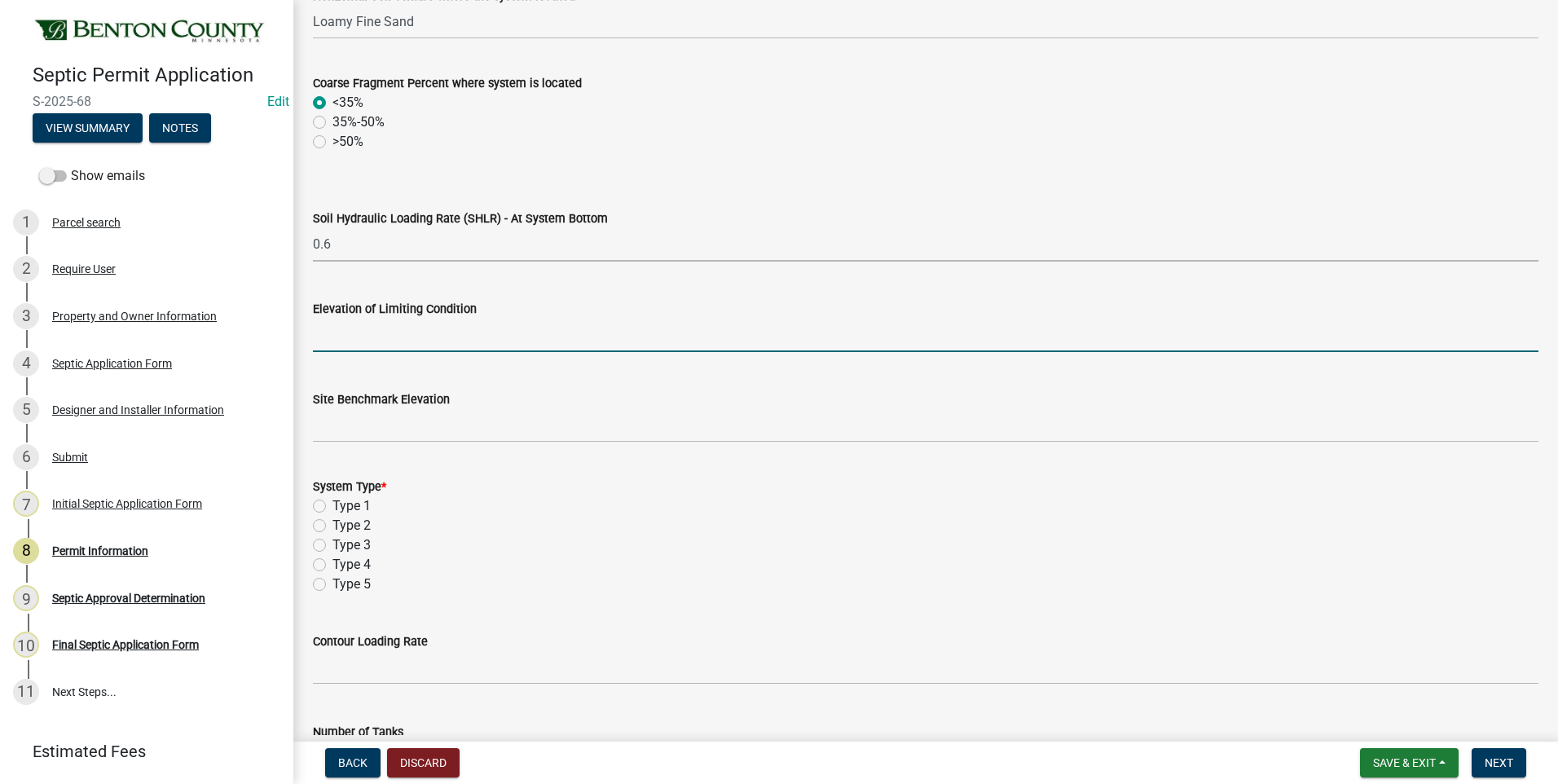
click at [409, 345] on input "text" at bounding box center [925, 335] width 1226 height 33
type input "95.6"
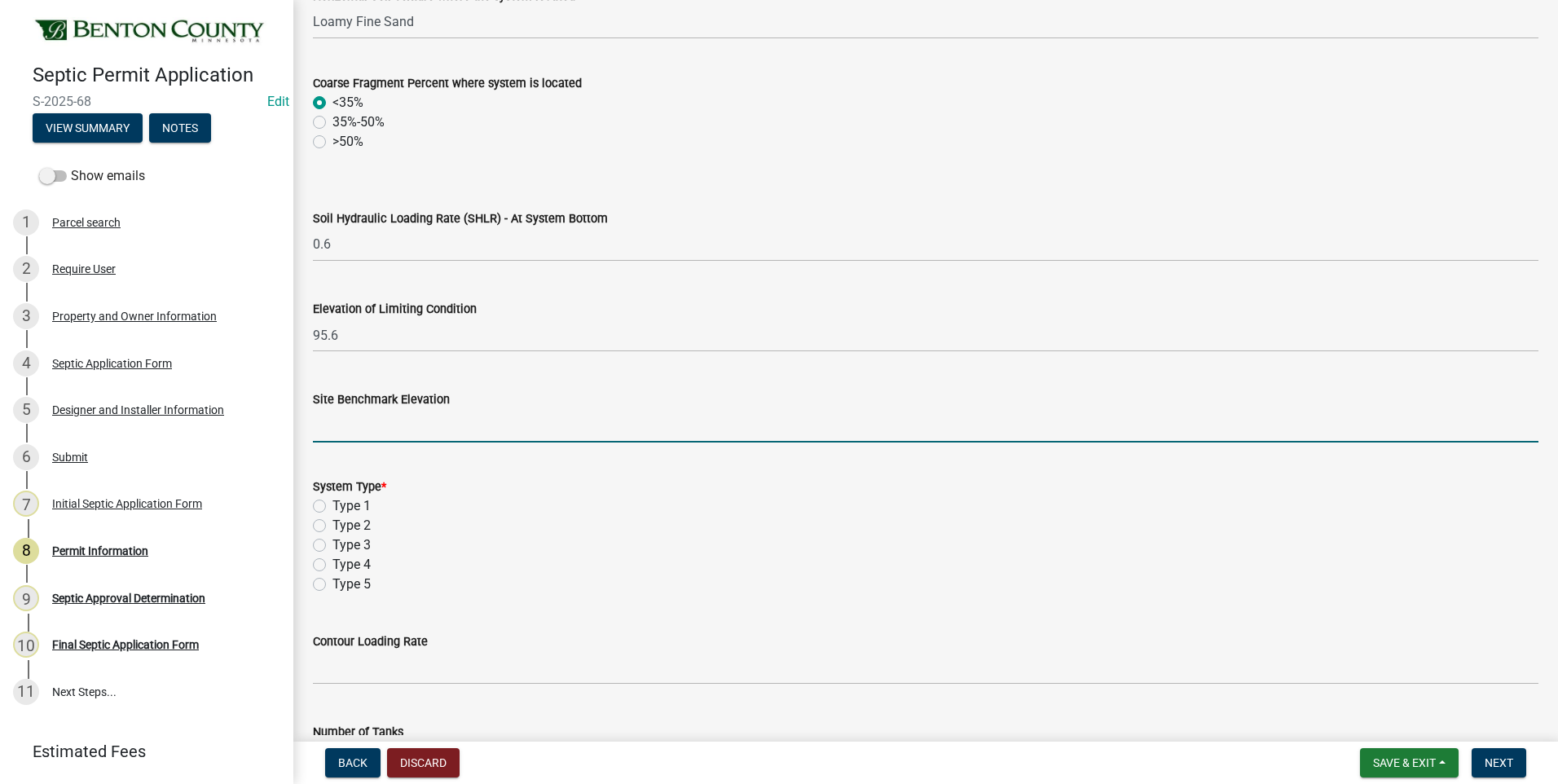
click at [379, 428] on input "text" at bounding box center [925, 425] width 1226 height 33
type input "100"
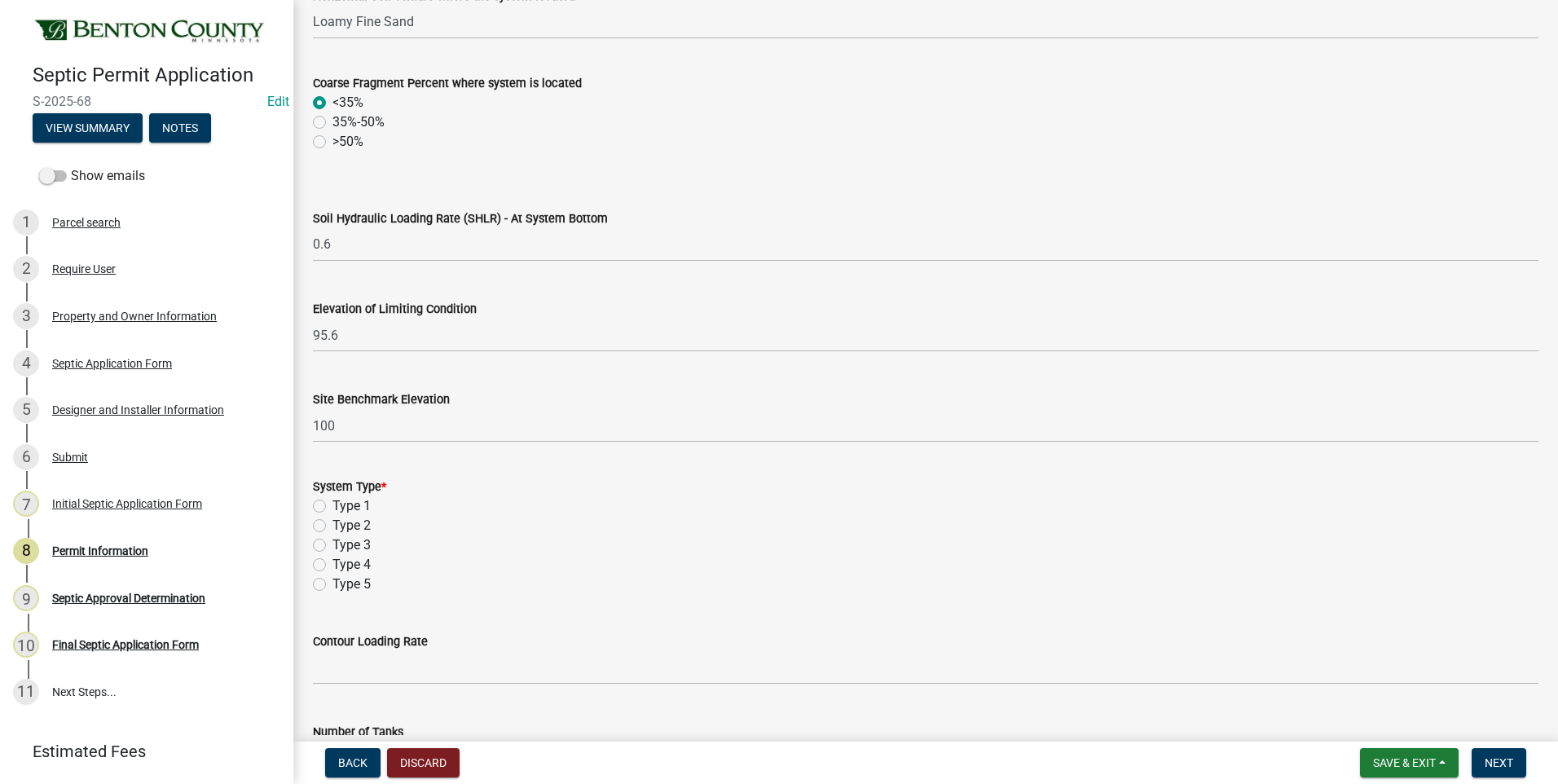
click at [332, 505] on label "Type 1" at bounding box center [351, 505] width 38 height 19
click at [332, 505] on input "Type 1" at bounding box center [337, 501] width 10 height 10
radio input "true"
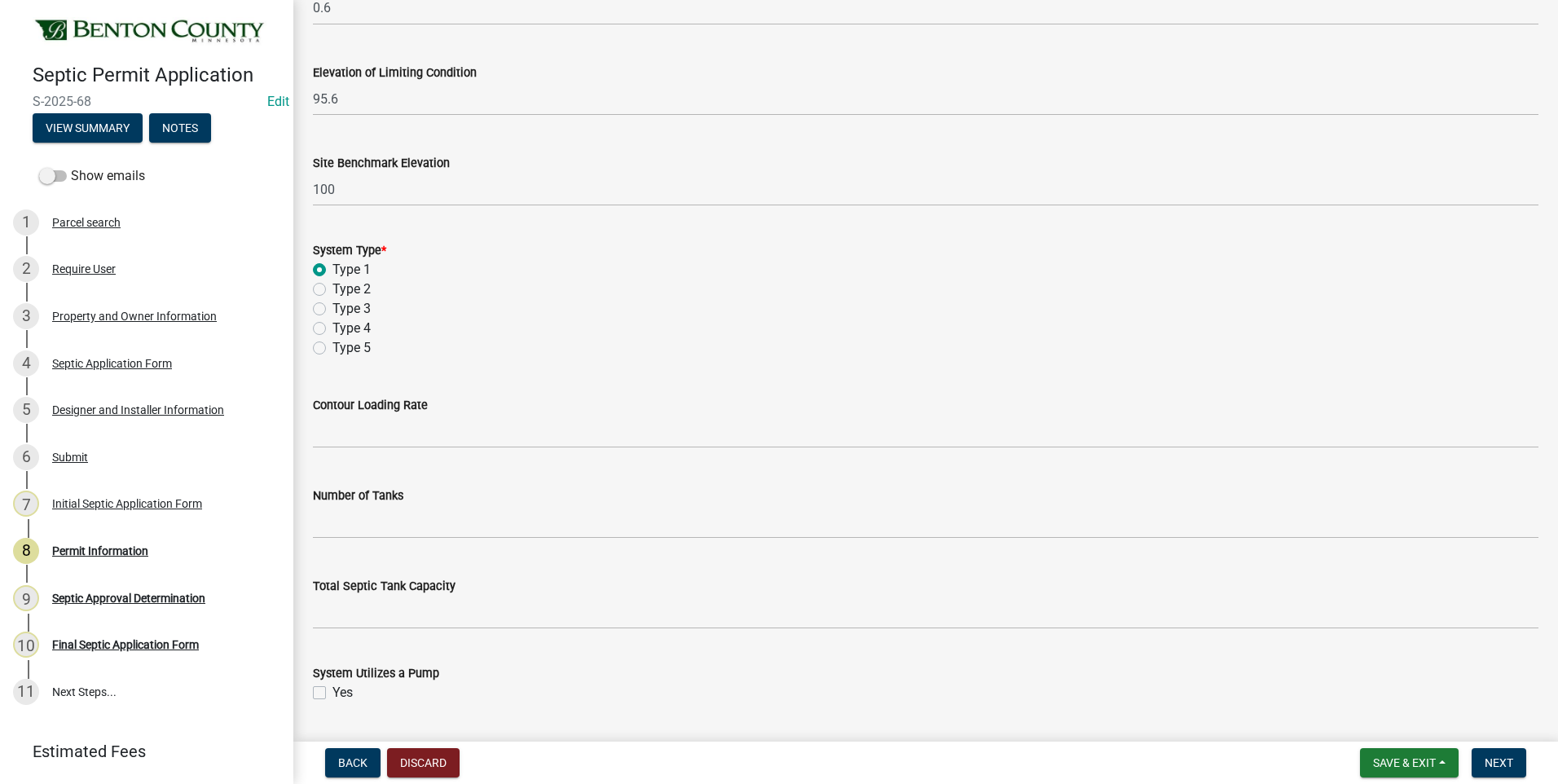
scroll to position [1222, 0]
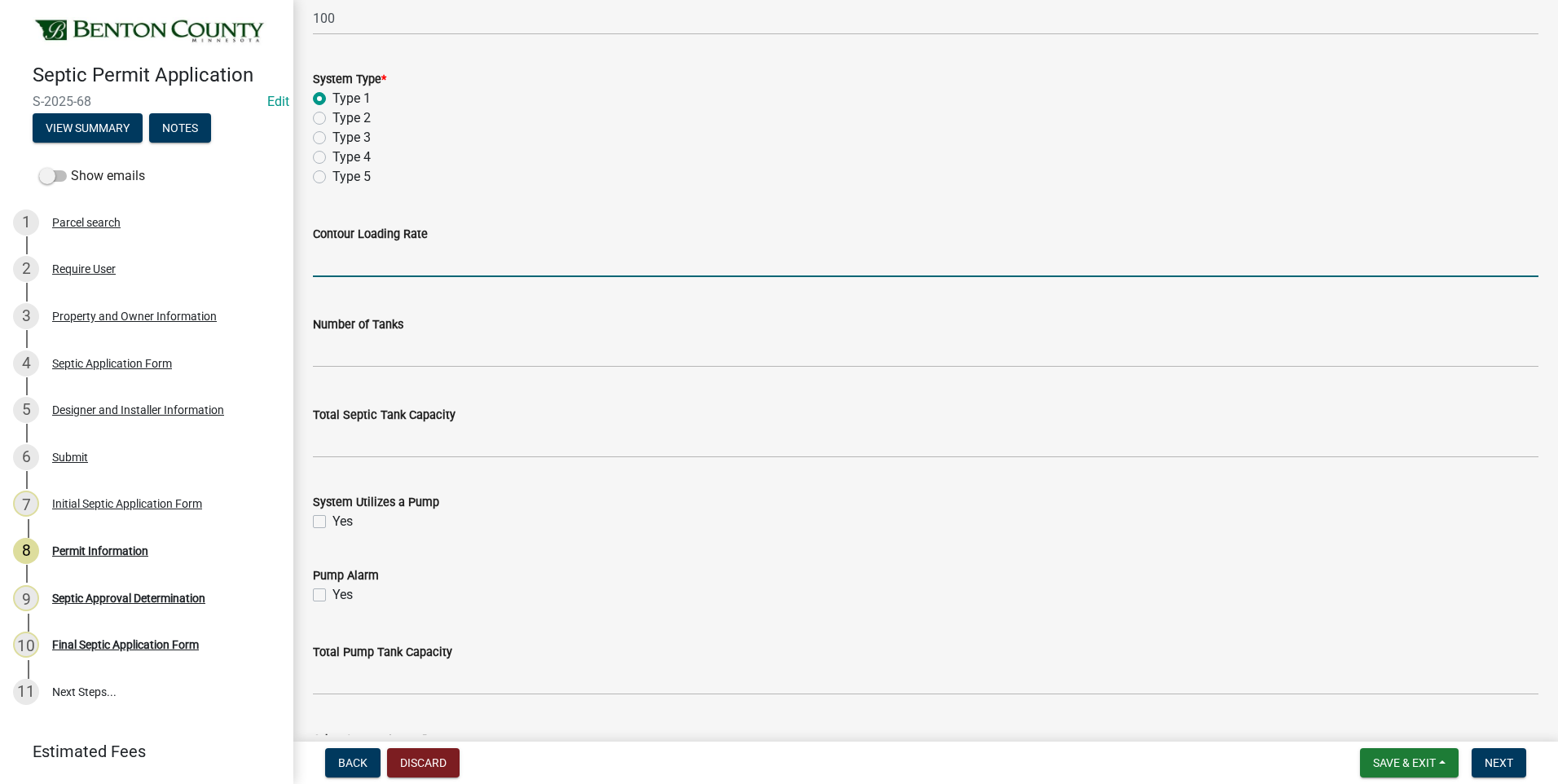
click at [463, 265] on input "text" at bounding box center [925, 259] width 1226 height 33
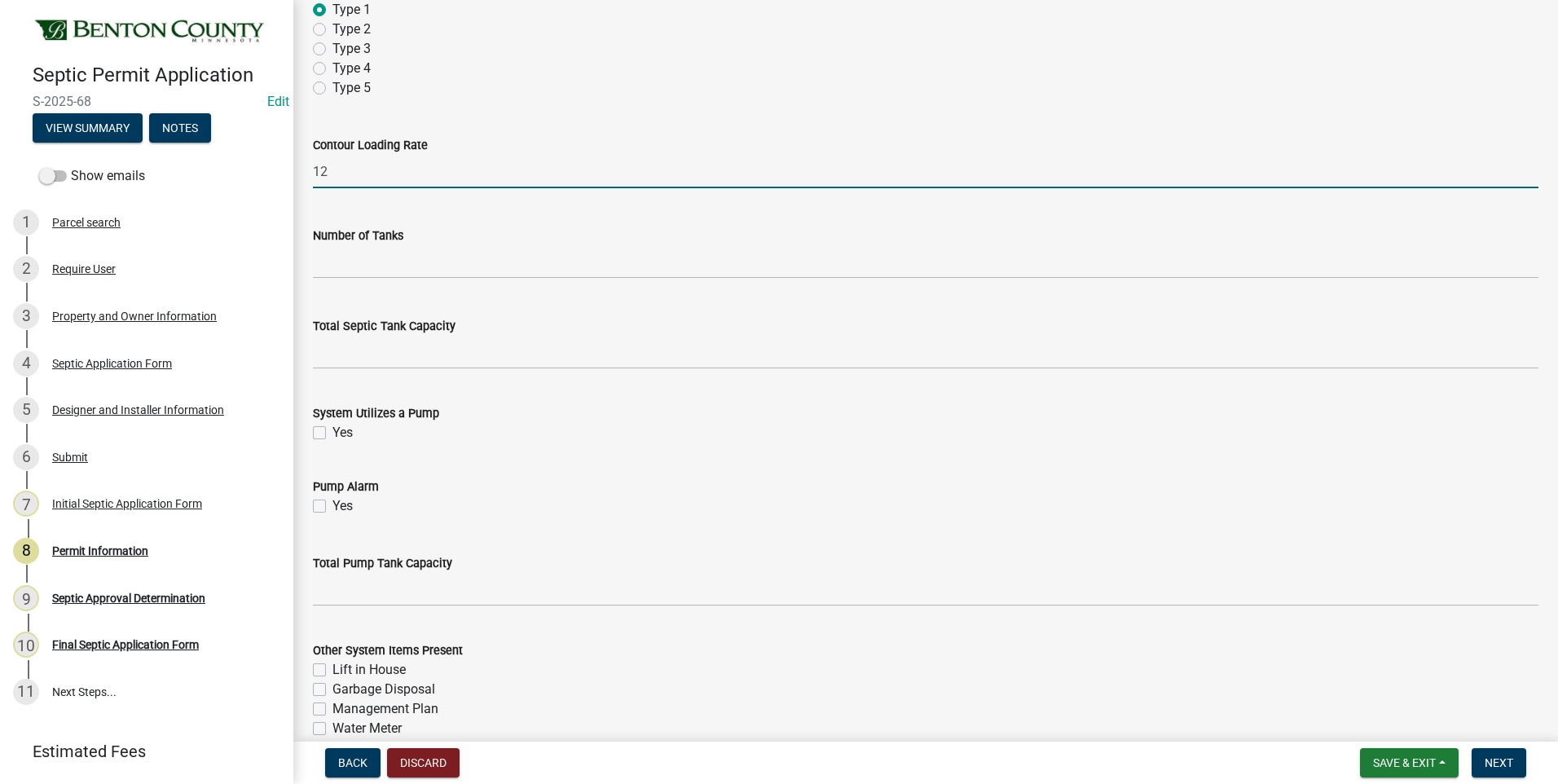
scroll to position [1304, 0]
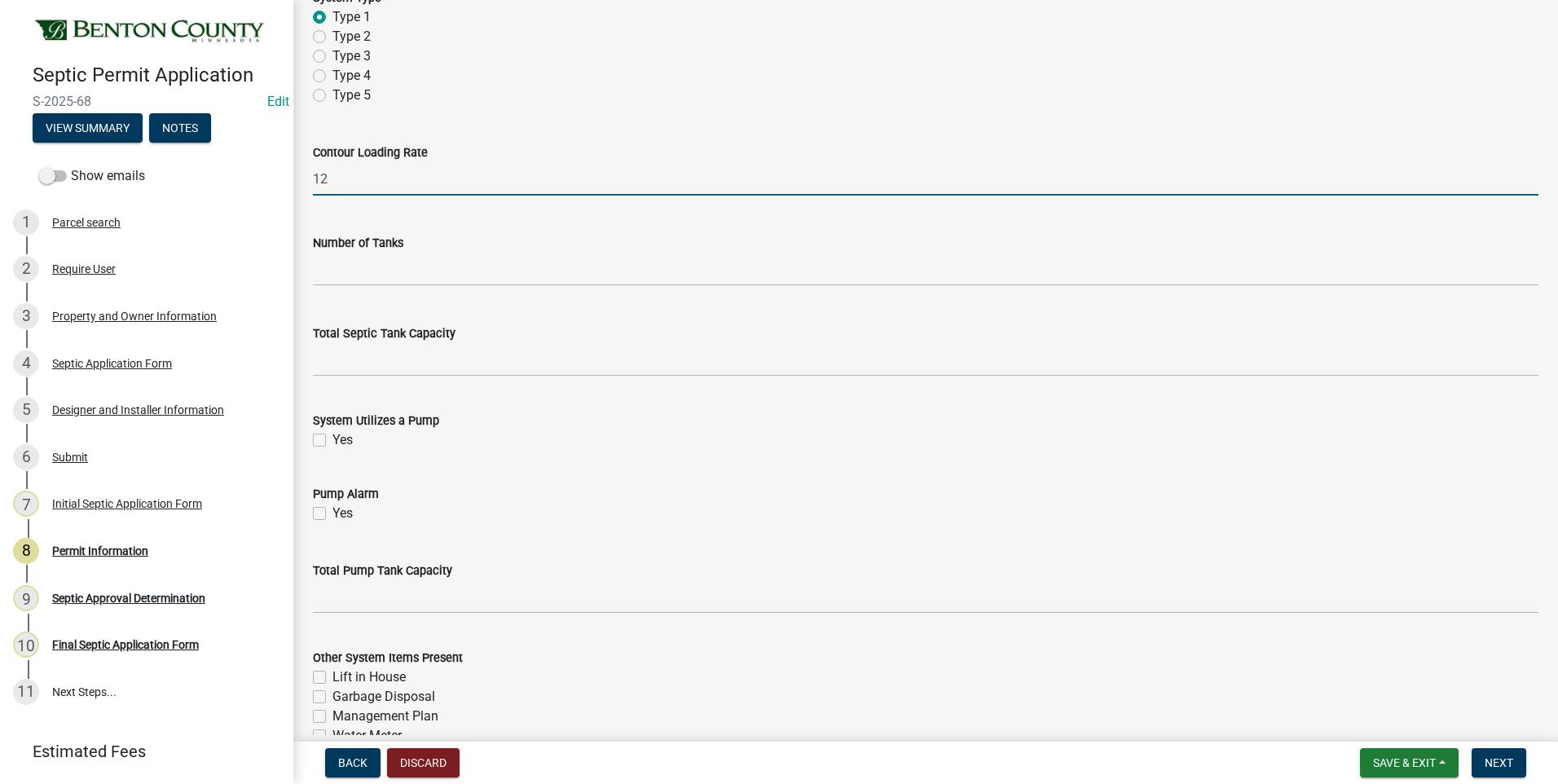
type input "12"
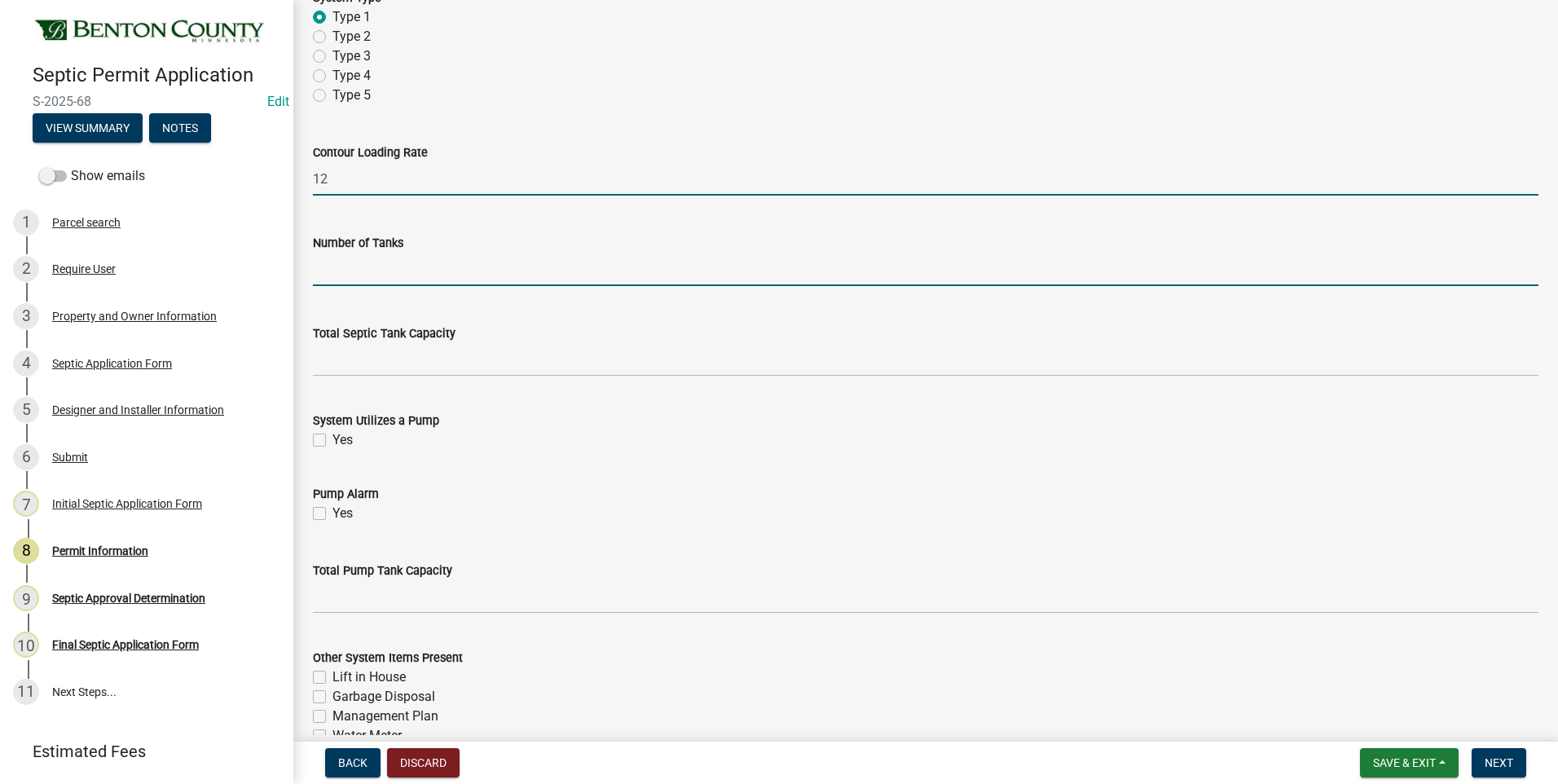
click at [335, 279] on input "text" at bounding box center [925, 269] width 1226 height 33
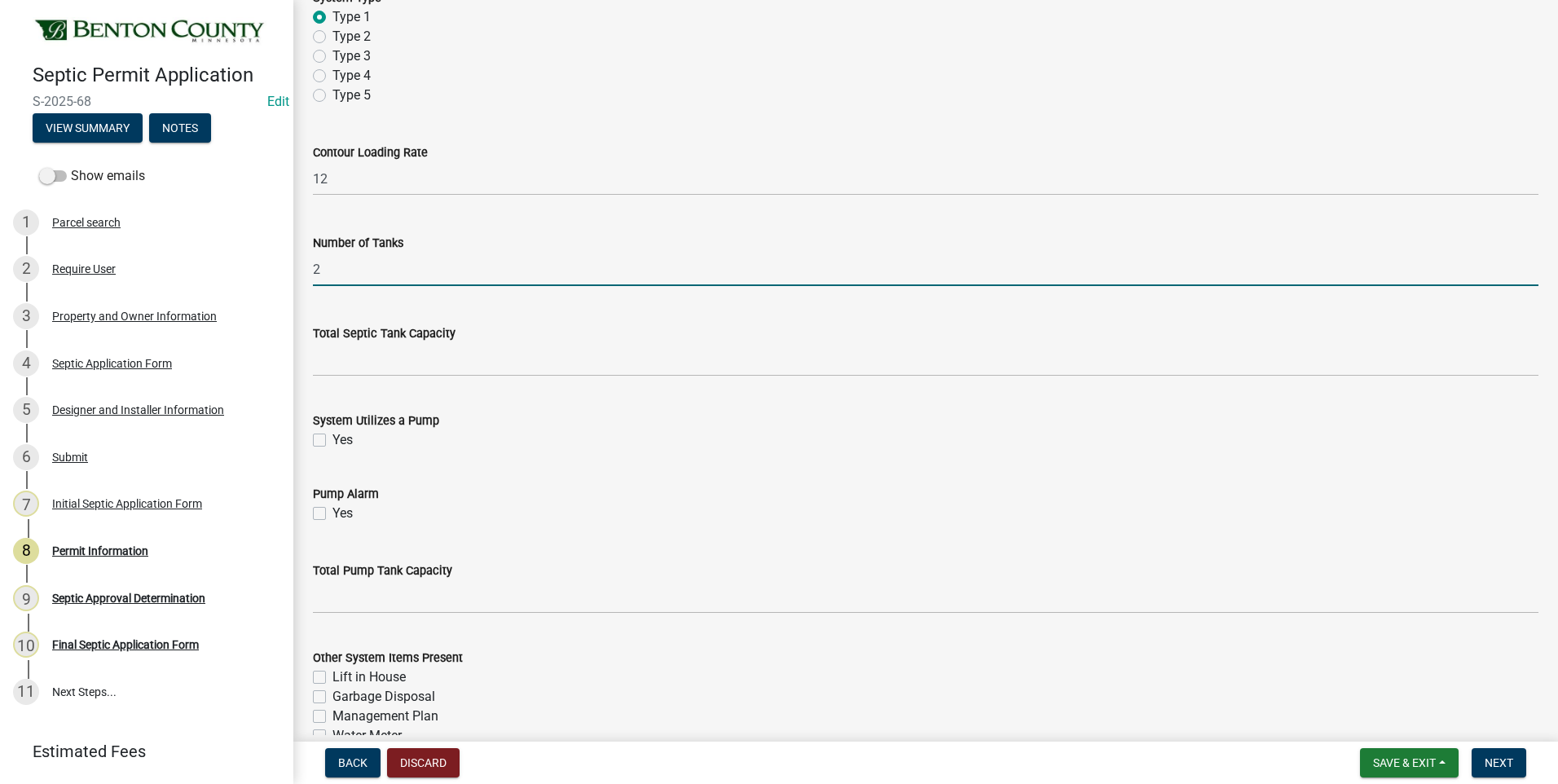
type input "2"
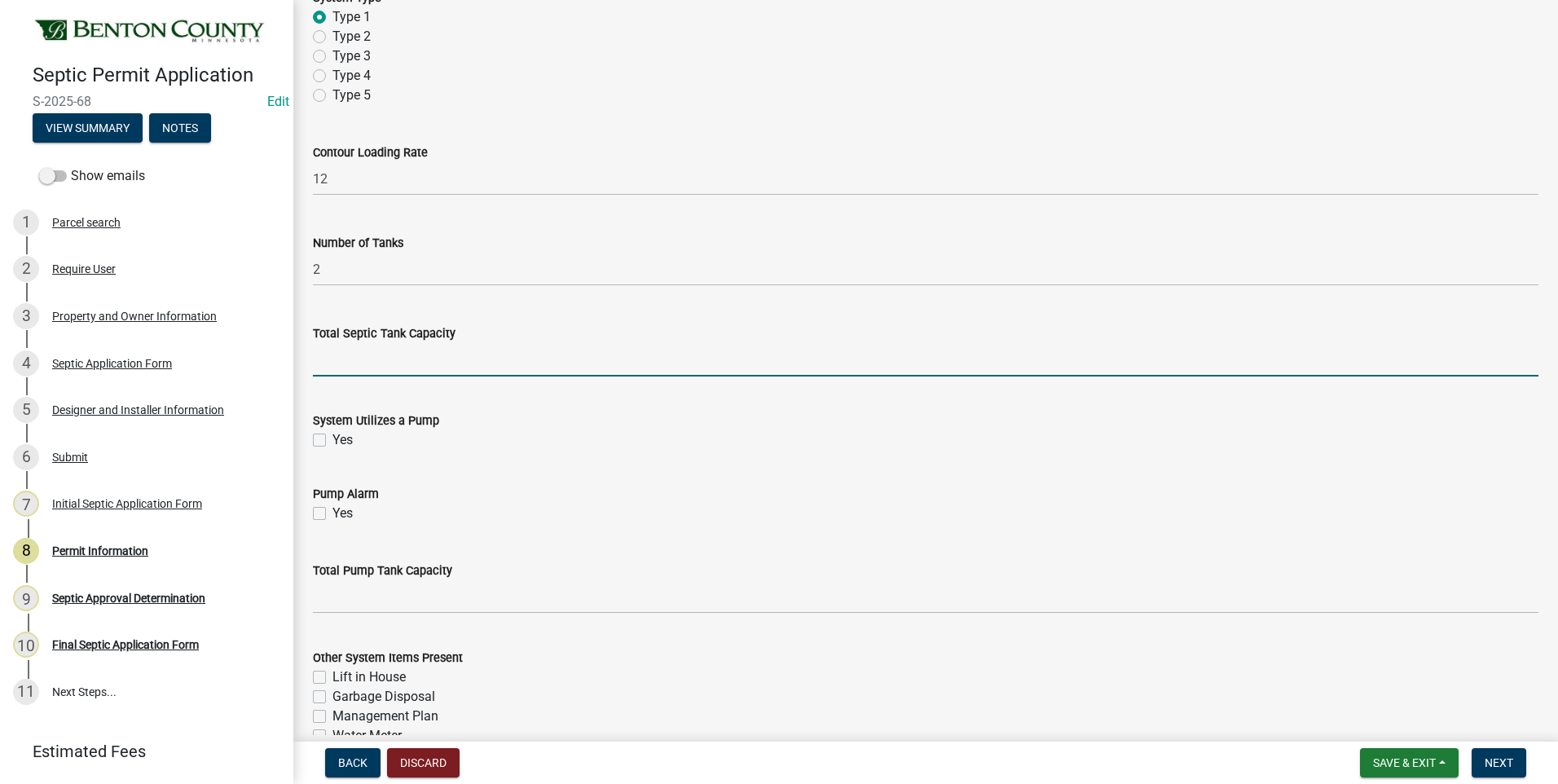
click at [465, 361] on input "text" at bounding box center [925, 360] width 1226 height 33
type input "1500"
click at [332, 437] on label "Yes" at bounding box center [342, 440] width 20 height 19
click at [332, 437] on input "Yes" at bounding box center [337, 435] width 10 height 10
checkbox input "true"
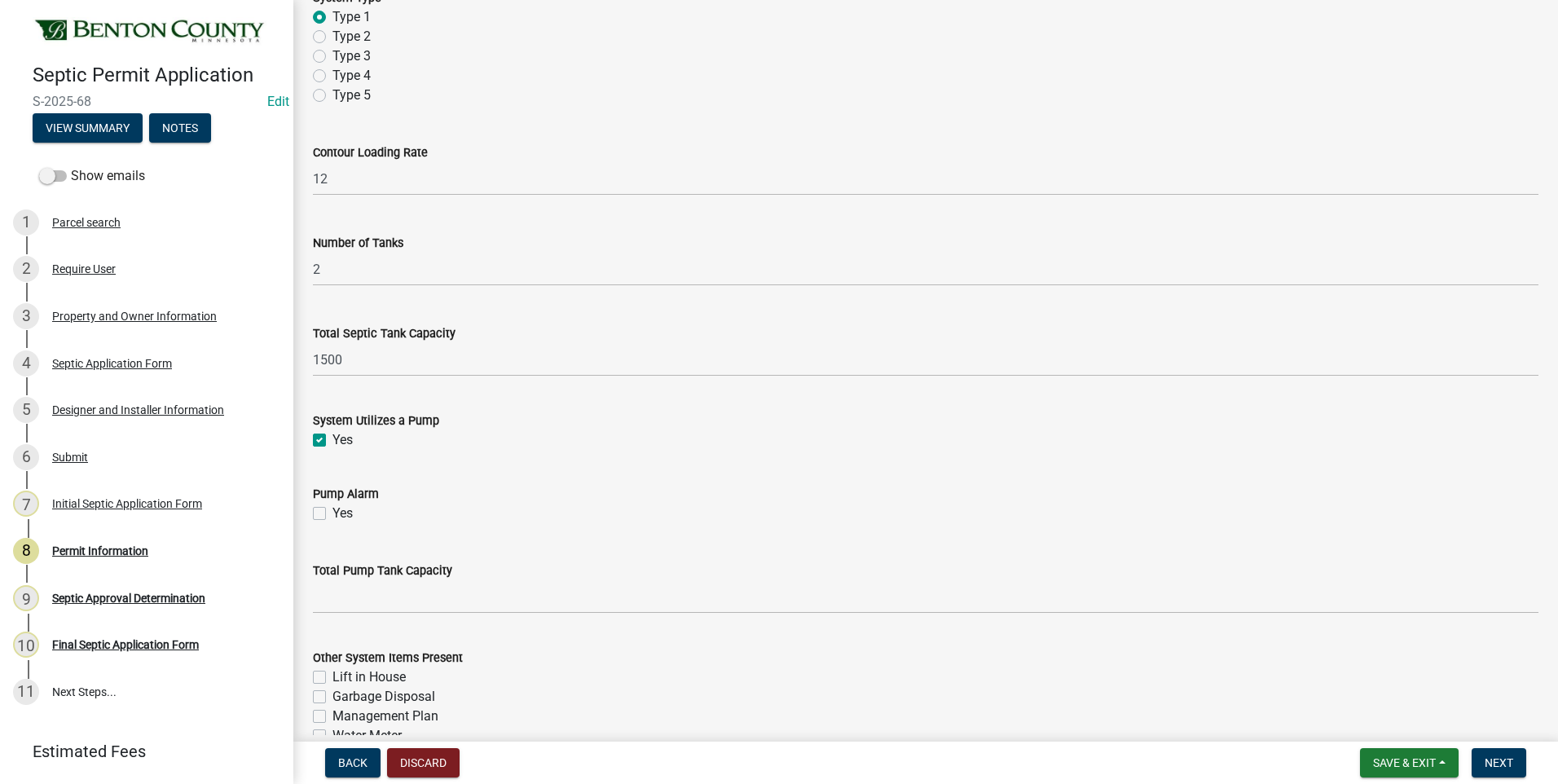
click at [332, 517] on label "Yes" at bounding box center [342, 513] width 20 height 19
click at [332, 514] on input "Yes" at bounding box center [337, 508] width 10 height 10
checkbox input "true"
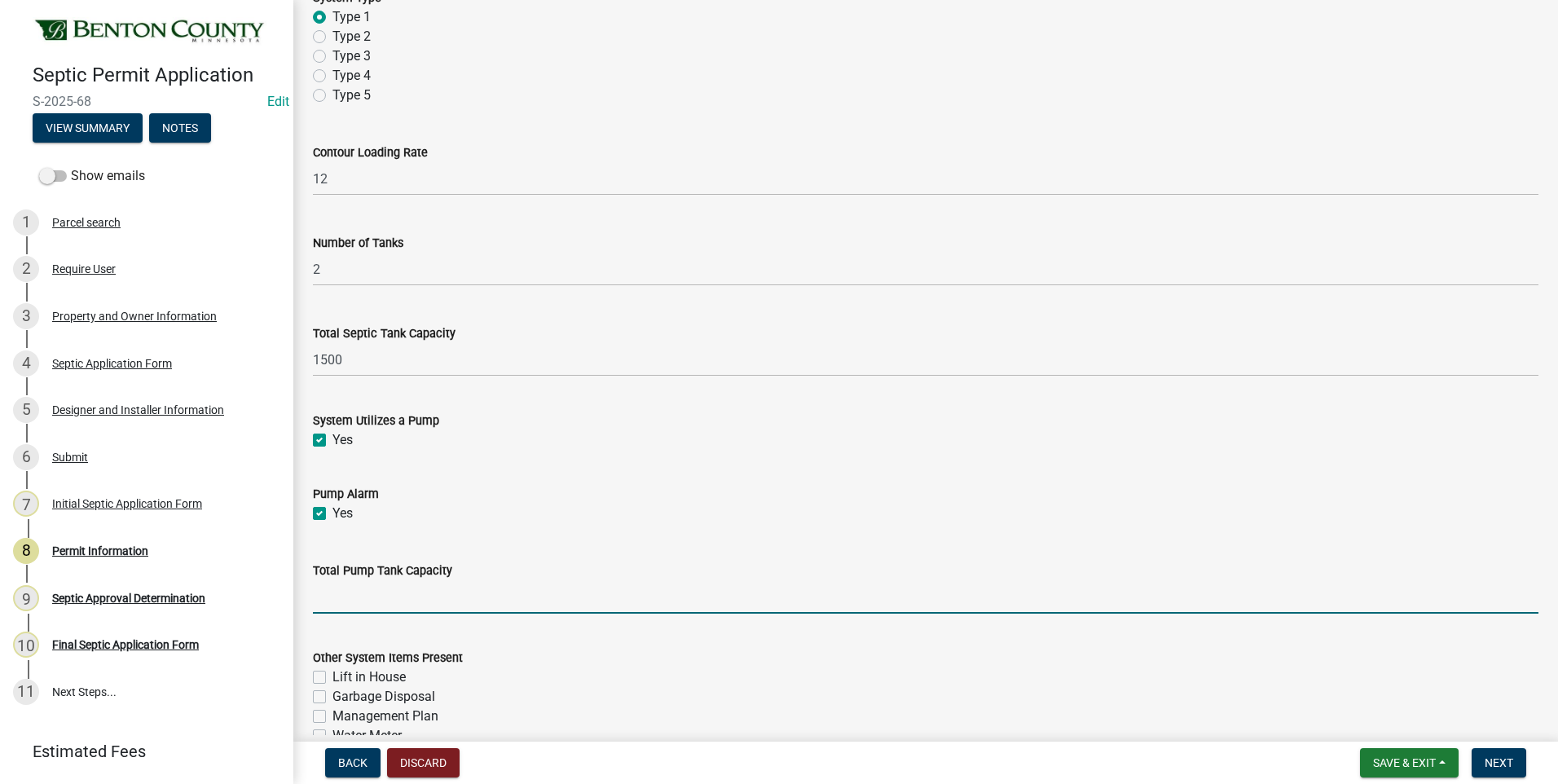
click at [387, 606] on input "text" at bounding box center [925, 596] width 1226 height 33
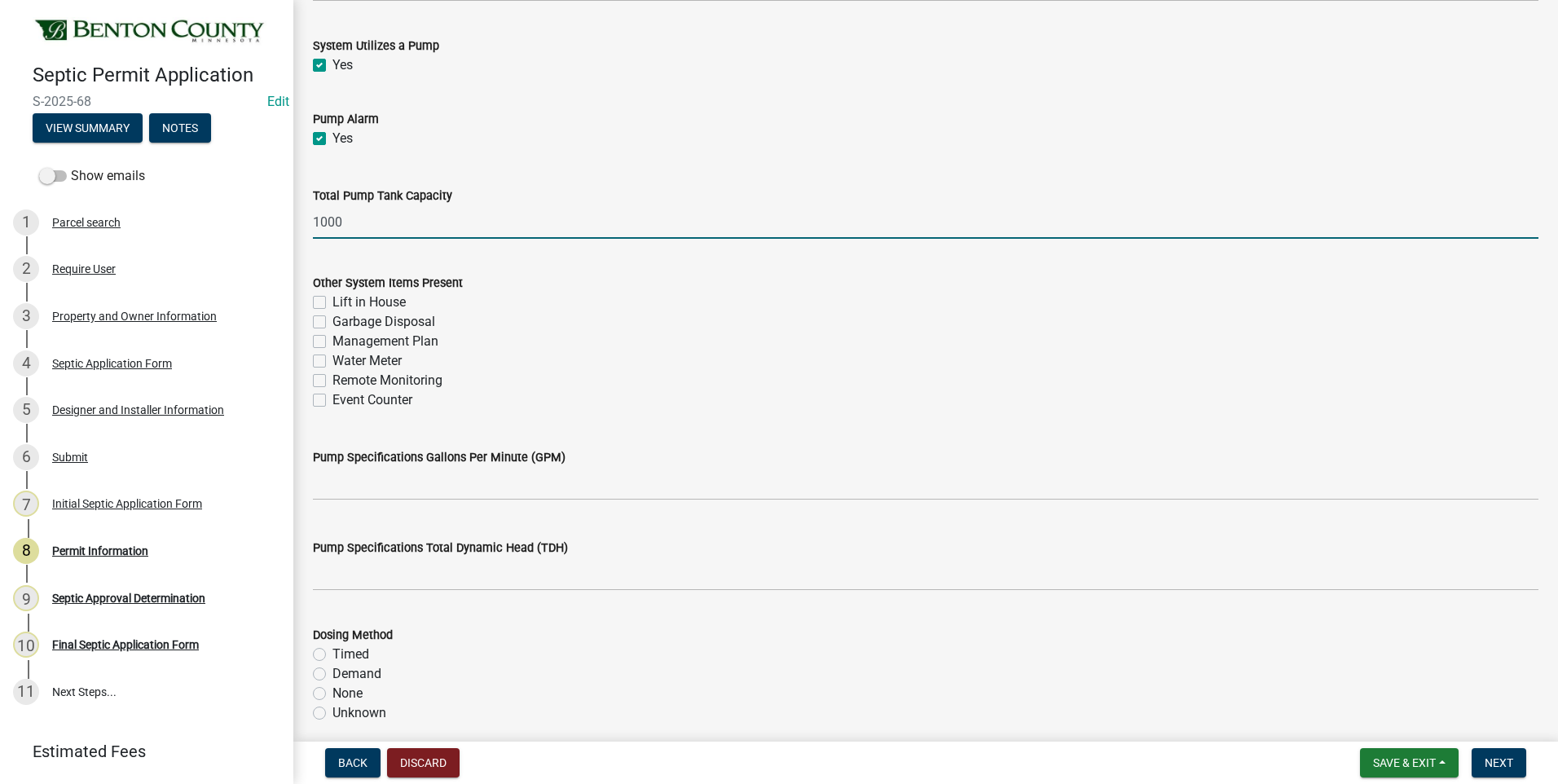
scroll to position [1711, 0]
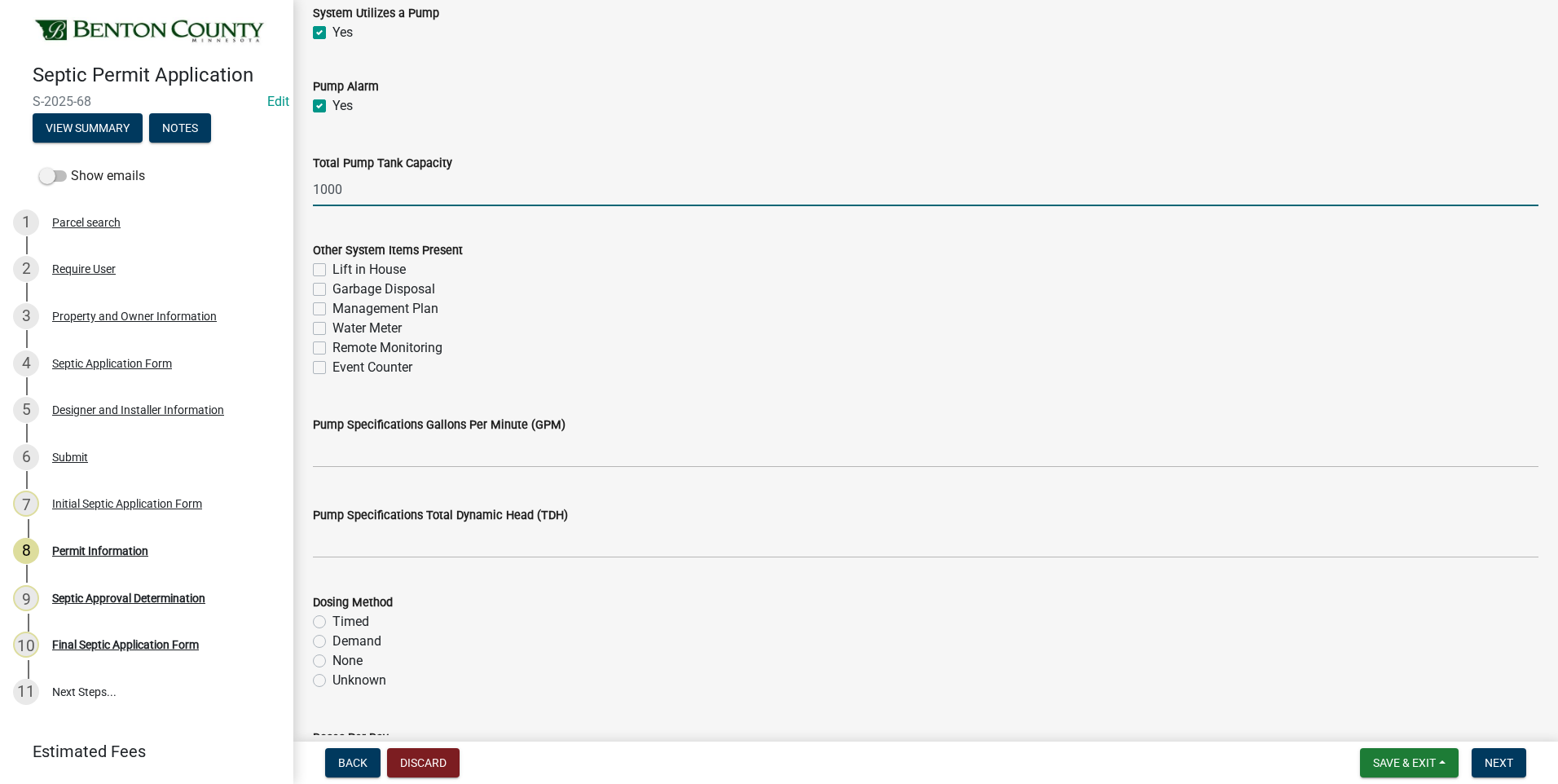
type input "1000"
click at [332, 308] on label "Management Plan" at bounding box center [384, 308] width 106 height 19
click at [332, 308] on input "Management Plan" at bounding box center [337, 303] width 10 height 10
checkbox input "true"
checkbox input "false"
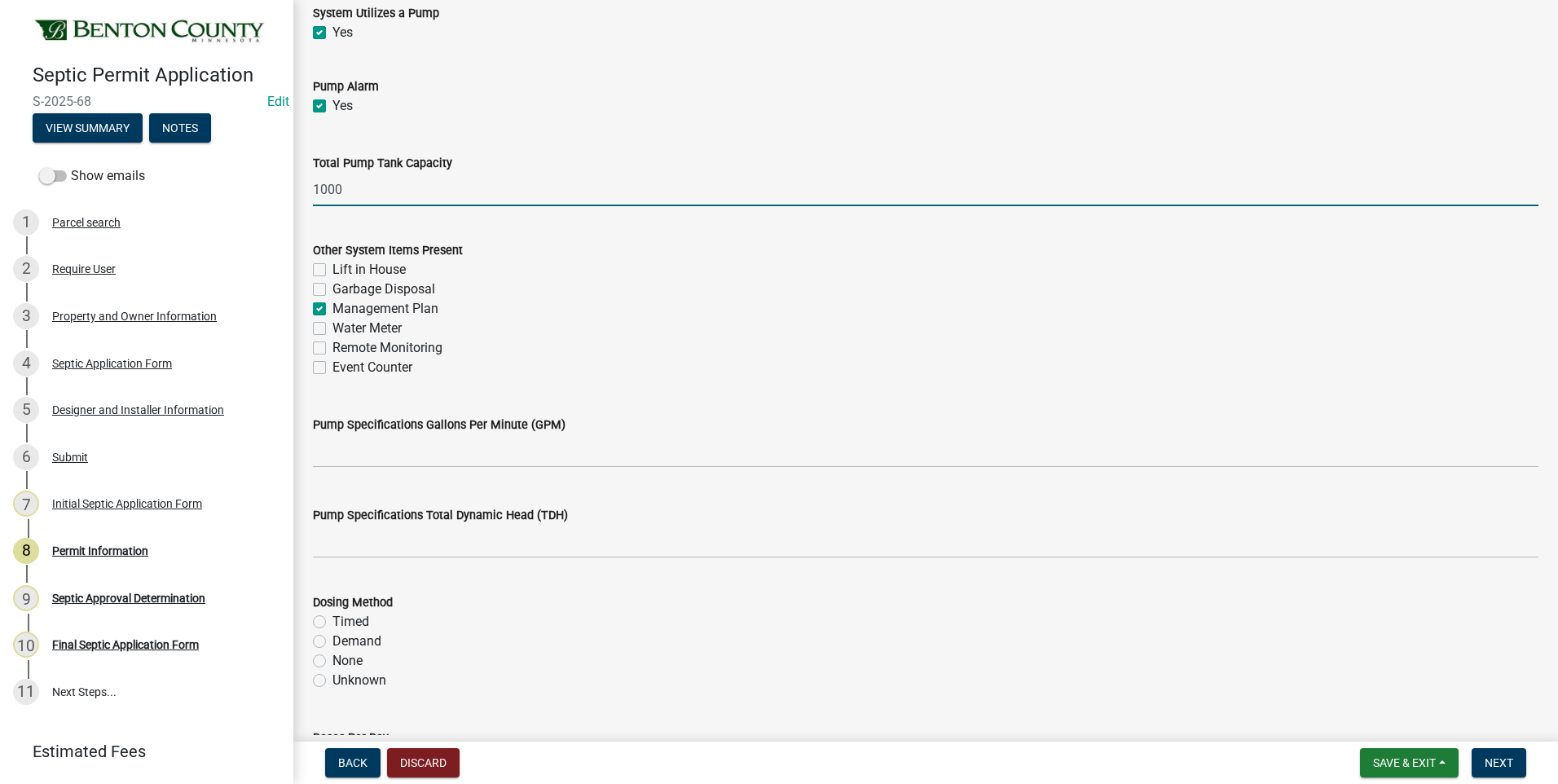
checkbox input "false"
checkbox input "true"
checkbox input "false"
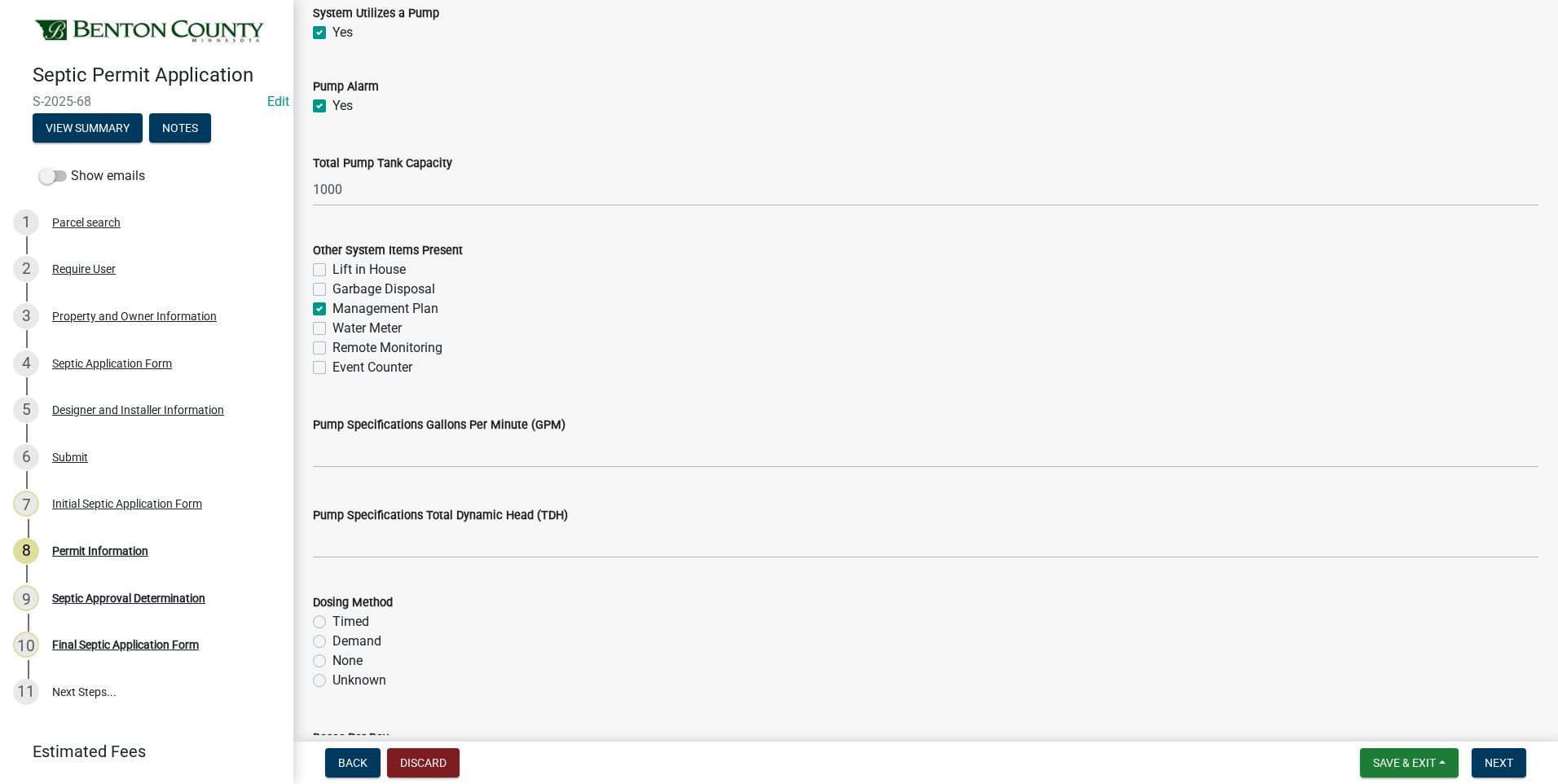
click at [332, 368] on label "Event Counter" at bounding box center [372, 367] width 80 height 19
click at [332, 368] on input "Event Counter" at bounding box center [337, 362] width 10 height 10
checkbox input "true"
checkbox input "false"
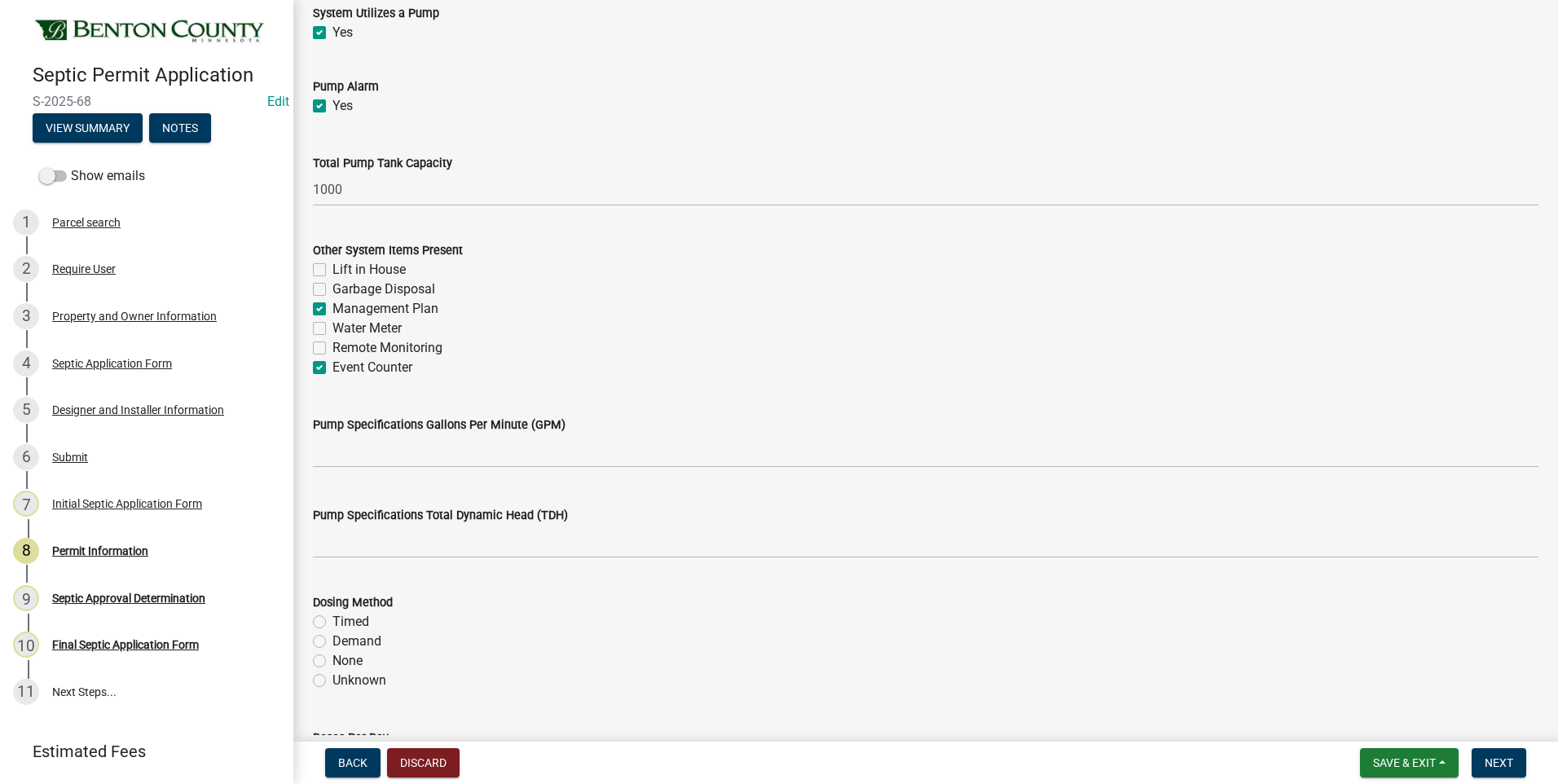
checkbox input "true"
checkbox input "false"
checkbox input "true"
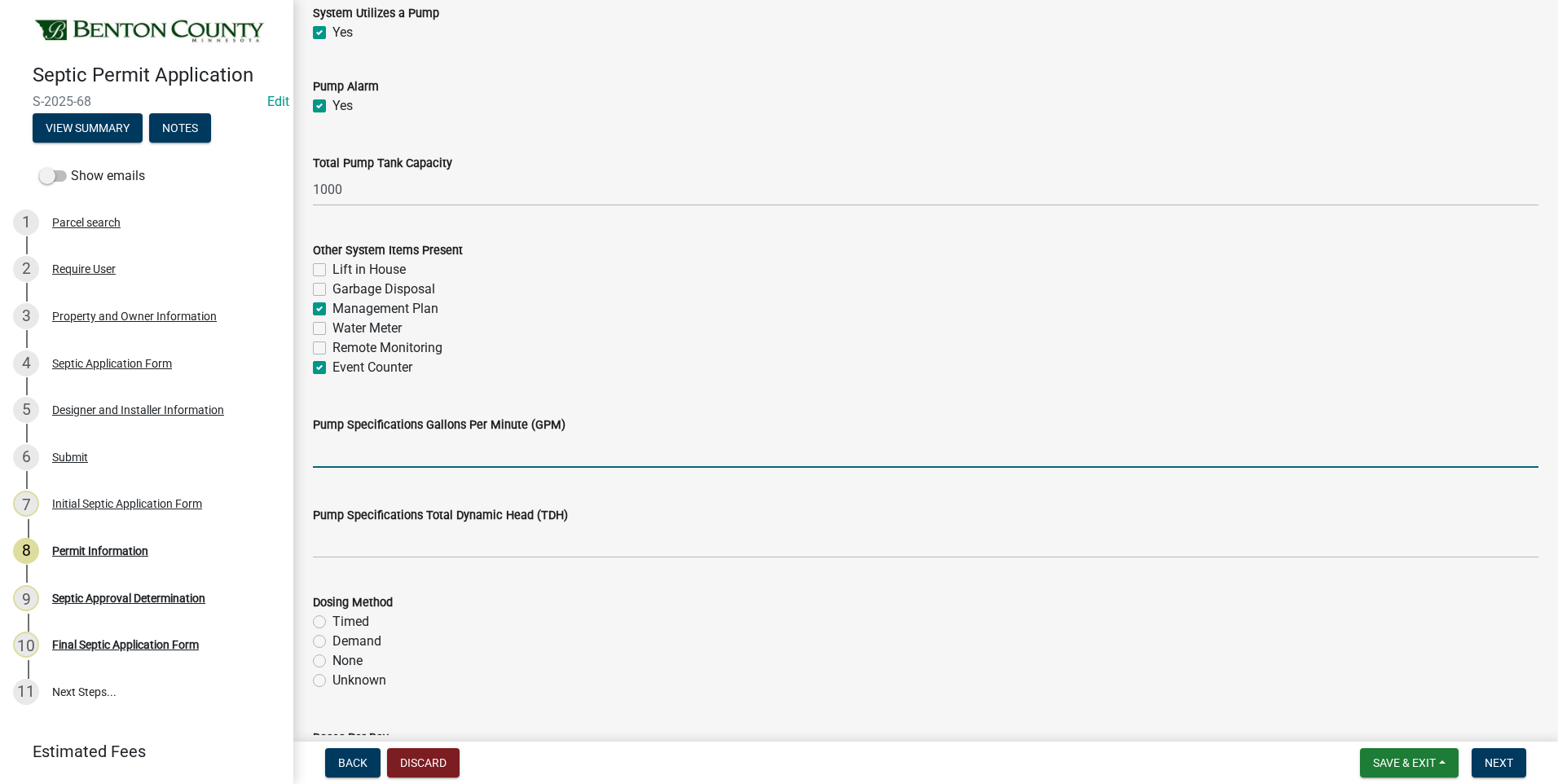
click at [430, 461] on input "text" at bounding box center [925, 450] width 1226 height 33
type input "27"
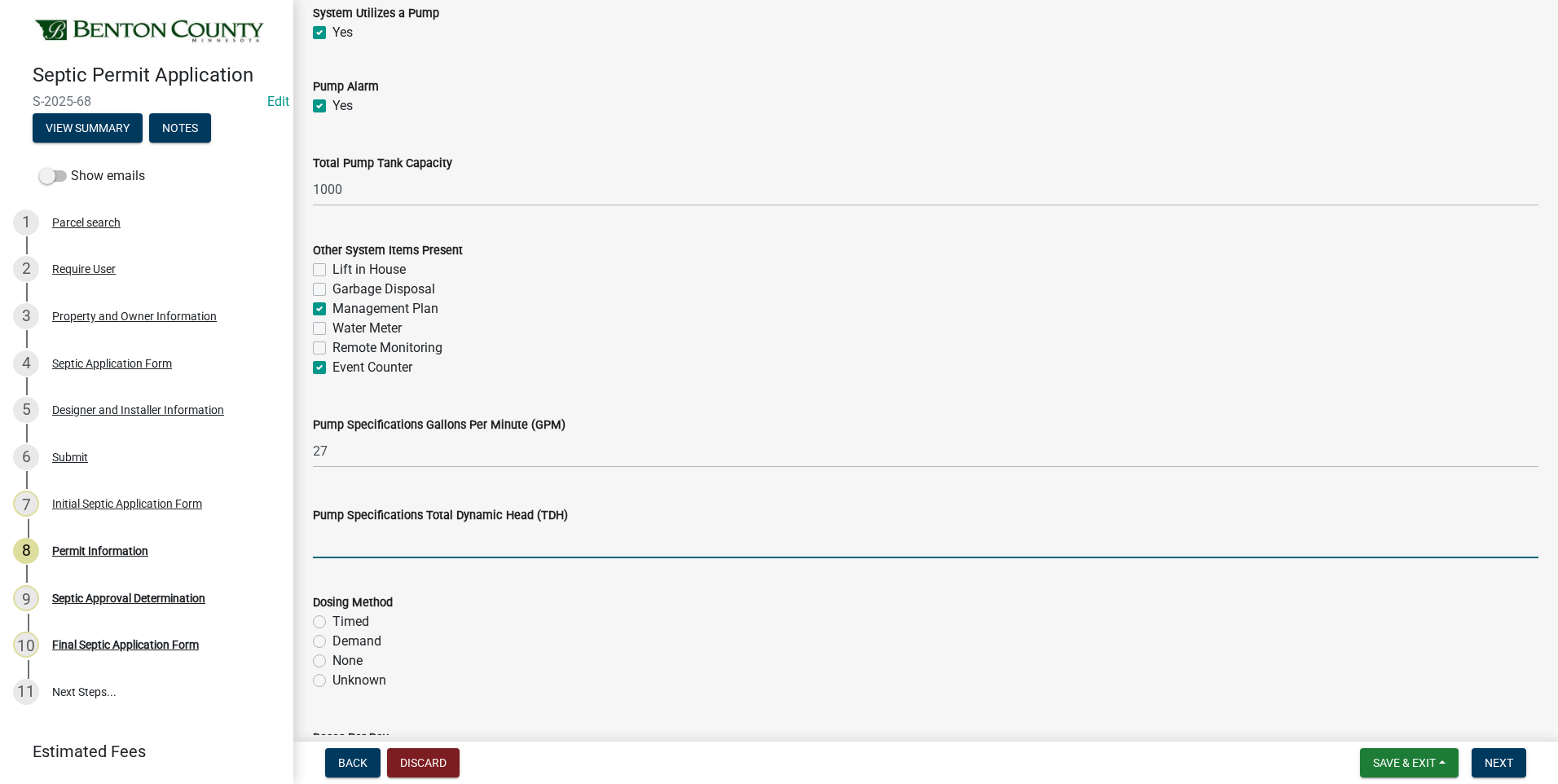
click at [444, 548] on input "text" at bounding box center [925, 541] width 1226 height 33
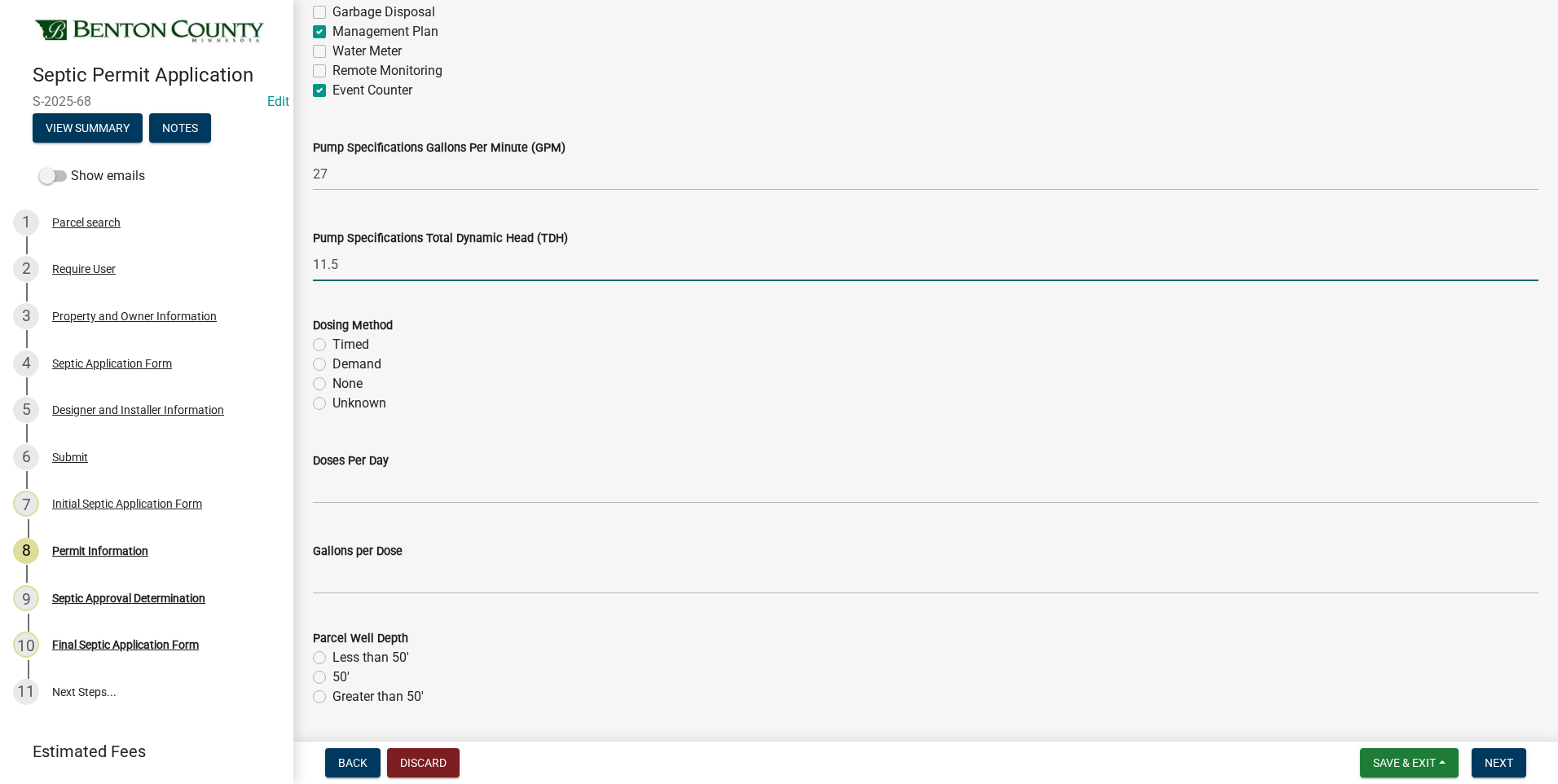
scroll to position [2036, 0]
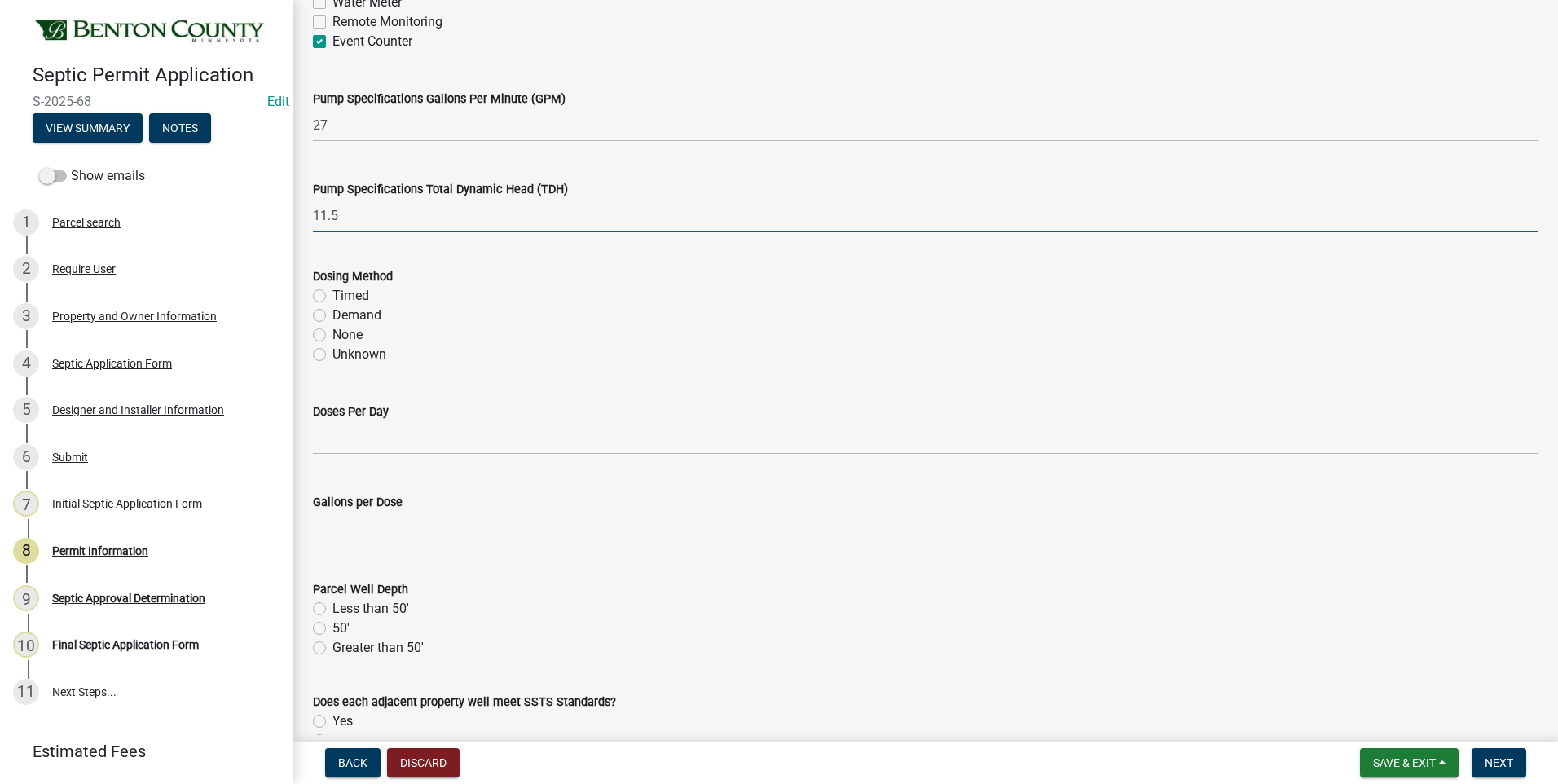
type input "11.5"
click at [332, 316] on label "Demand" at bounding box center [356, 315] width 49 height 19
click at [332, 316] on input "Demand" at bounding box center [337, 310] width 10 height 10
radio input "true"
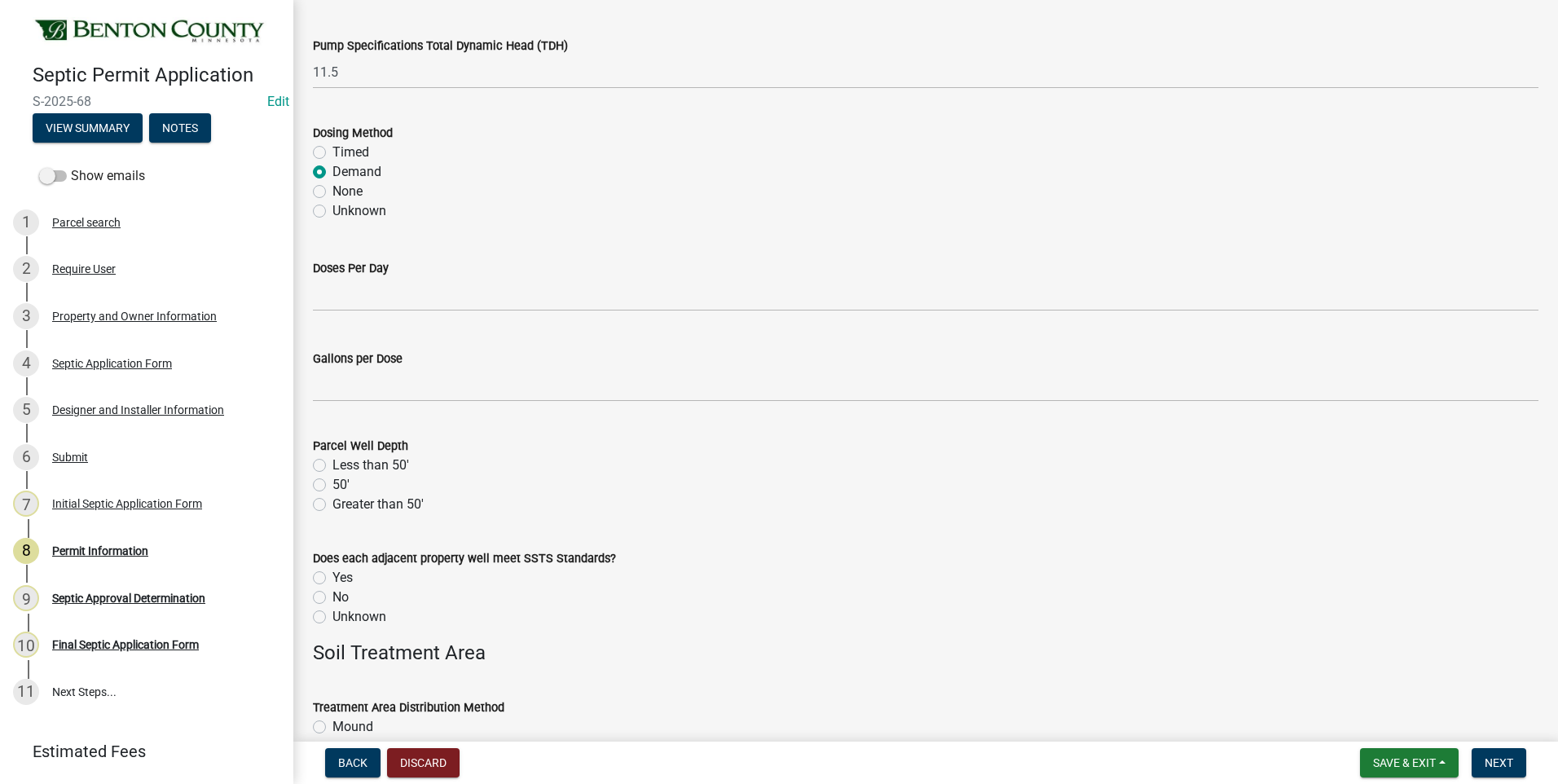
scroll to position [2199, 0]
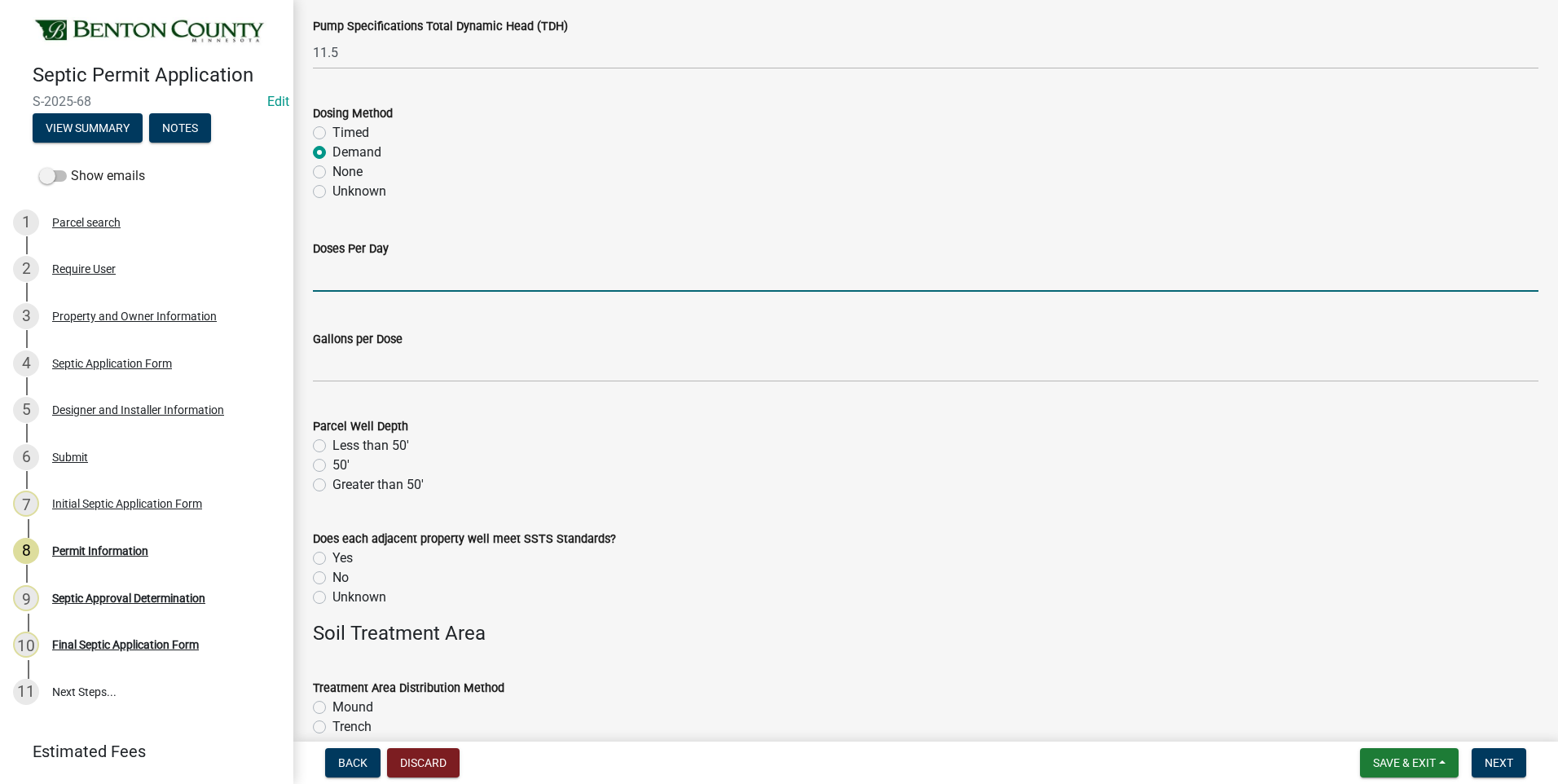
click at [429, 282] on input "text" at bounding box center [925, 275] width 1226 height 33
type input "4.5"
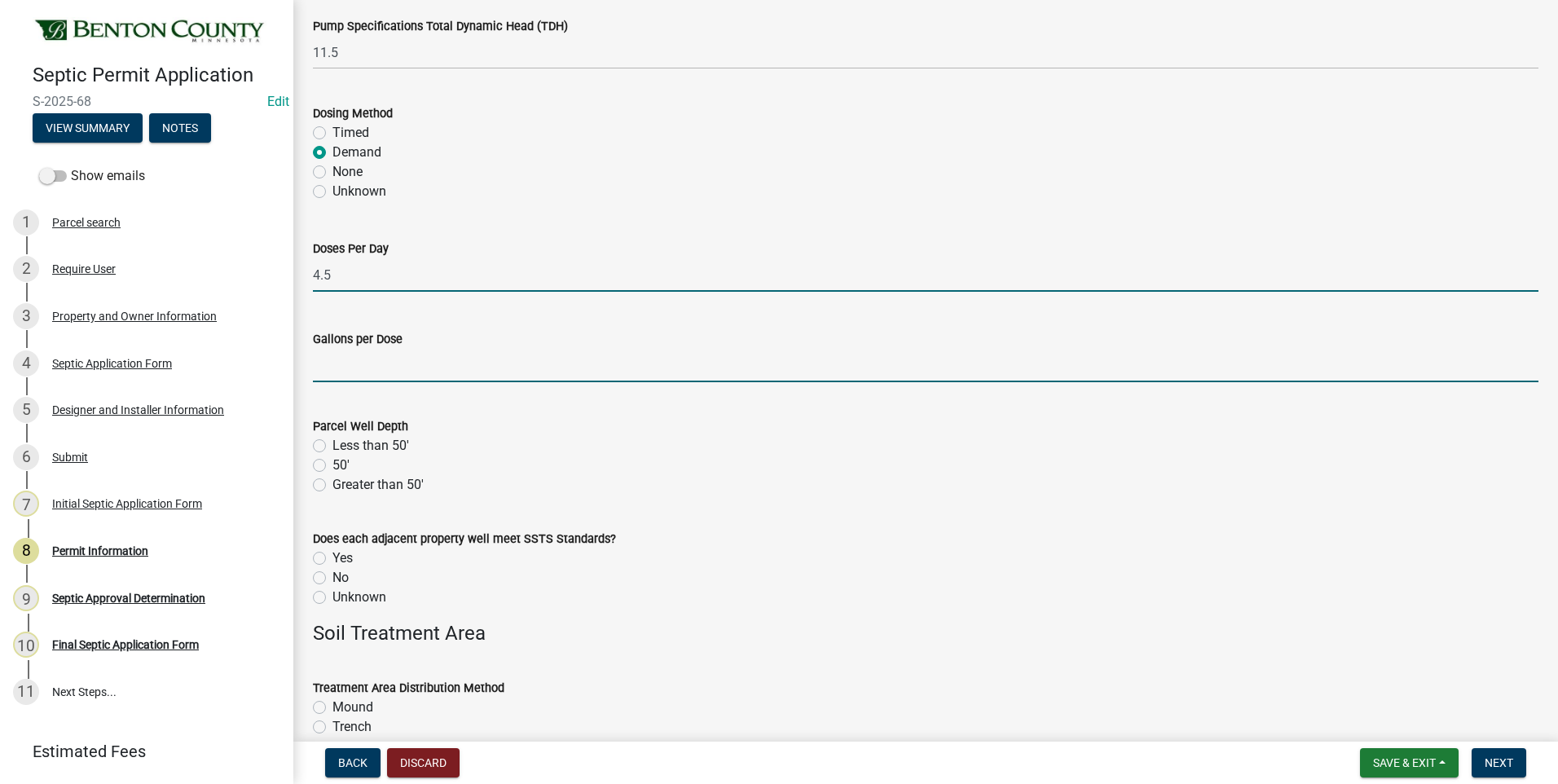
click at [434, 371] on input "text" at bounding box center [925, 365] width 1226 height 33
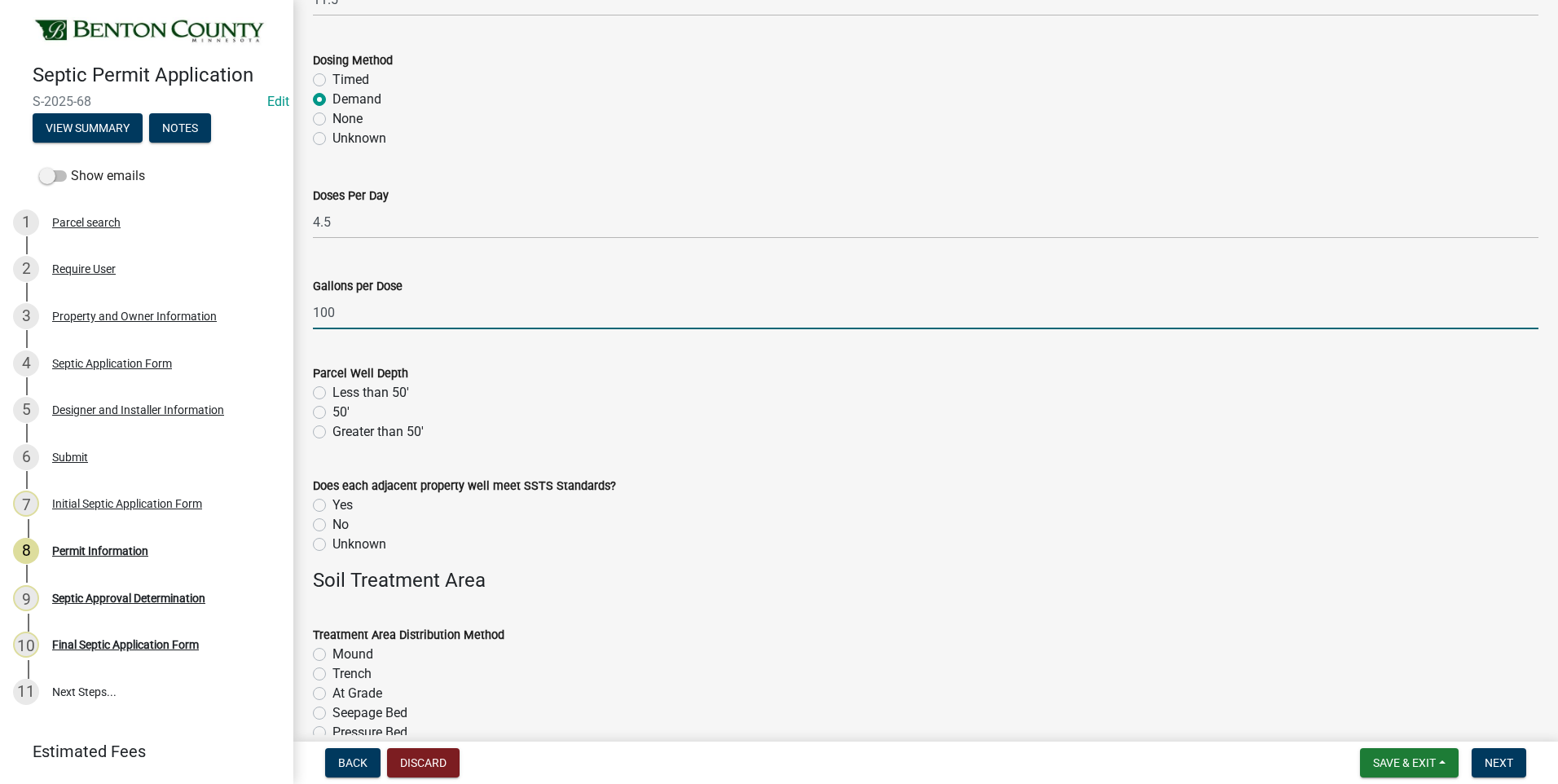
scroll to position [2281, 0]
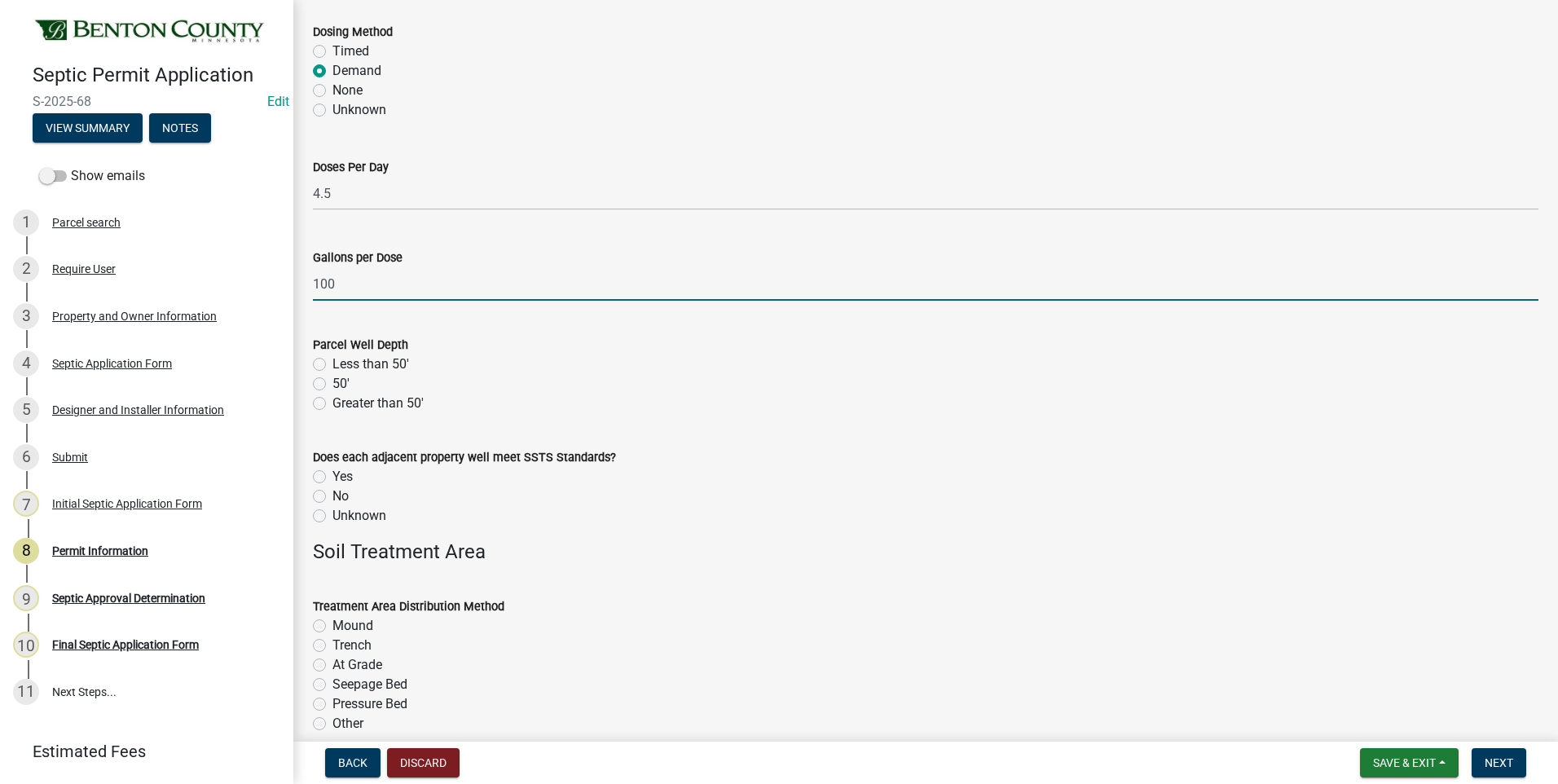
type input "100"
click at [332, 404] on label "Greater than 50'" at bounding box center [378, 403] width 92 height 19
click at [332, 404] on input "Greater than 50'" at bounding box center [337, 399] width 10 height 10
radio input "true"
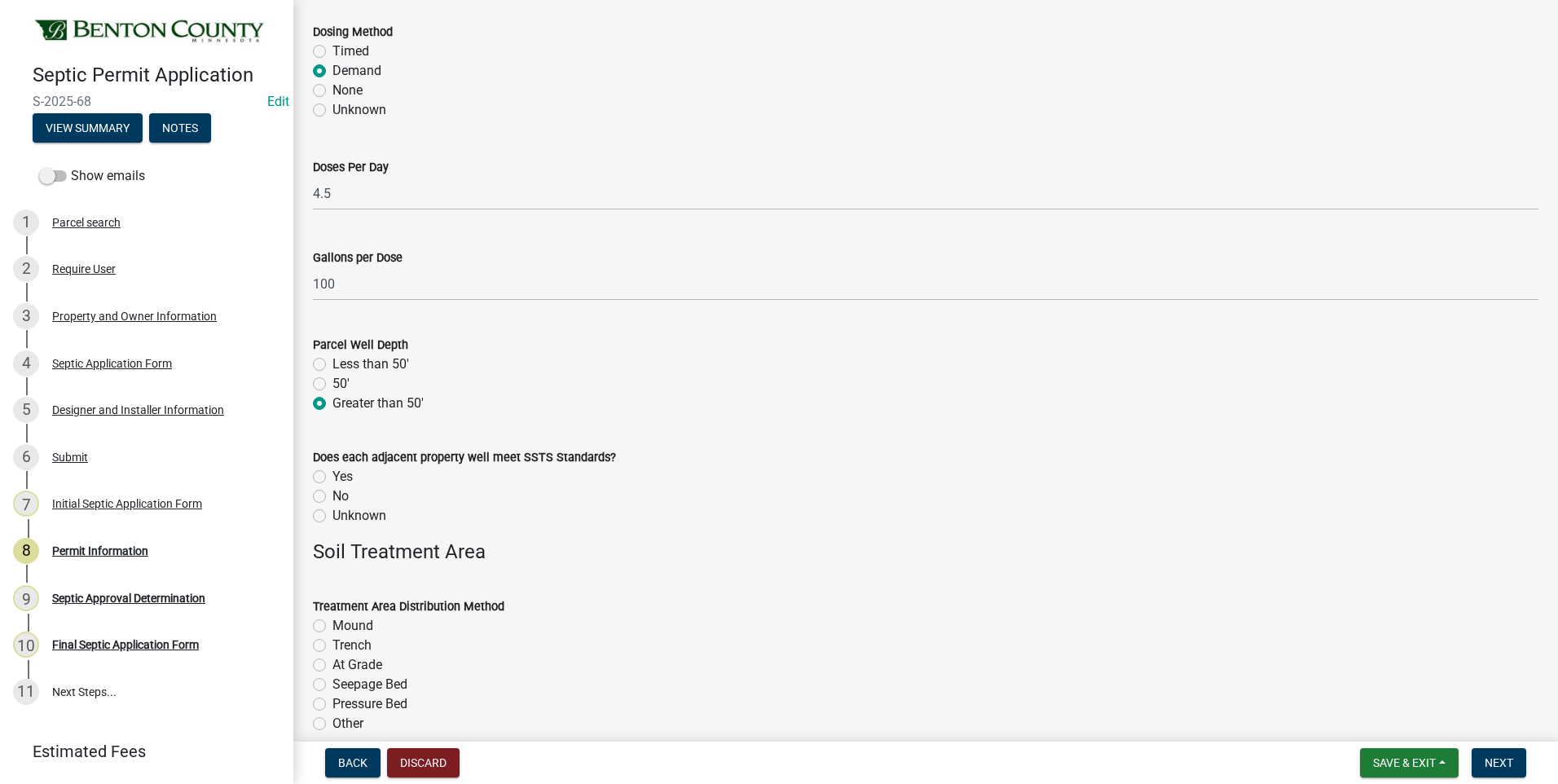
click at [332, 517] on label "Unknown" at bounding box center [359, 515] width 53 height 19
click at [332, 517] on input "Unknown" at bounding box center [337, 510] width 10 height 10
radio input "true"
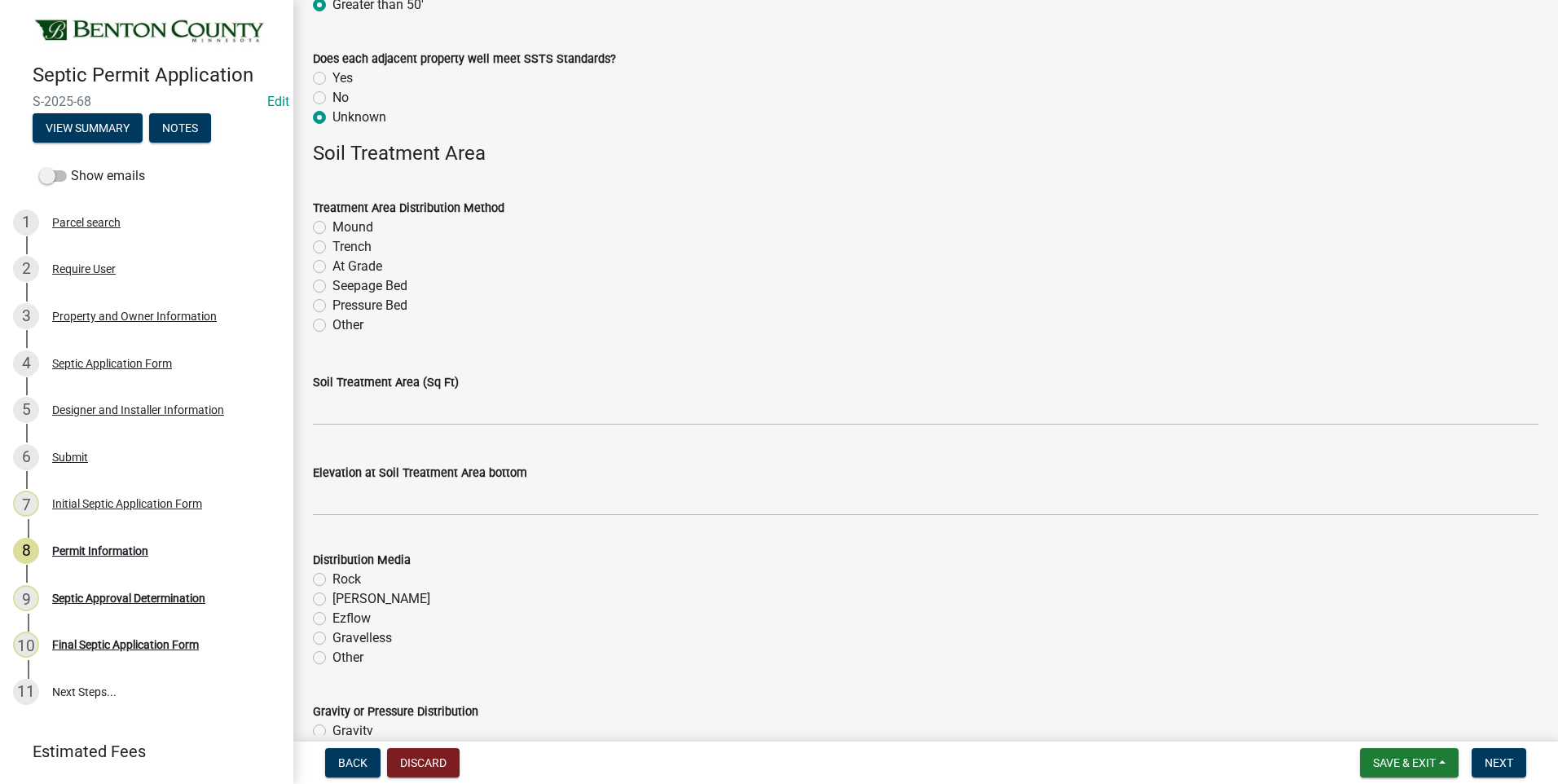
scroll to position [2689, 0]
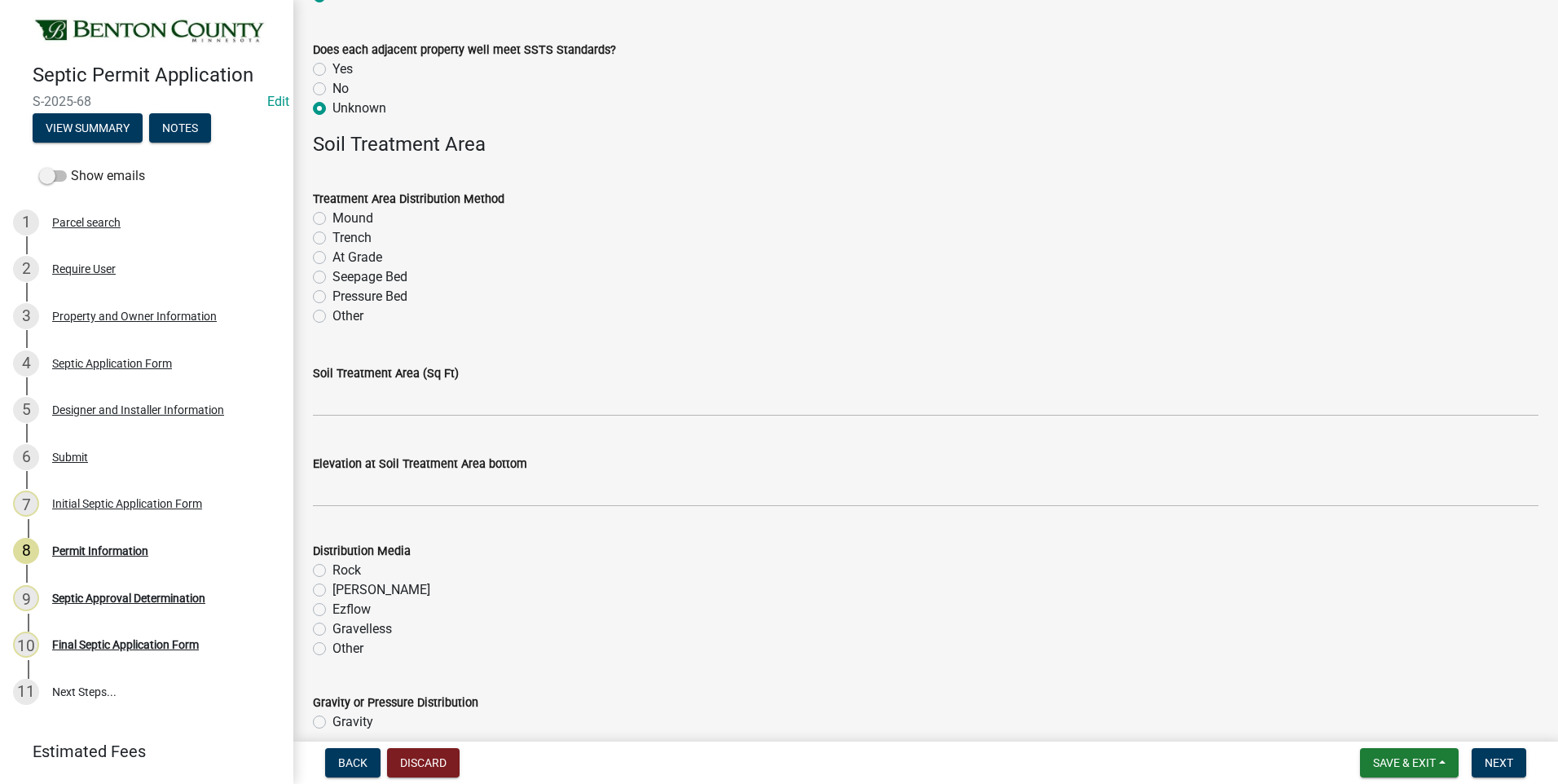
click at [332, 218] on label "Mound" at bounding box center [352, 218] width 41 height 19
click at [332, 218] on input "Mound" at bounding box center [337, 214] width 10 height 10
radio input "true"
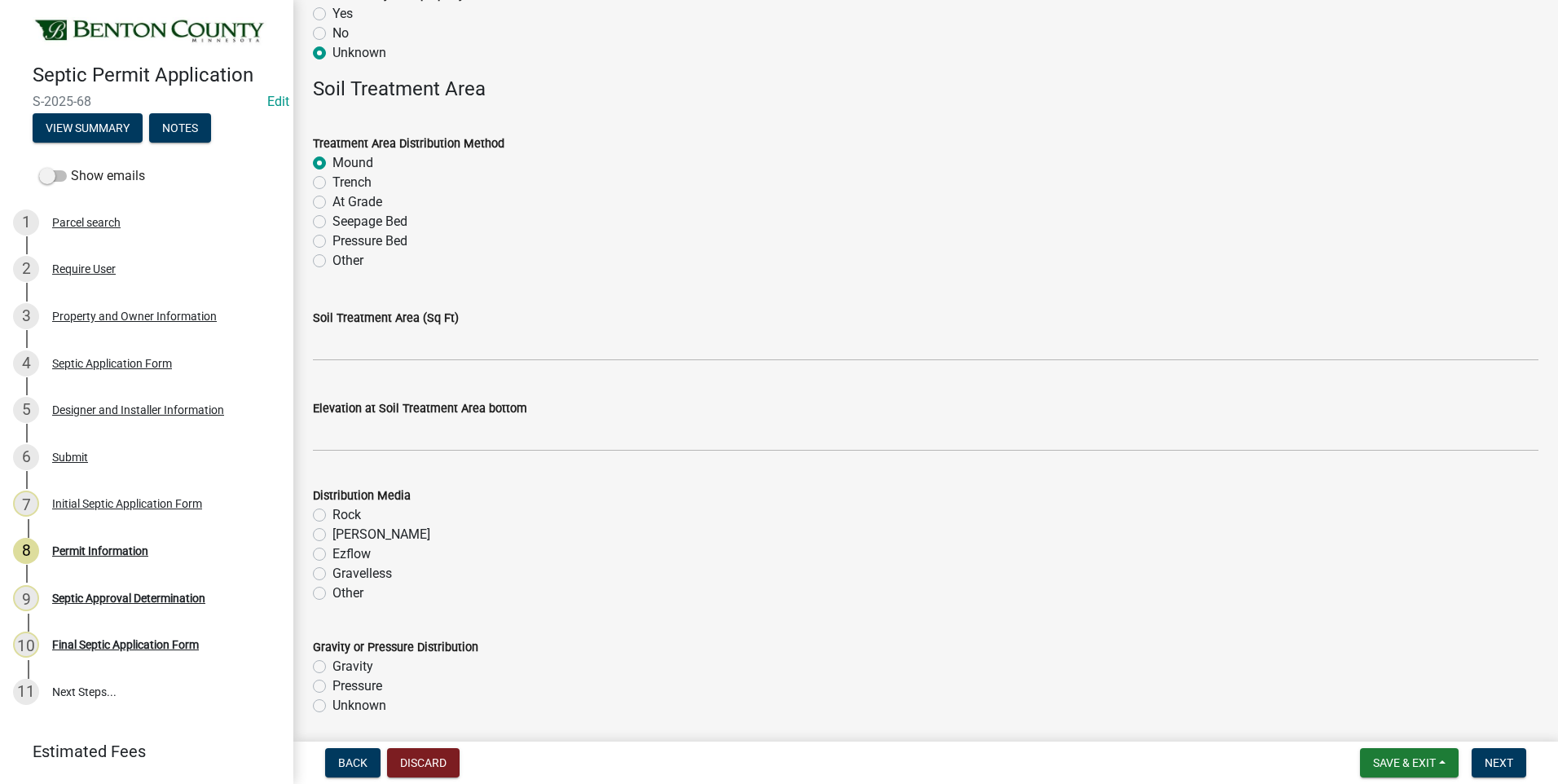
scroll to position [2770, 0]
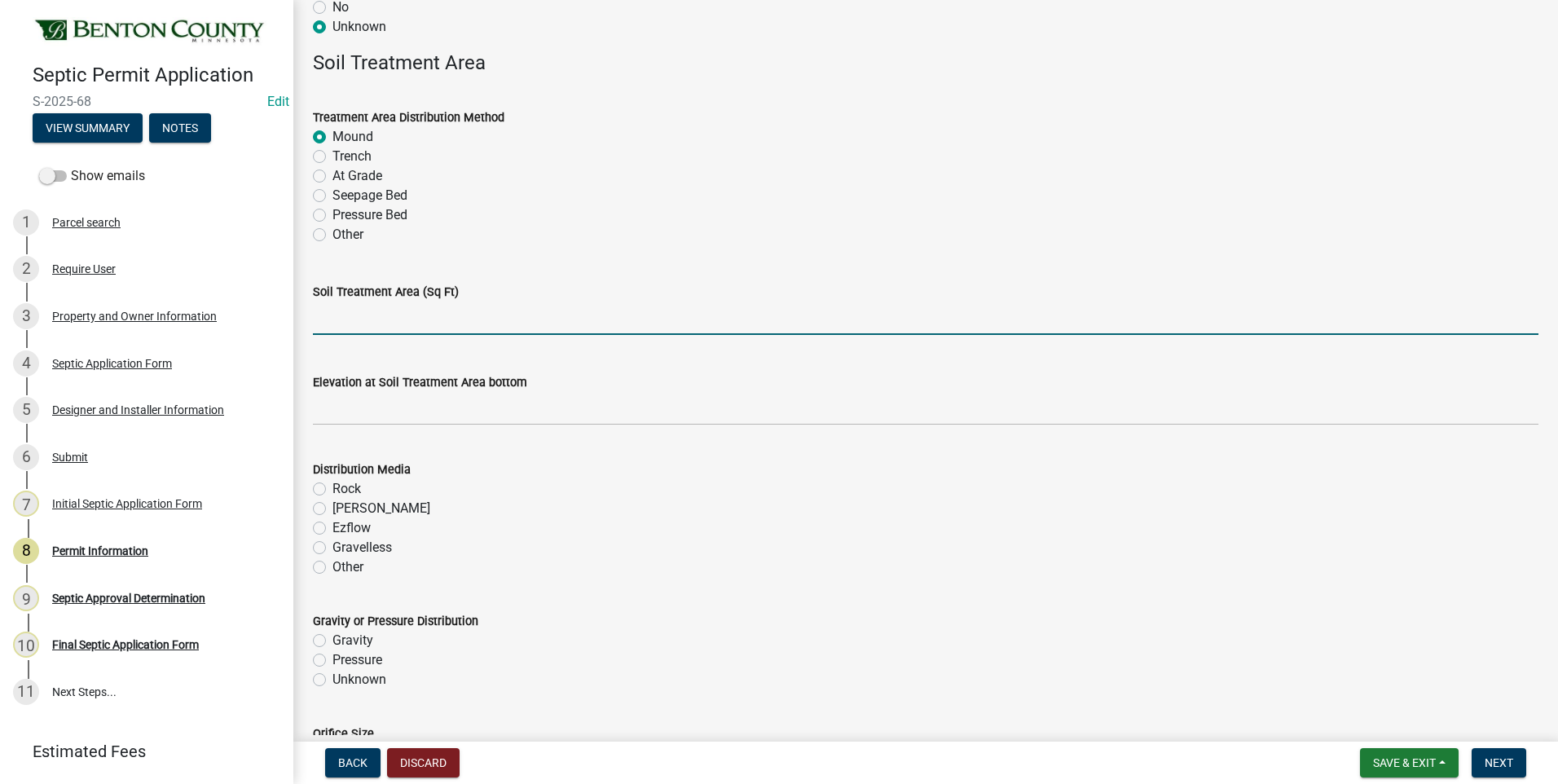
click at [428, 316] on input "text" at bounding box center [925, 318] width 1226 height 33
type input "375"
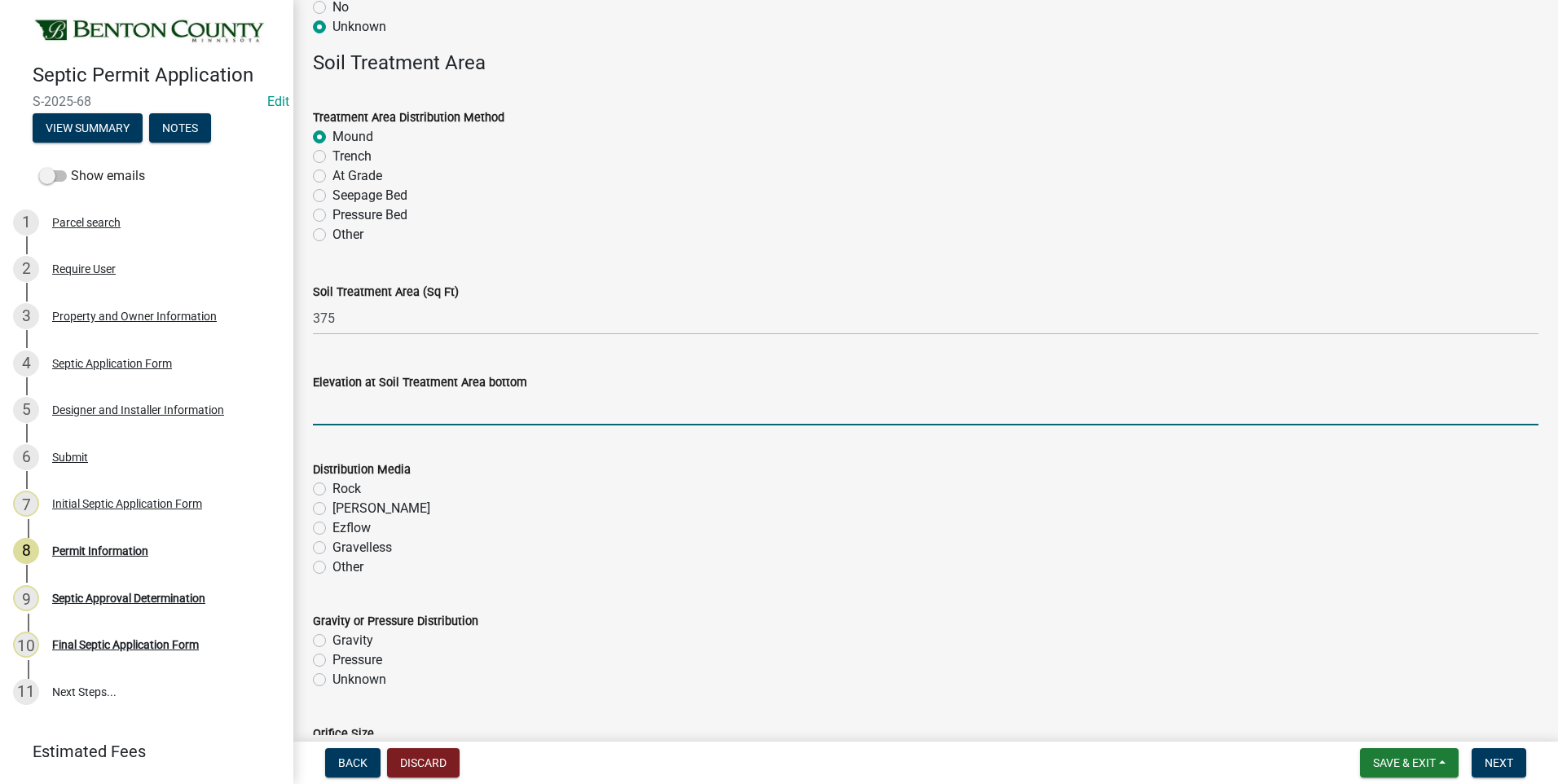
drag, startPoint x: 473, startPoint y: 408, endPoint x: 476, endPoint y: 416, distance: 8.5
click at [473, 408] on input "text" at bounding box center [925, 408] width 1226 height 33
type input "98.6"
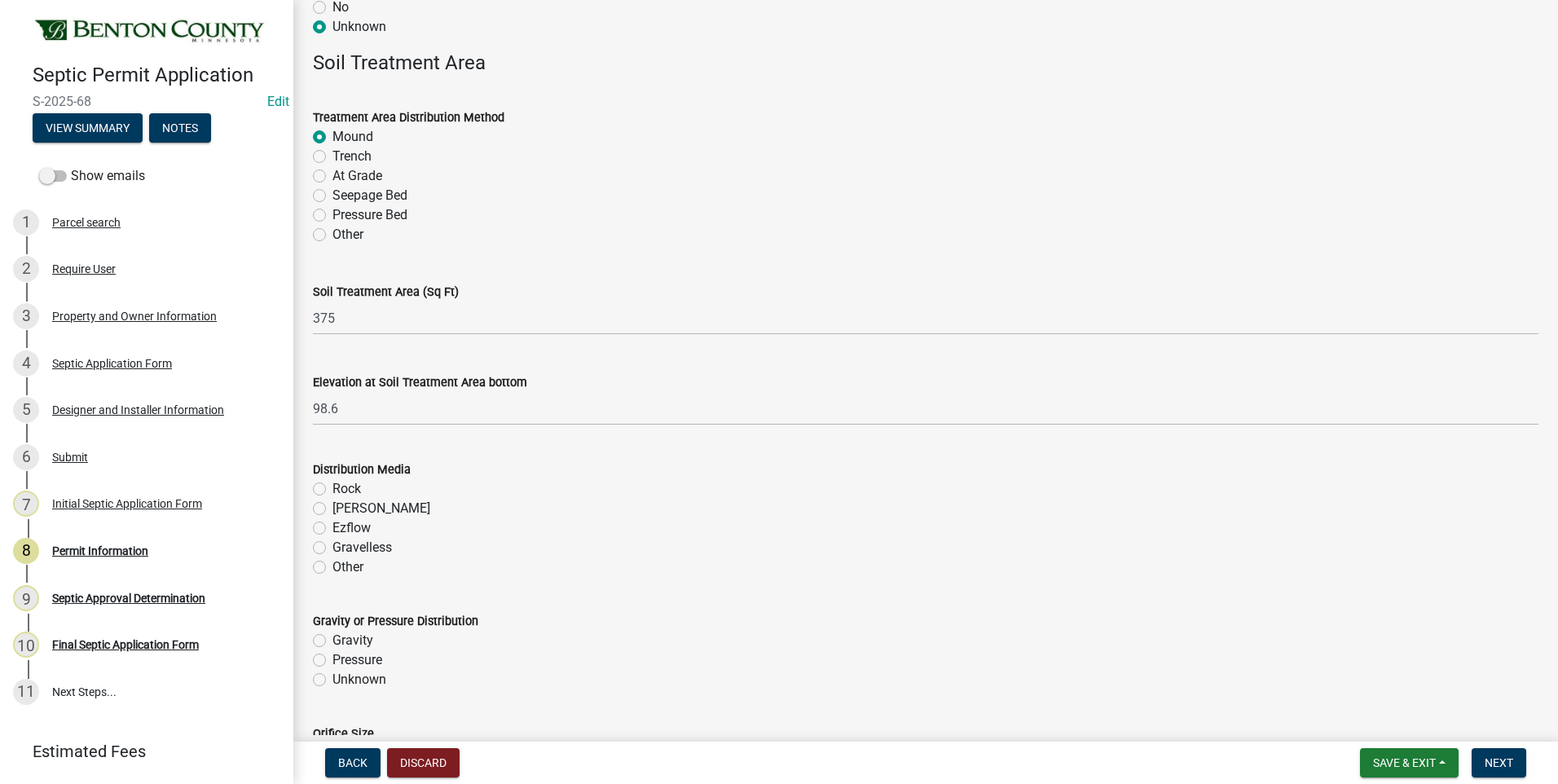
click at [332, 491] on label "Rock" at bounding box center [346, 488] width 29 height 19
click at [332, 489] on input "Rock" at bounding box center [337, 484] width 10 height 10
radio input "true"
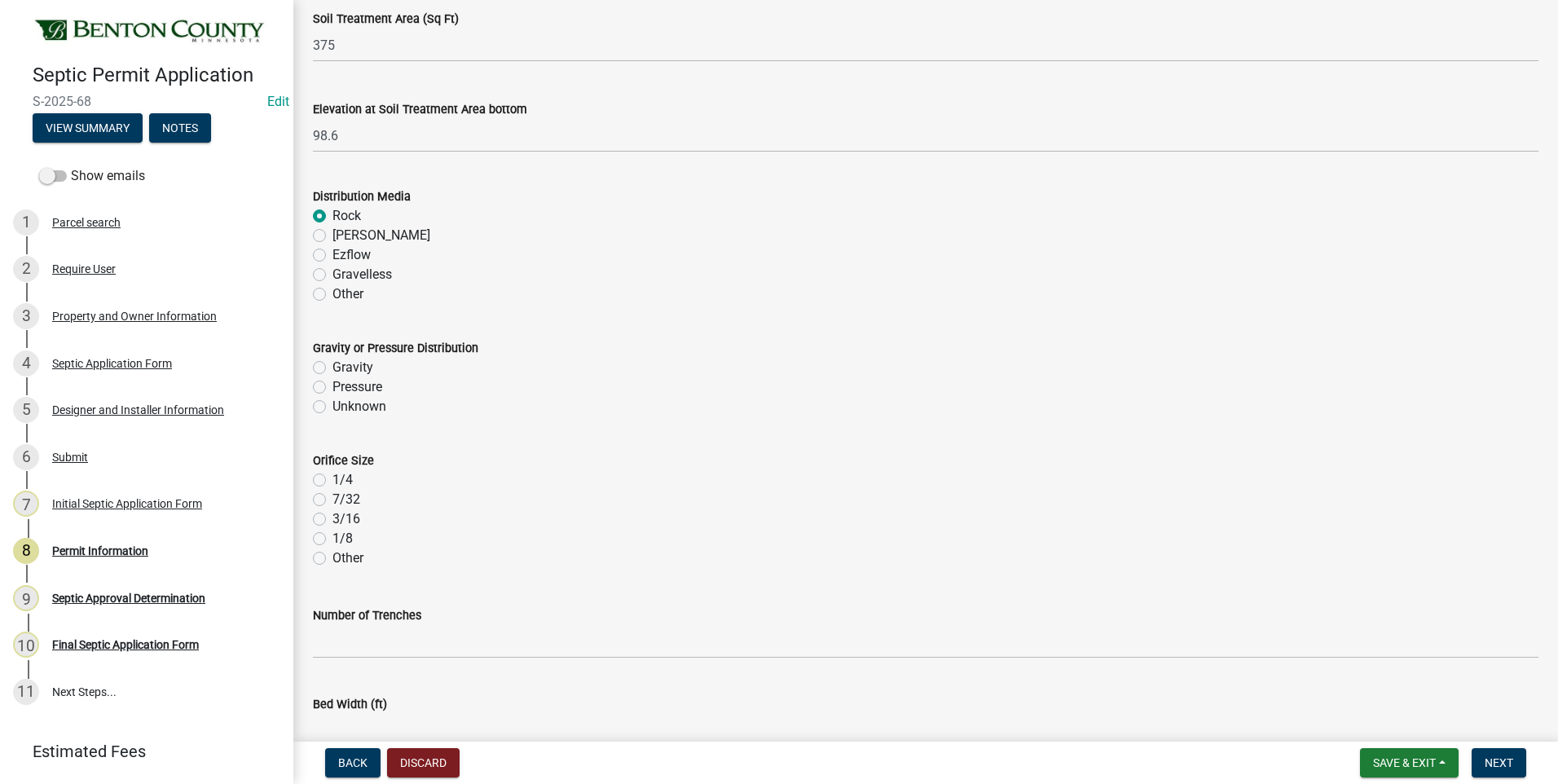
scroll to position [3177, 0]
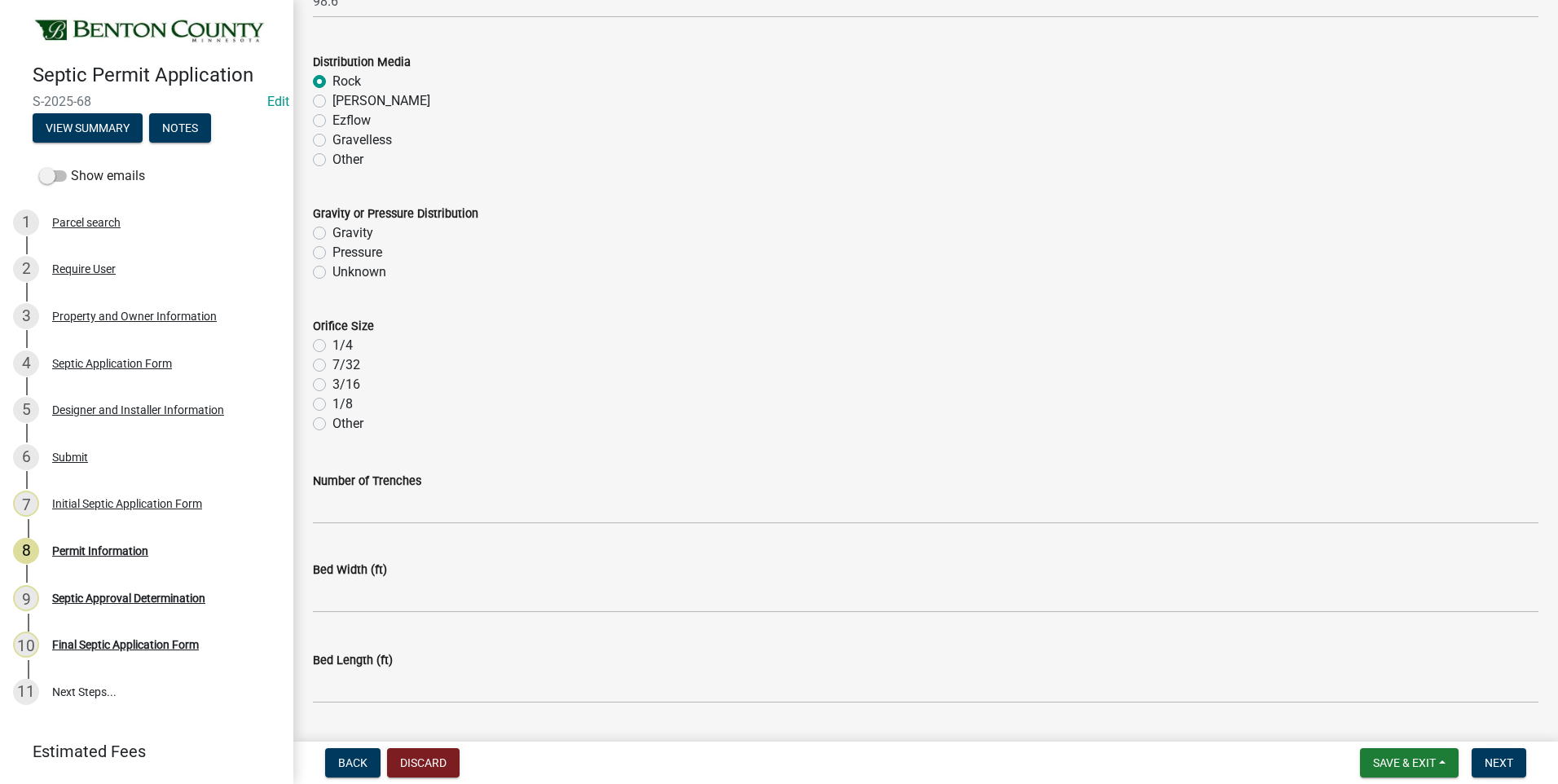
click at [332, 255] on label "Pressure" at bounding box center [357, 253] width 50 height 19
click at [332, 254] on input "Pressure" at bounding box center [337, 248] width 10 height 10
radio input "true"
click at [332, 345] on label "1/4" at bounding box center [342, 345] width 20 height 19
click at [332, 345] on input "1/4" at bounding box center [337, 340] width 10 height 10
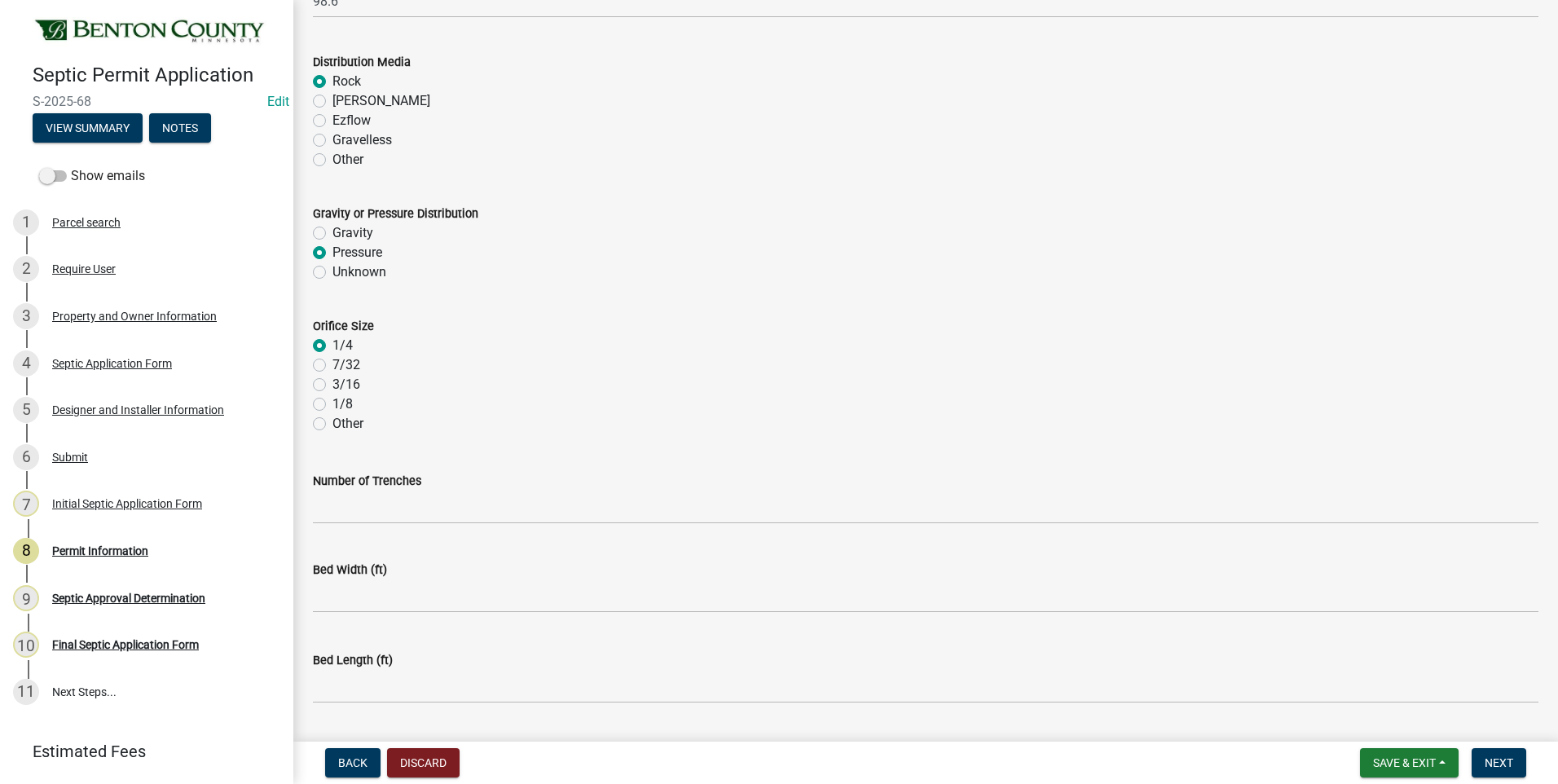
radio input "true"
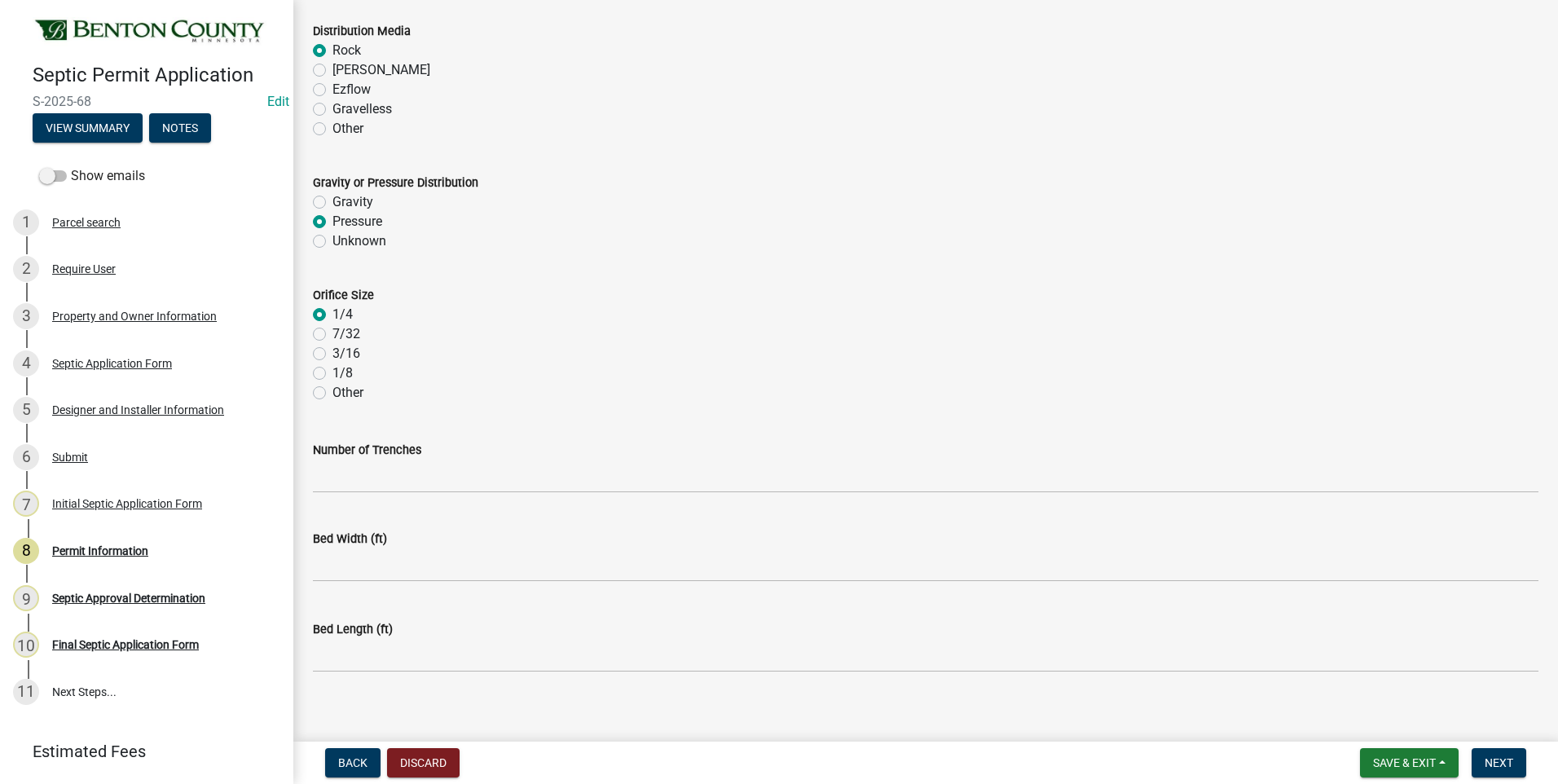
scroll to position [3224, 0]
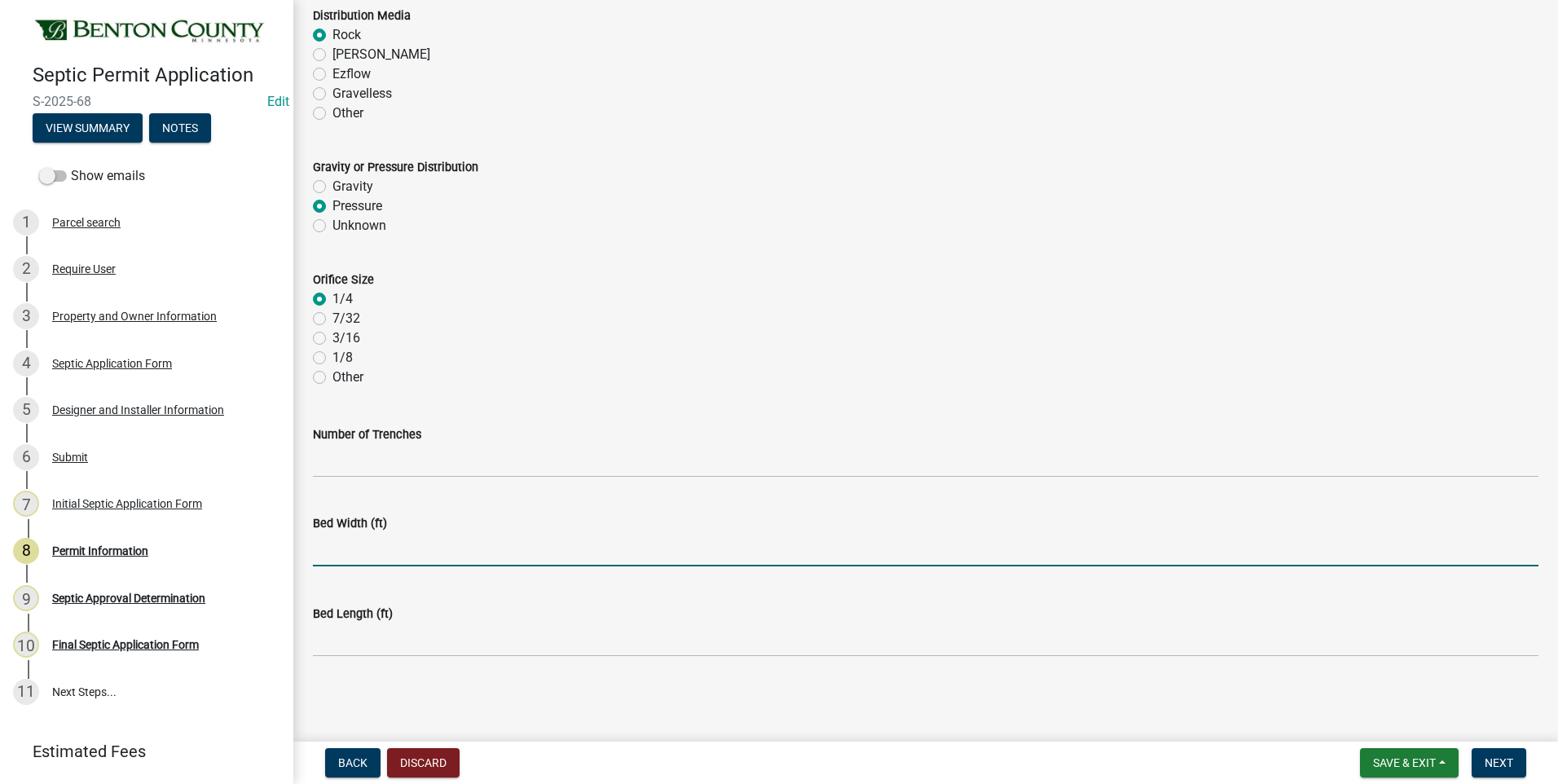
click at [387, 551] on input "text" at bounding box center [925, 549] width 1226 height 33
type input "10"
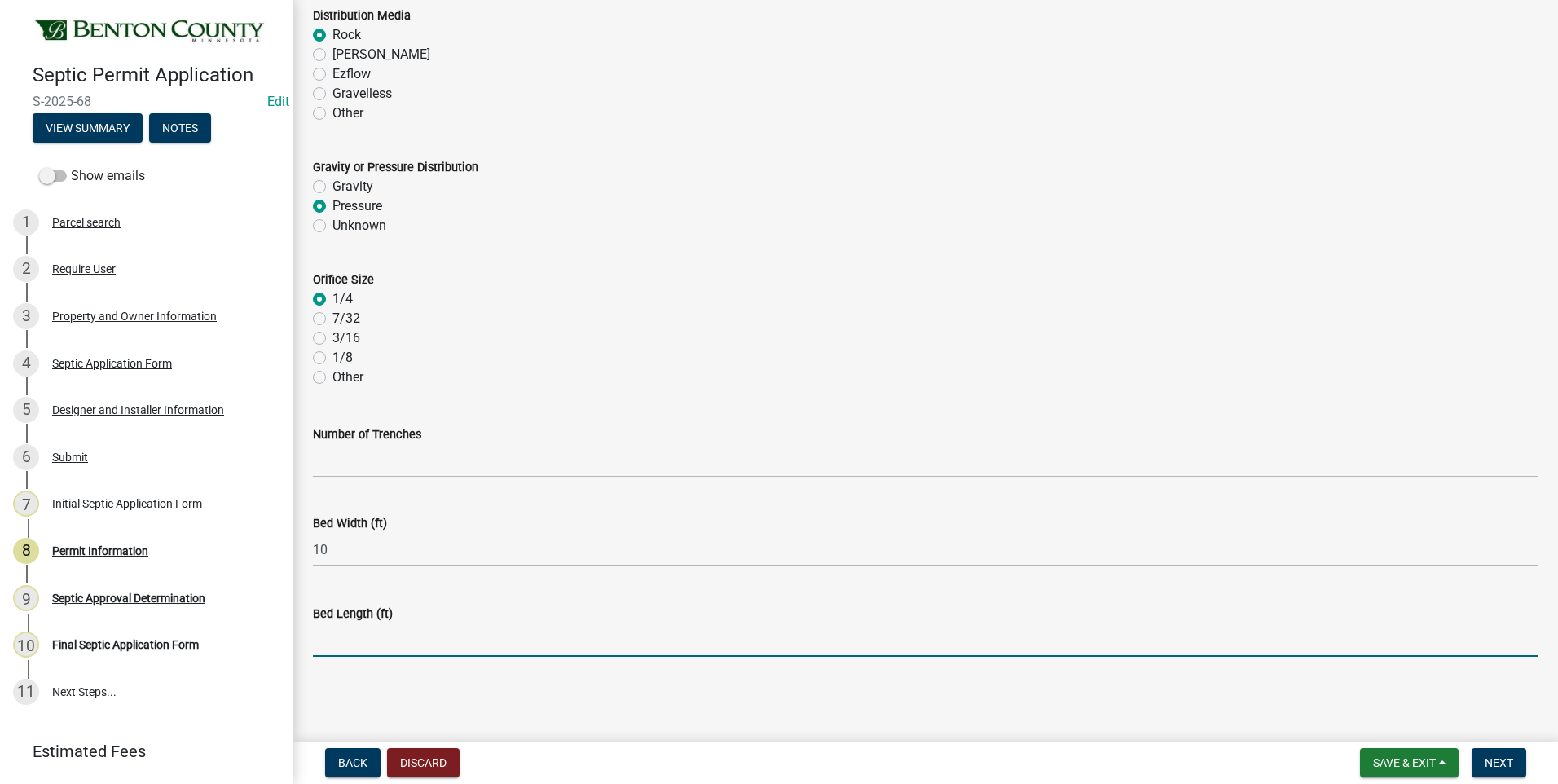
click at [378, 639] on input "text" at bounding box center [925, 639] width 1226 height 33
type input "37.5"
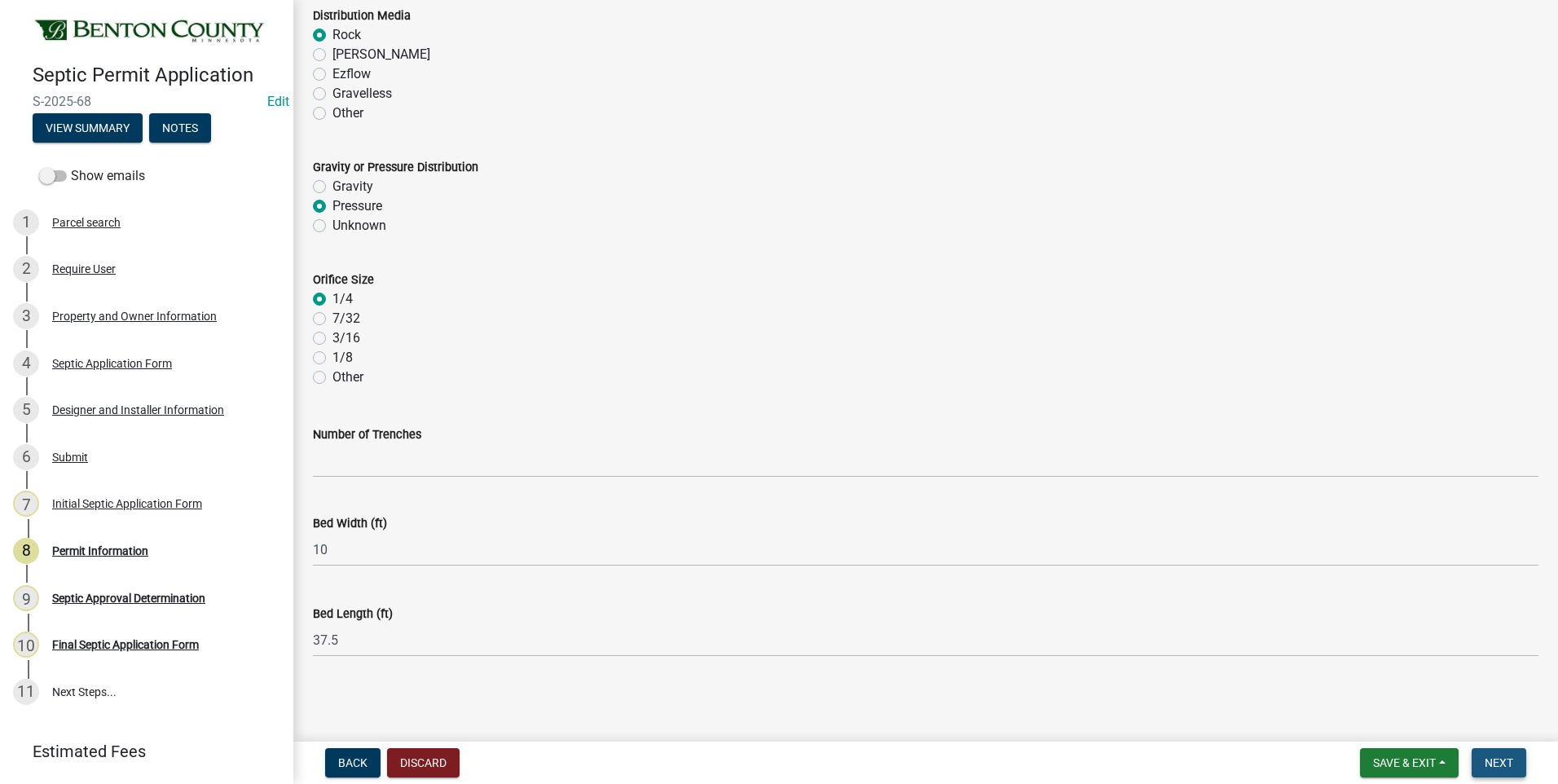
click at [1494, 765] on span "Next" at bounding box center [1499, 763] width 29 height 13
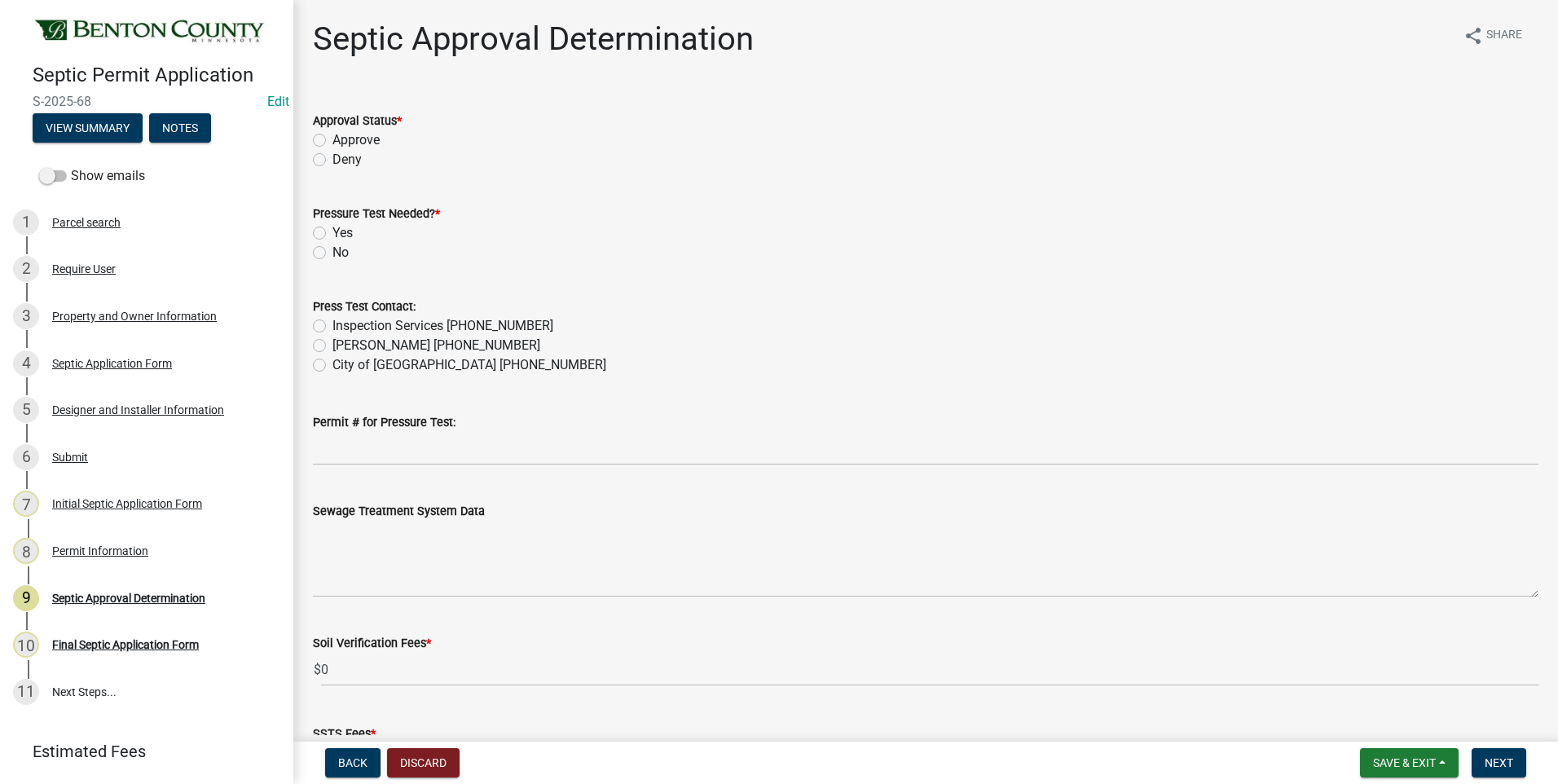
click at [332, 140] on label "Approve" at bounding box center [356, 140] width 48 height 19
click at [332, 140] on input "Approve" at bounding box center [337, 135] width 10 height 10
radio input "true"
click at [332, 234] on label "Yes" at bounding box center [342, 233] width 20 height 19
click at [332, 234] on input "Yes" at bounding box center [337, 228] width 10 height 10
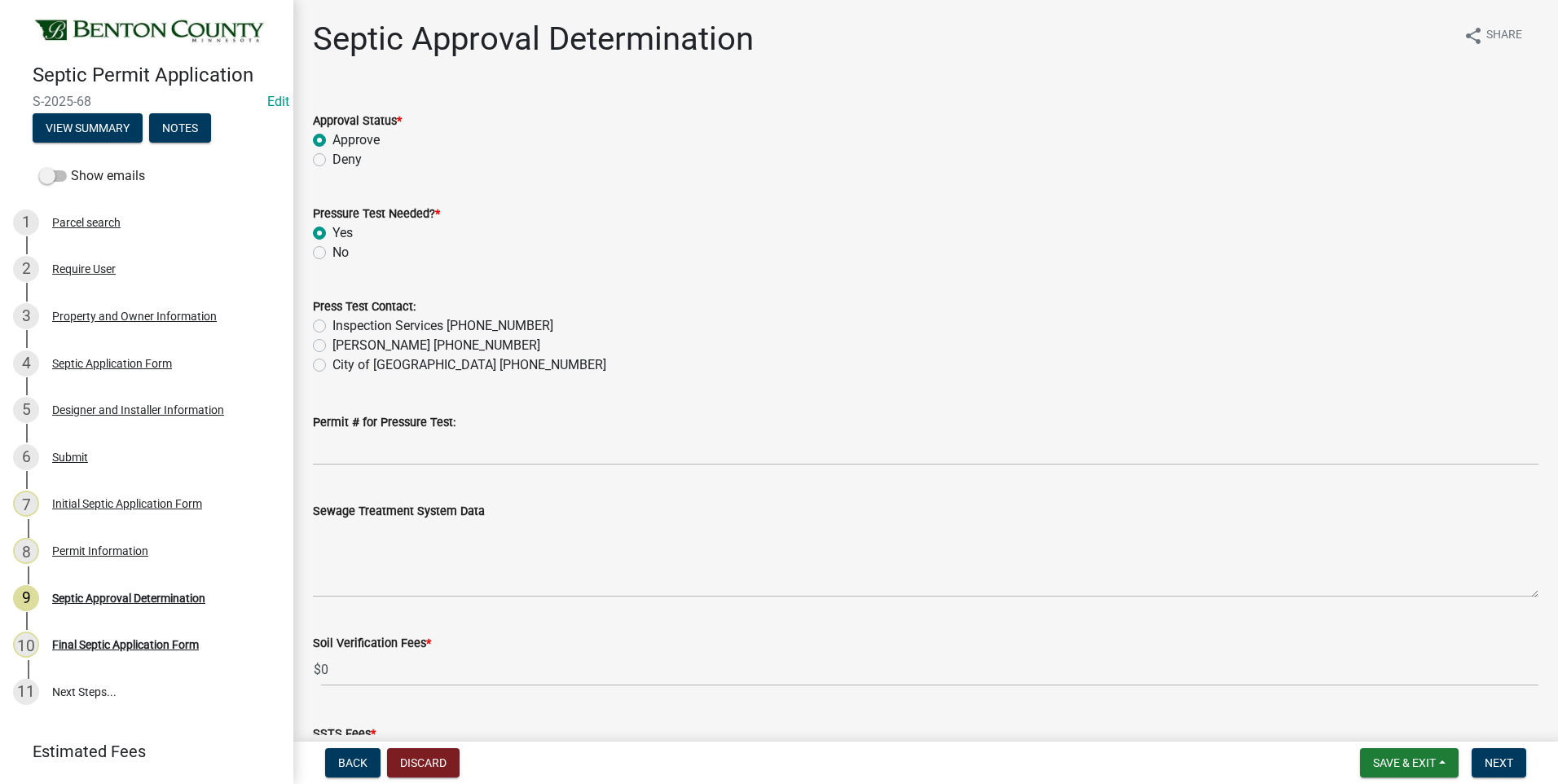
radio input "true"
click at [332, 366] on label "City of [GEOGRAPHIC_DATA] [PHONE_NUMBER]" at bounding box center [468, 364] width 274 height 19
click at [332, 366] on input "City of [GEOGRAPHIC_DATA] [PHONE_NUMBER]" at bounding box center [337, 360] width 10 height 10
radio input "true"
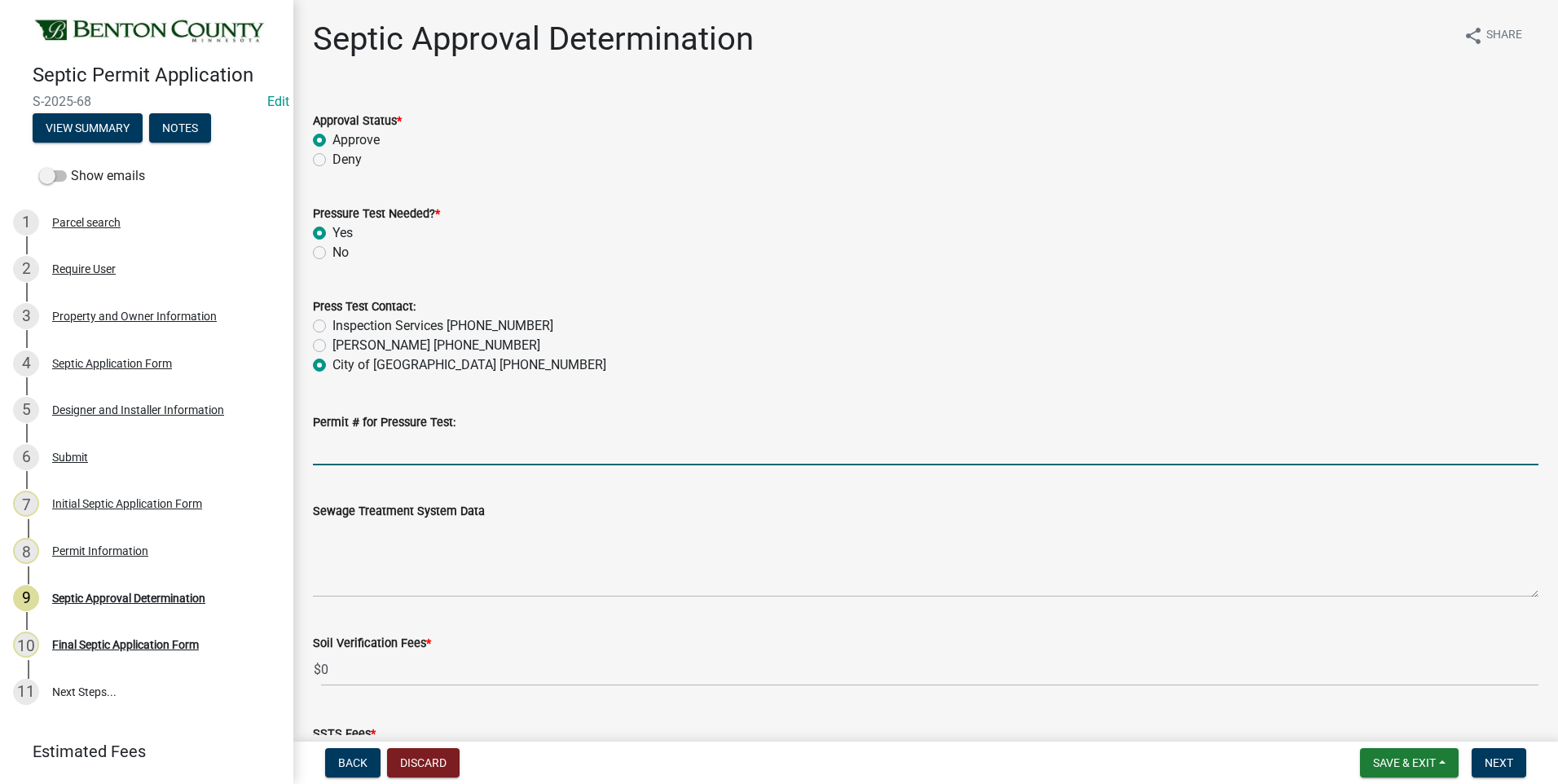
click at [436, 453] on input "Permit # for Pressure Test:" at bounding box center [925, 448] width 1226 height 33
type input "CITY OF [GEOGRAPHIC_DATA]"
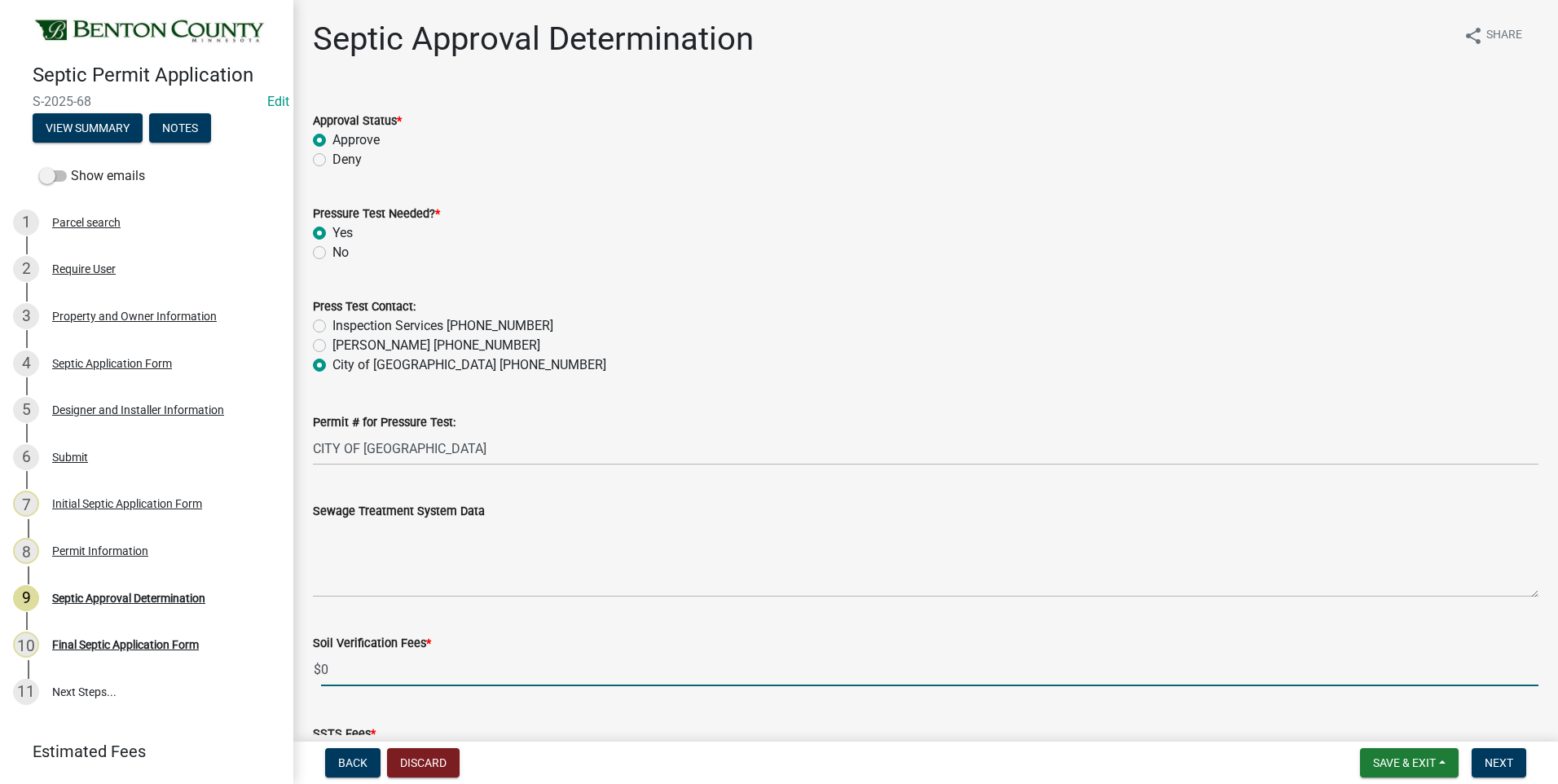
click at [322, 668] on input "0" at bounding box center [930, 669] width 1217 height 33
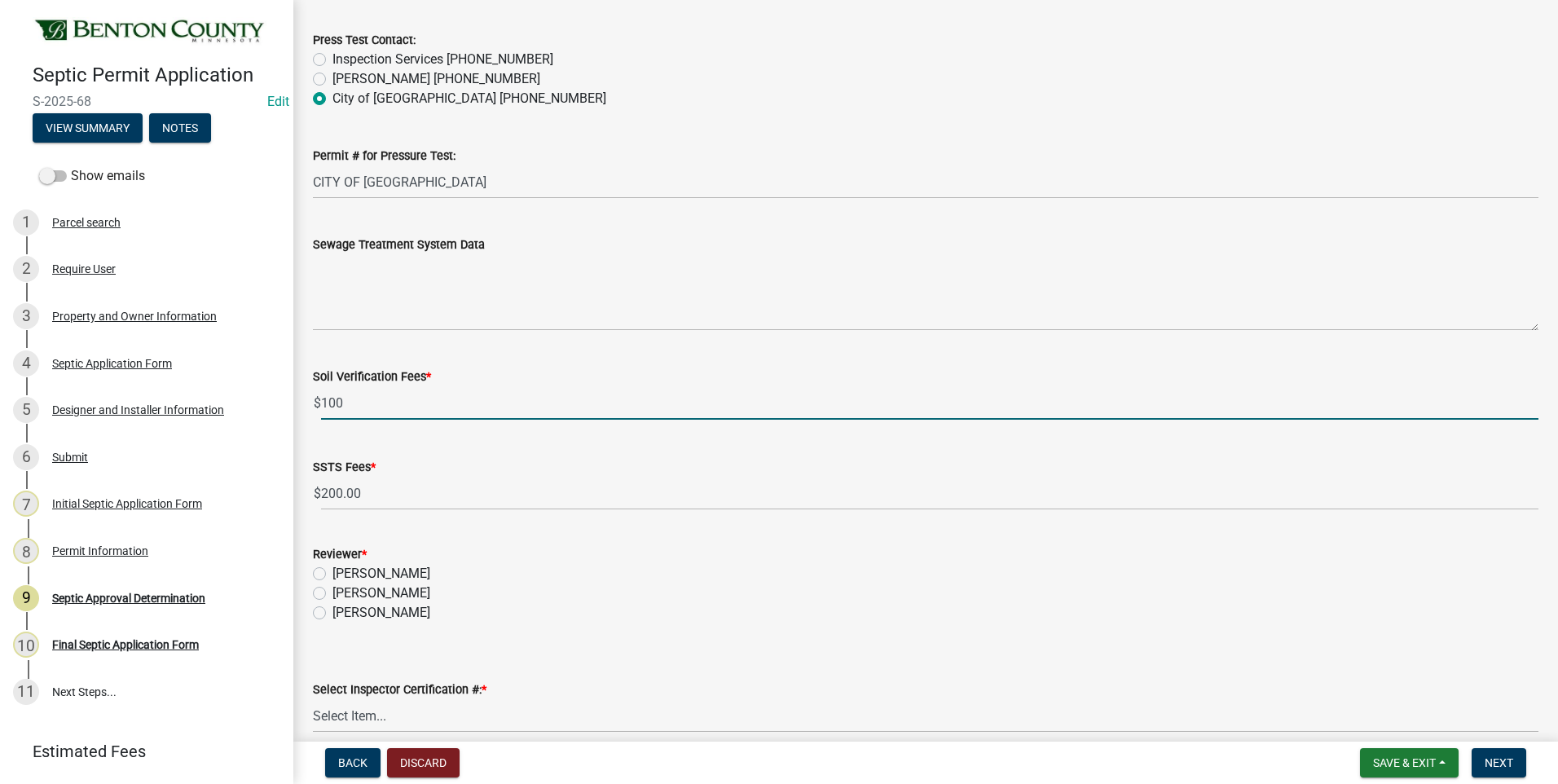
scroll to position [407, 0]
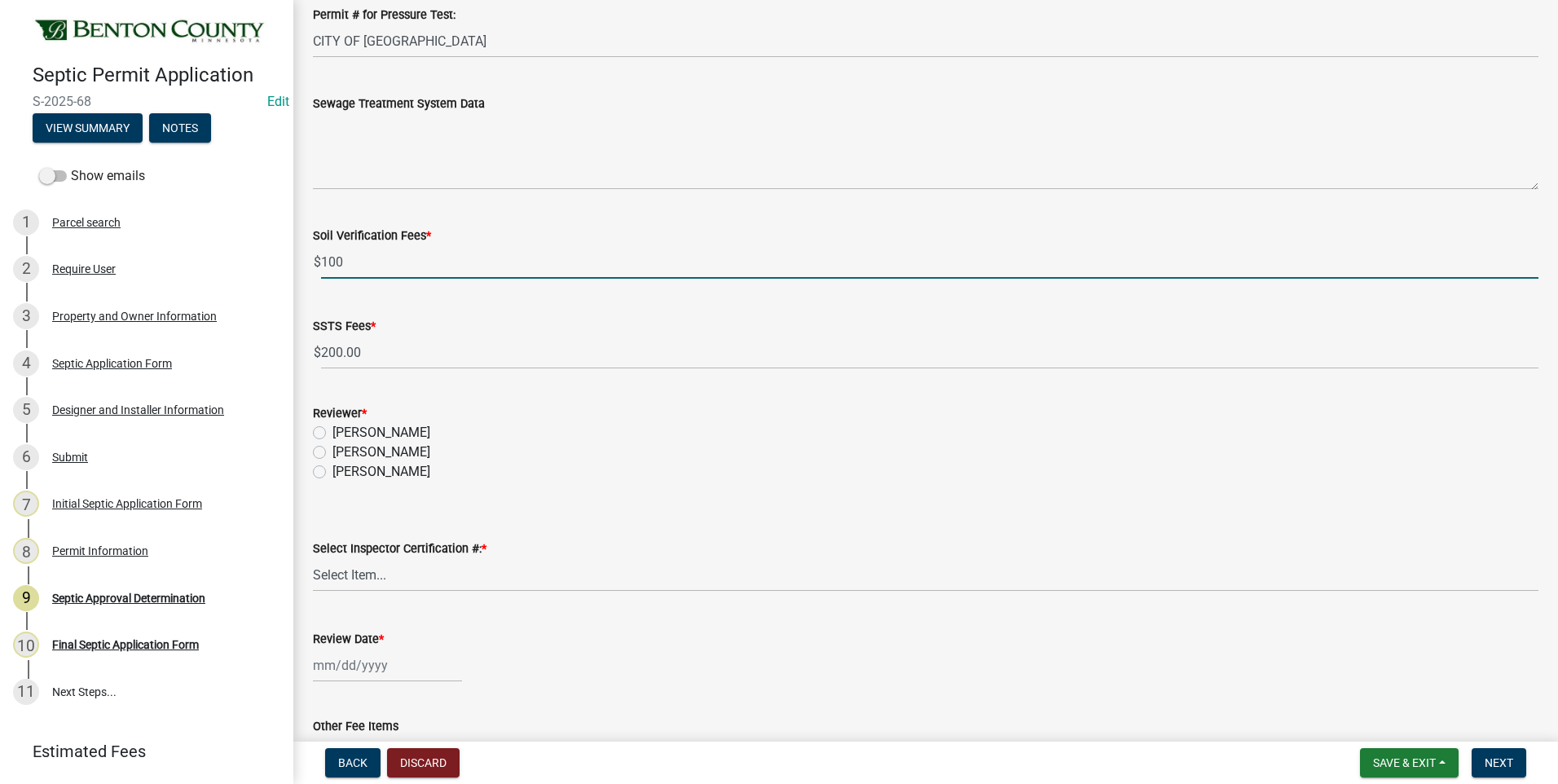
type input "100"
click at [332, 452] on label "[PERSON_NAME]" at bounding box center [381, 452] width 97 height 19
click at [332, 452] on input "[PERSON_NAME]" at bounding box center [337, 447] width 10 height 10
radio input "true"
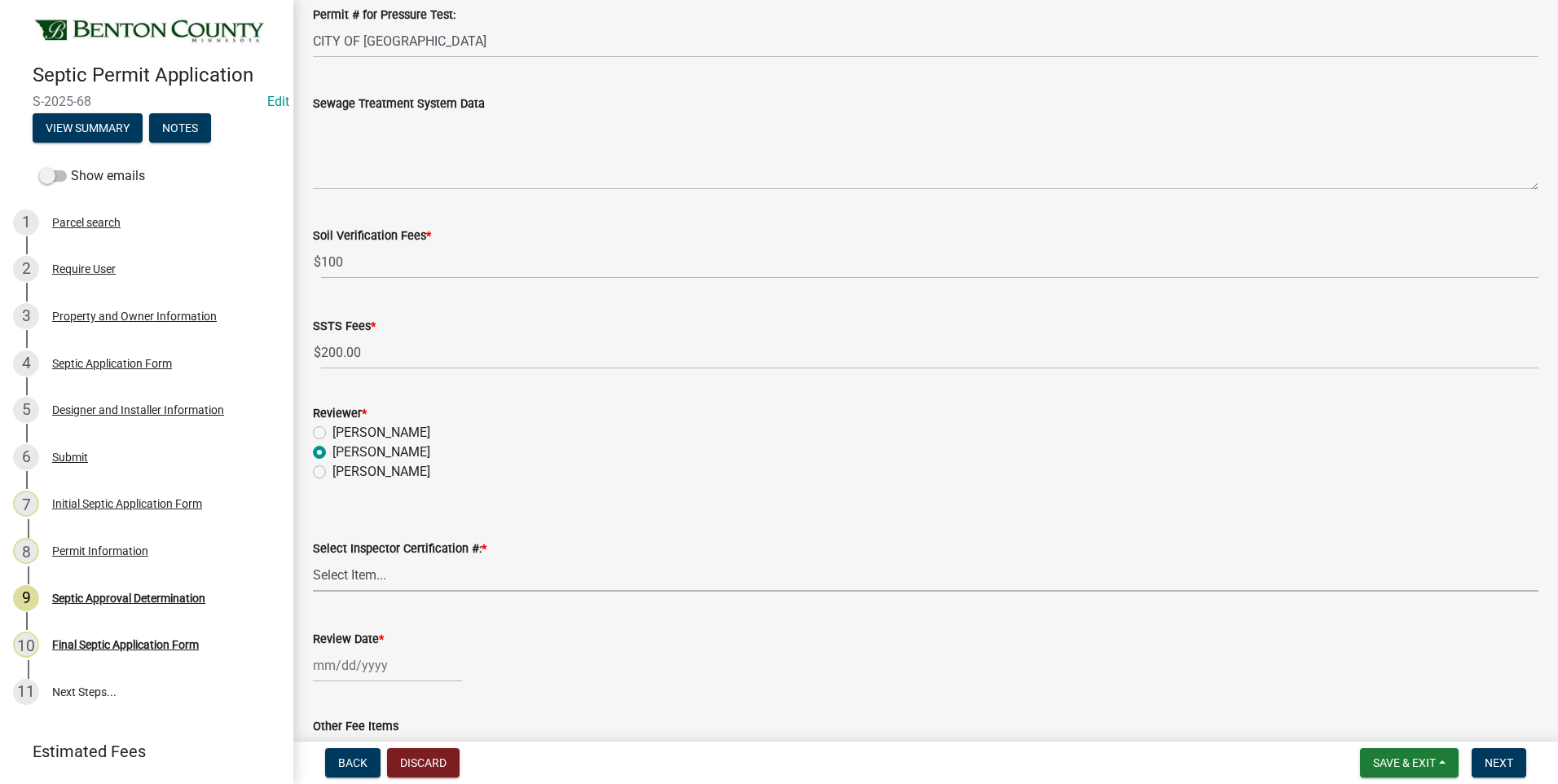
click at [361, 572] on select "Select Item... C8970 C10350" at bounding box center [925, 574] width 1226 height 33
click at [313, 558] on select "Select Item... C8970 C10350" at bounding box center [925, 574] width 1226 height 33
select select "d675f826-2bf1-4ce2-9ebe-43c1842a6c70"
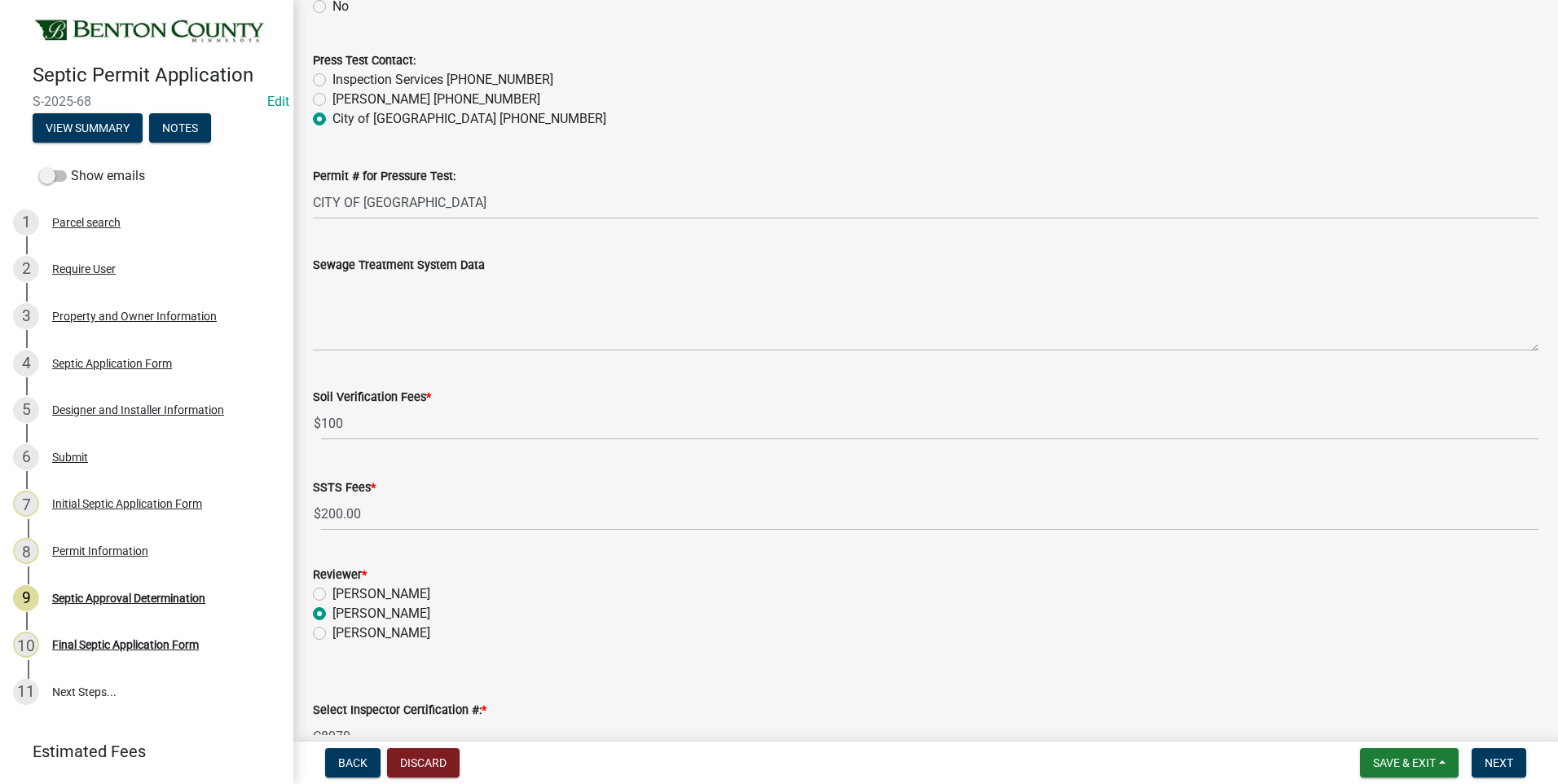
scroll to position [244, 0]
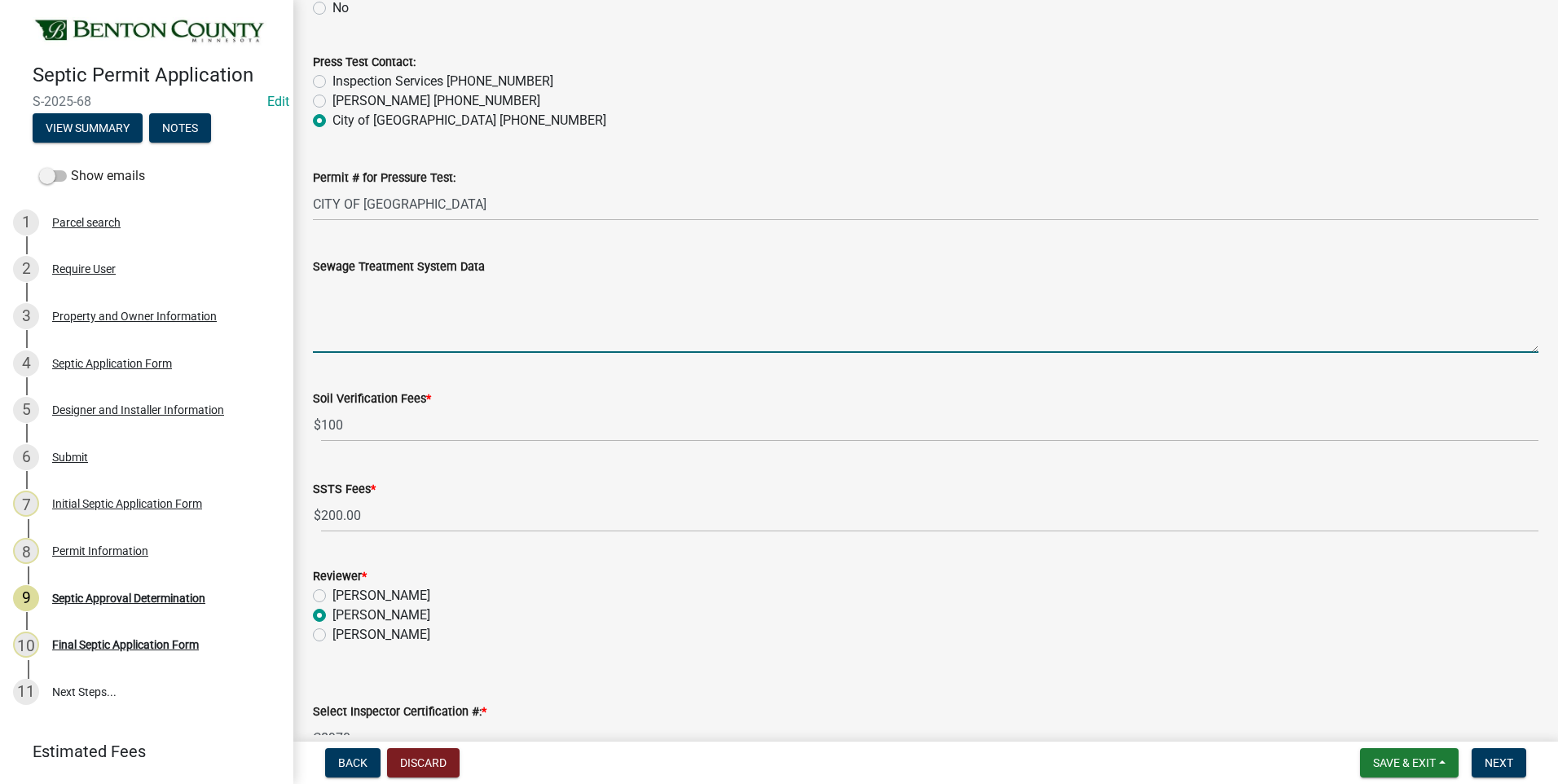
click at [436, 321] on textarea "Sewage Treatment System Data" at bounding box center [925, 315] width 1226 height 76
paste textarea "Installation of a 10x37.5 ROCKBED MOUND SYSTEM w/18” clean sand lift to elevati…"
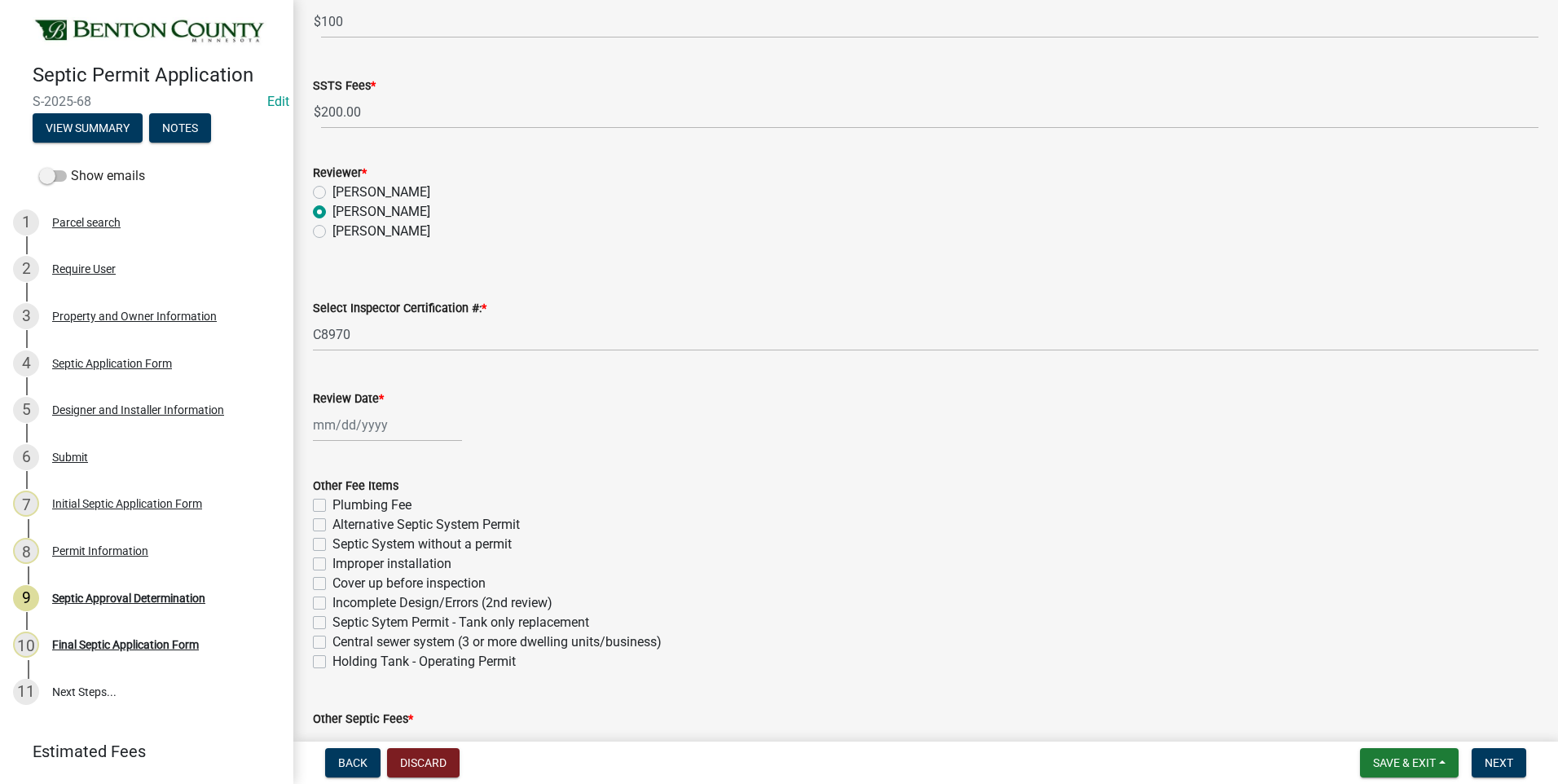
scroll to position [651, 0]
type textarea "Installation of a 10x37.5 ROCKBED MOUND SYSTEM w/18” clean sand lift to elevati…"
click at [361, 420] on div at bounding box center [387, 421] width 149 height 33
select select "9"
select select "2025"
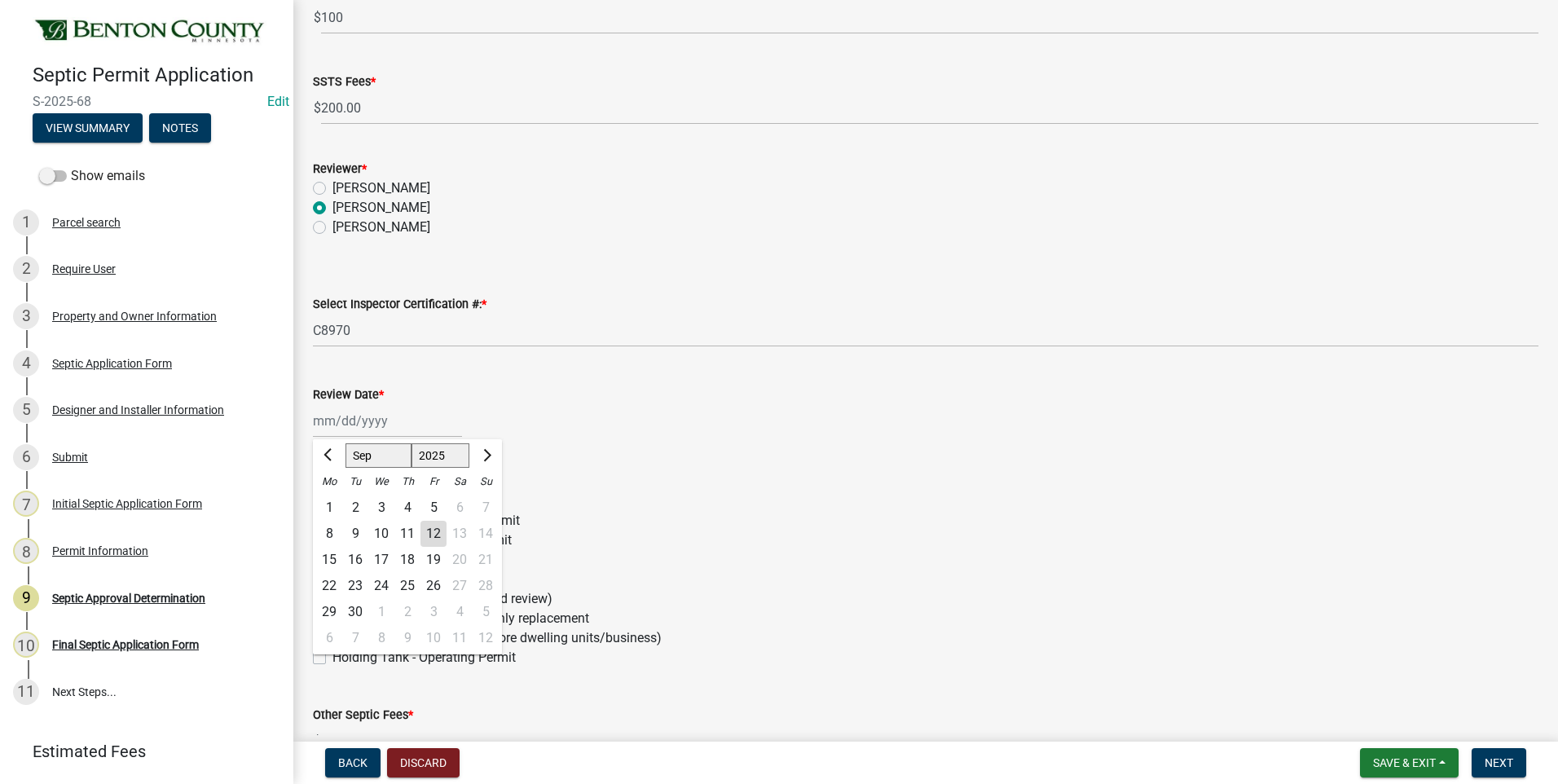
click at [433, 533] on div "12" at bounding box center [433, 533] width 26 height 26
type input "[DATE]"
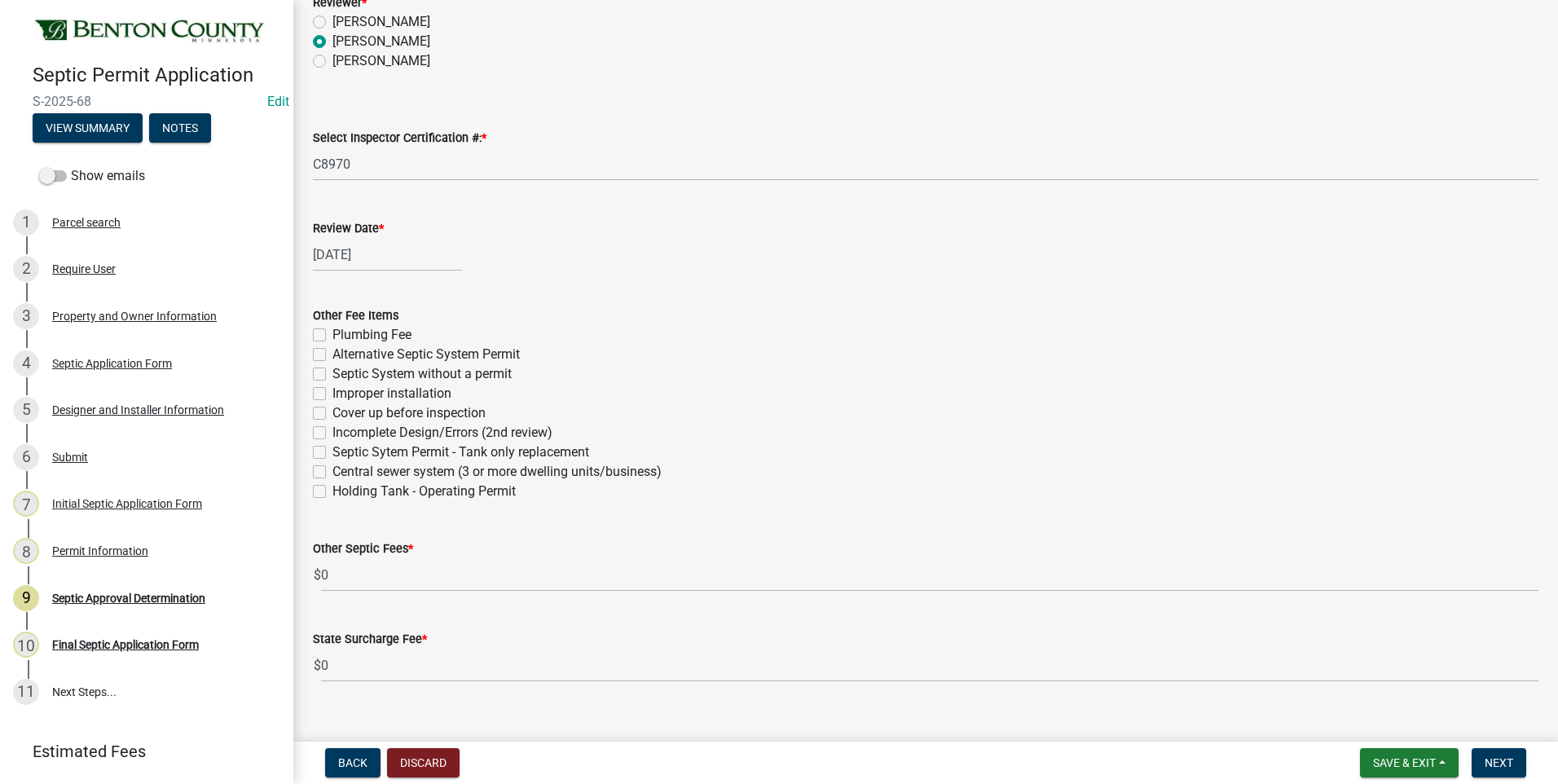
scroll to position [843, 0]
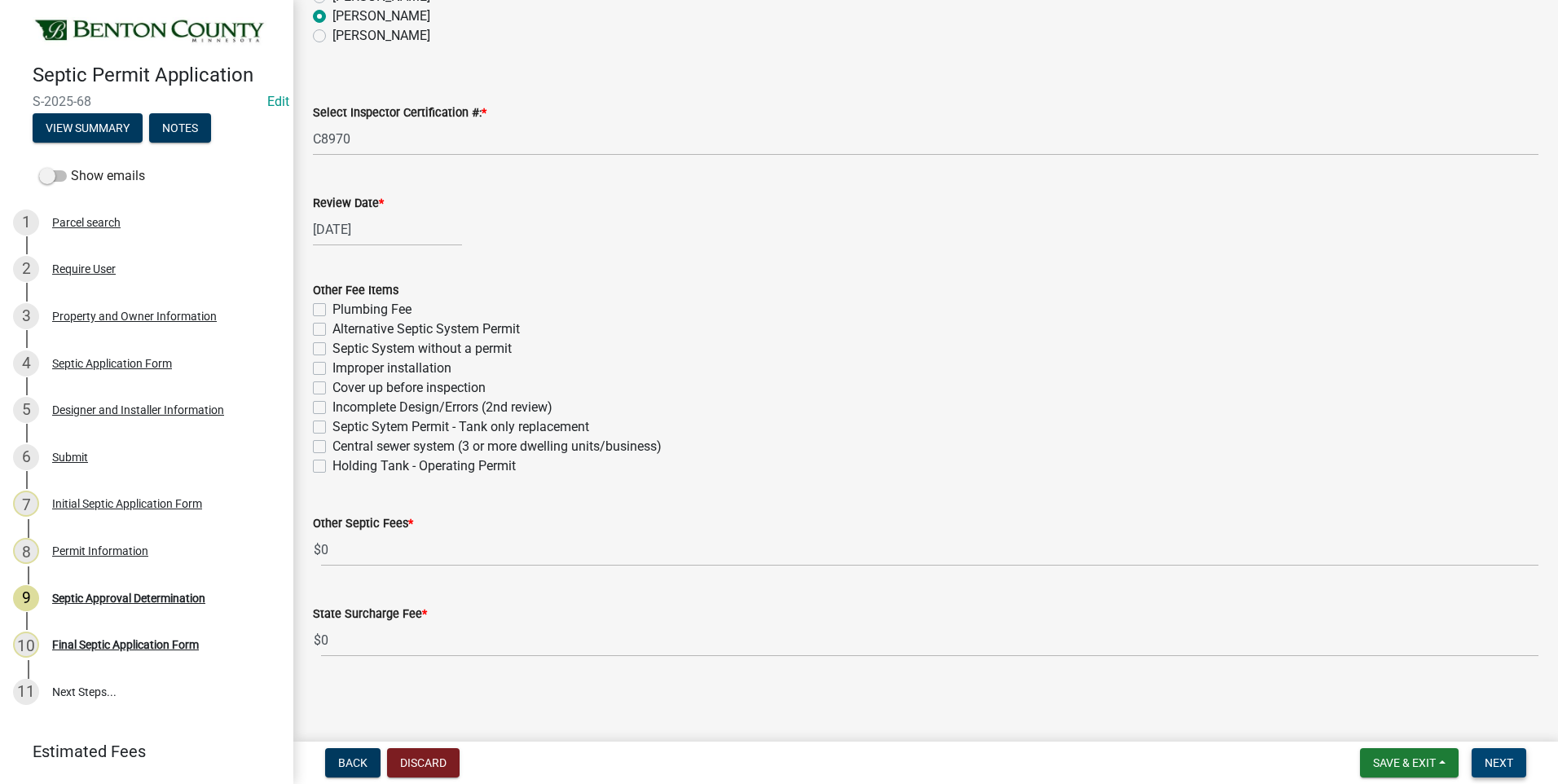
click at [1505, 762] on span "Next" at bounding box center [1499, 763] width 29 height 13
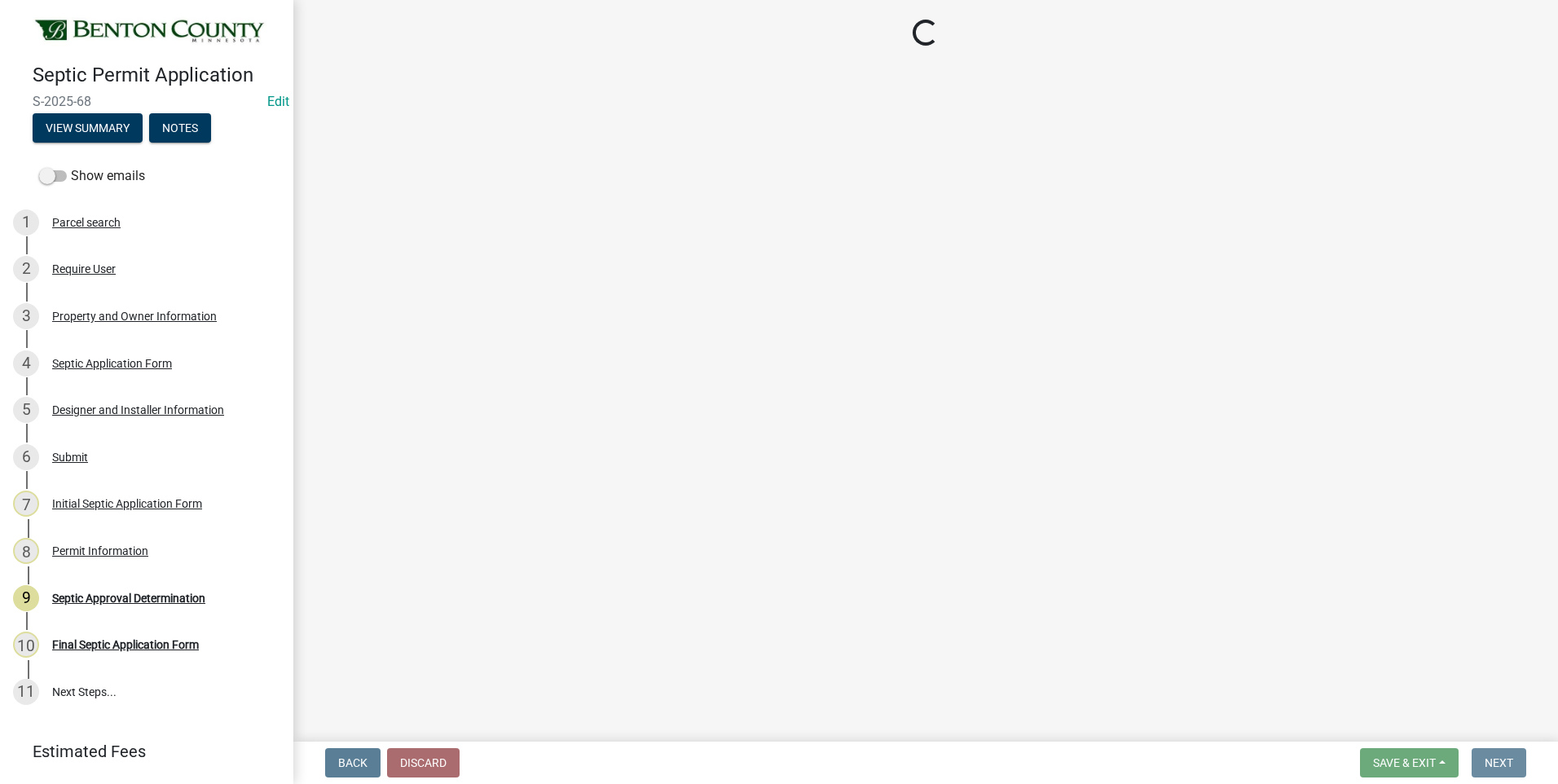
scroll to position [0, 0]
select select "3: 3"
